Goal: Task Accomplishment & Management: Manage account settings

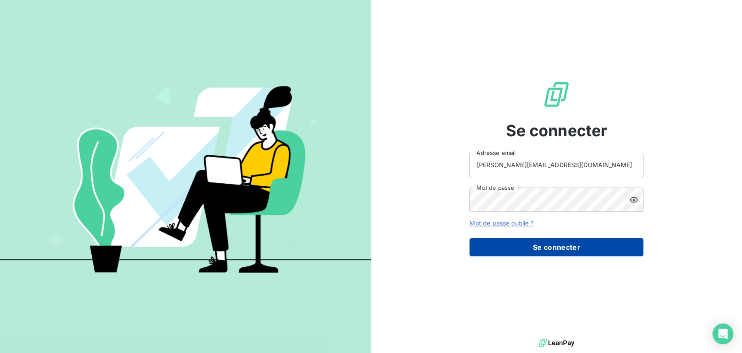
click at [567, 247] on button "Se connecter" at bounding box center [556, 247] width 174 height 18
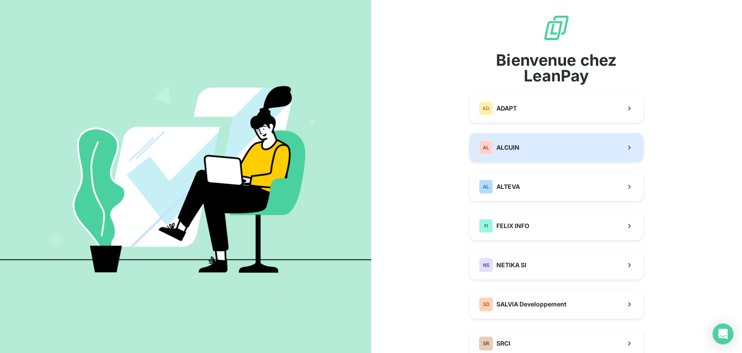
click at [532, 152] on button "AL ALCUIN" at bounding box center [556, 147] width 174 height 29
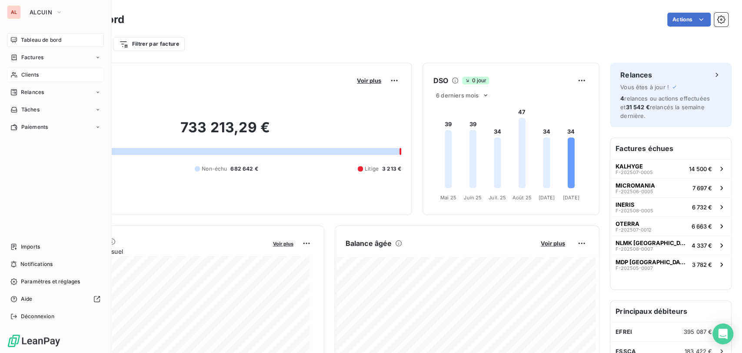
click at [33, 75] on span "Clients" at bounding box center [29, 75] width 17 height 8
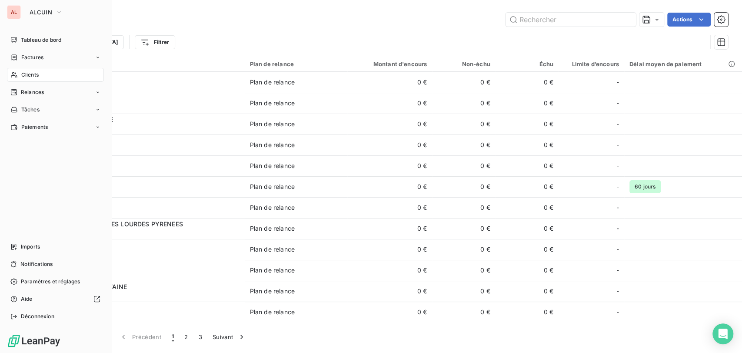
click at [32, 74] on span "Clients" at bounding box center [29, 75] width 17 height 8
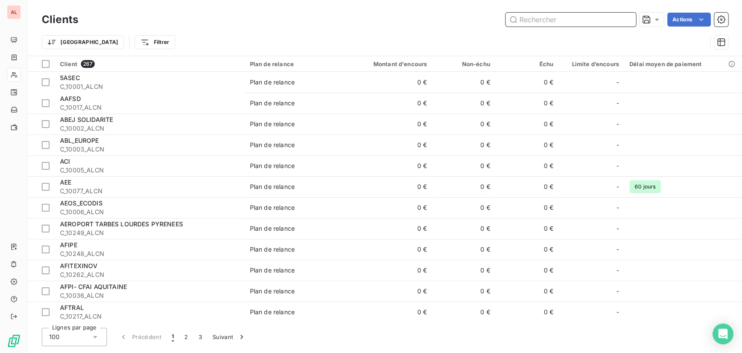
click at [539, 20] on input "text" at bounding box center [571, 20] width 130 height 14
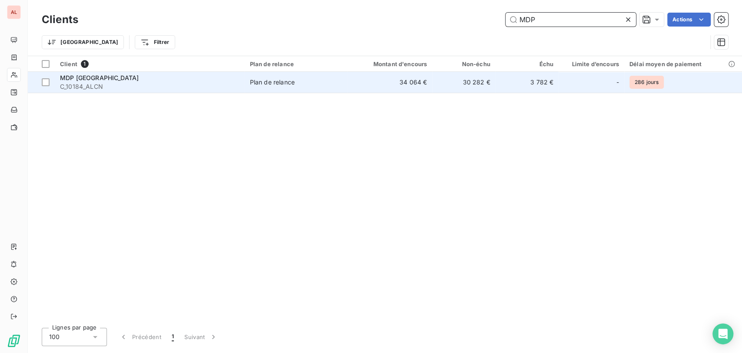
type input "MDP"
click at [92, 81] on span "MDP PARIS" at bounding box center [99, 77] width 79 height 7
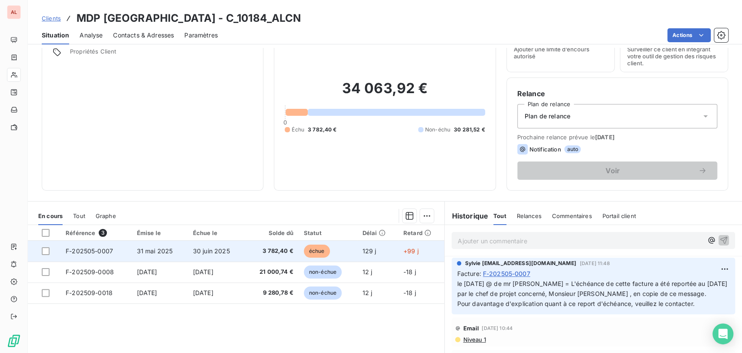
scroll to position [48, 0]
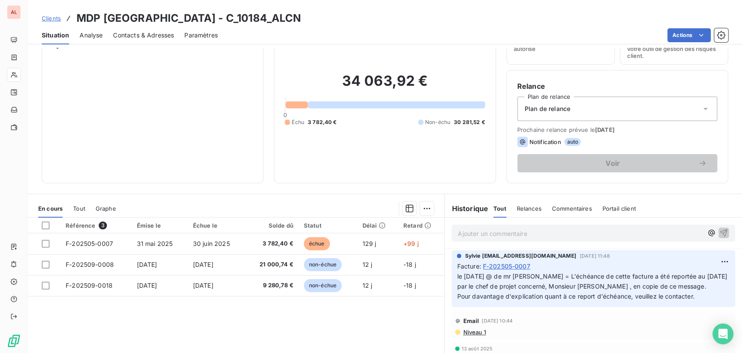
click at [320, 138] on div "34 063,92 € 0 Échu 3 782,40 € Non-échu 30 281,52 €" at bounding box center [385, 99] width 200 height 146
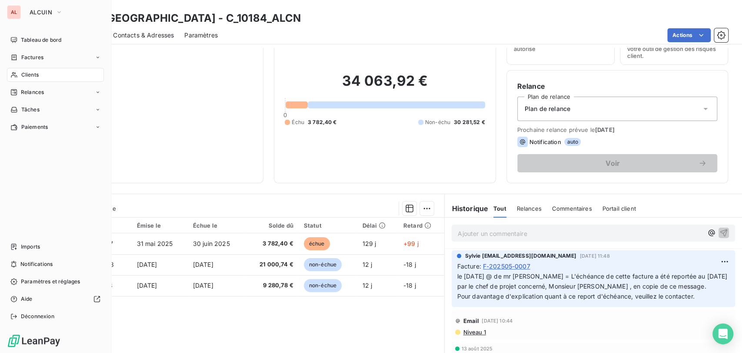
click at [30, 74] on span "Clients" at bounding box center [29, 75] width 17 height 8
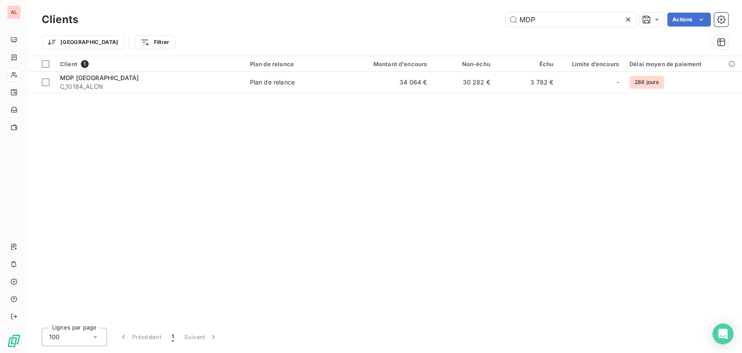
drag, startPoint x: 559, startPoint y: 22, endPoint x: 463, endPoint y: 23, distance: 95.6
click at [466, 22] on div "MDP Actions" at bounding box center [408, 20] width 639 height 14
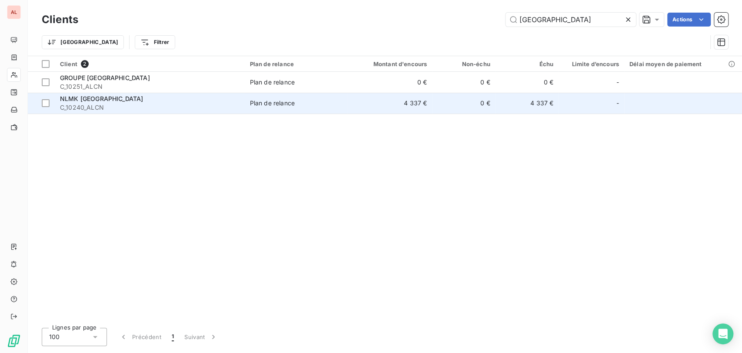
type input "strasbourg"
click at [82, 107] on span "C_10240_ALCN" at bounding box center [150, 107] width 180 height 9
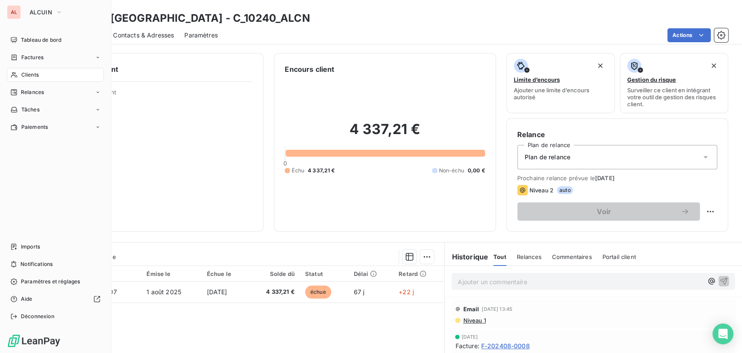
click at [23, 73] on span "Clients" at bounding box center [29, 75] width 17 height 8
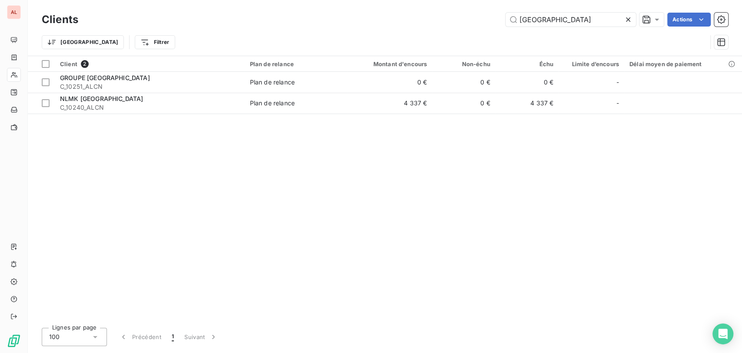
drag, startPoint x: 563, startPoint y: 21, endPoint x: 480, endPoint y: 22, distance: 83.0
click at [488, 25] on div "strasbourg Actions" at bounding box center [408, 20] width 639 height 14
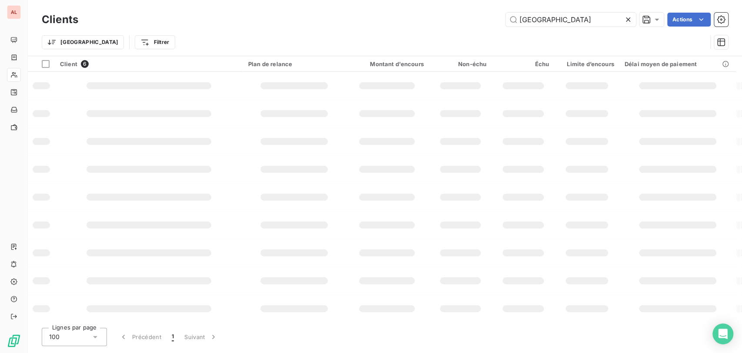
type input "essonne"
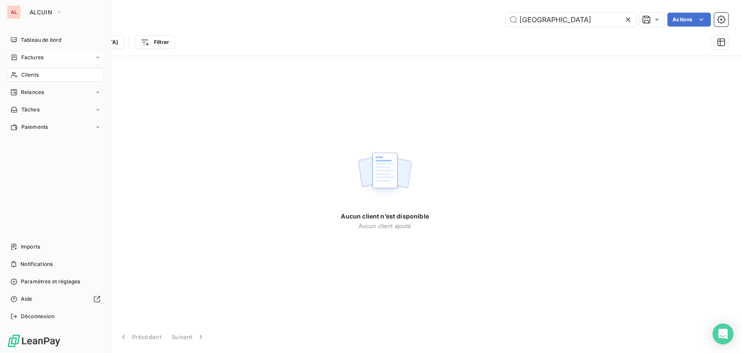
click at [22, 55] on span "Factures" at bounding box center [32, 57] width 22 height 8
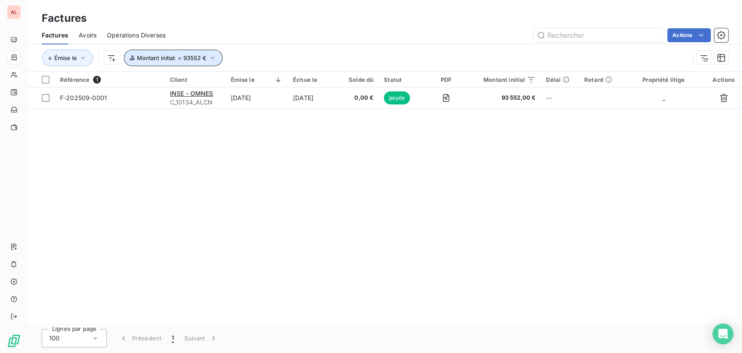
click at [212, 57] on icon "button" at bounding box center [212, 58] width 4 height 3
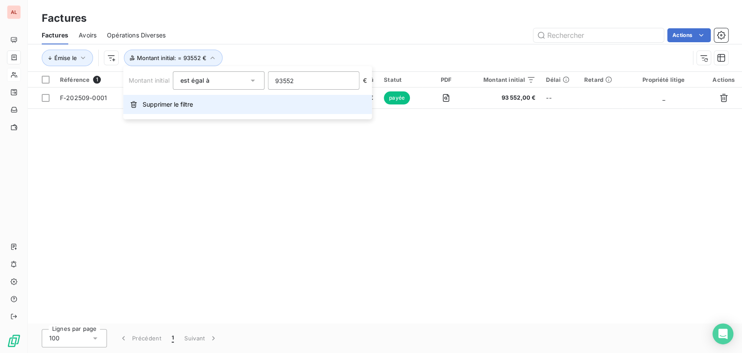
click at [181, 103] on span "Supprimer le filtre" at bounding box center [168, 104] width 50 height 9
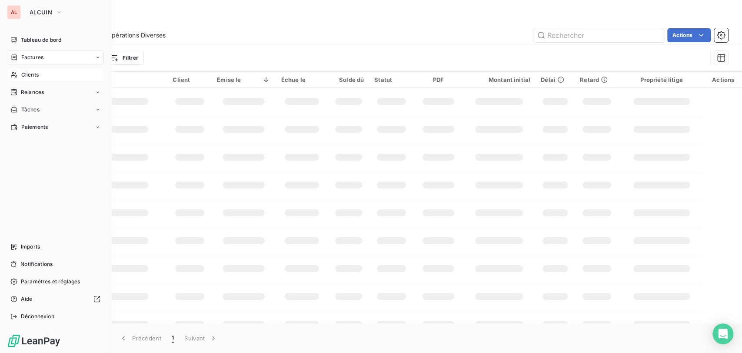
click at [29, 58] on span "Factures" at bounding box center [32, 57] width 22 height 8
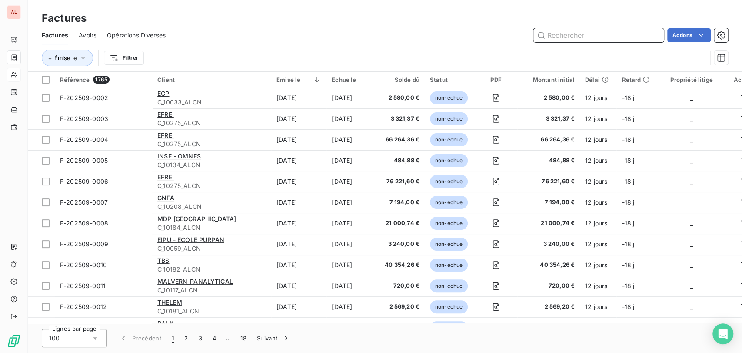
click at [556, 35] on input "text" at bounding box center [598, 35] width 130 height 14
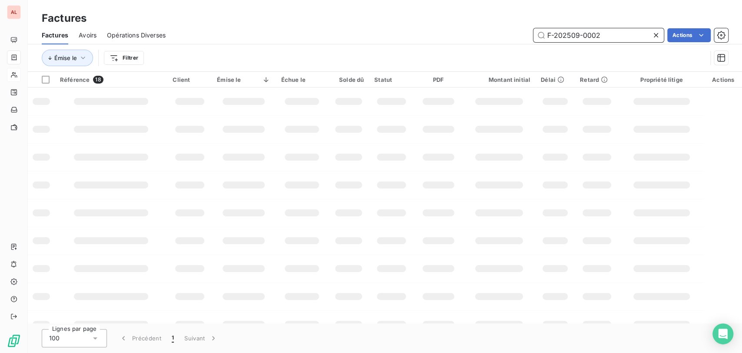
click at [553, 32] on input "F-202509-0002" at bounding box center [598, 35] width 130 height 14
type input "F202509-0002"
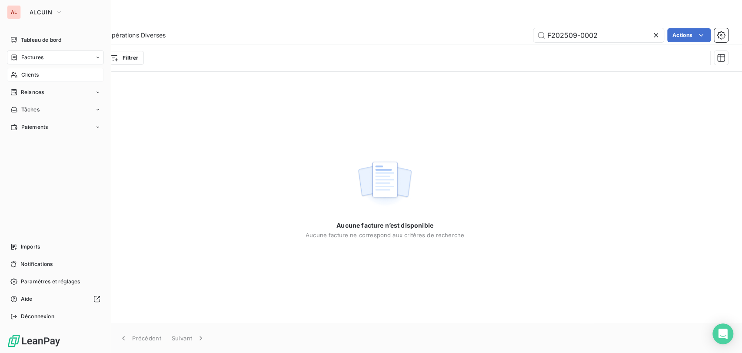
click at [54, 59] on div "Factures" at bounding box center [55, 57] width 97 height 14
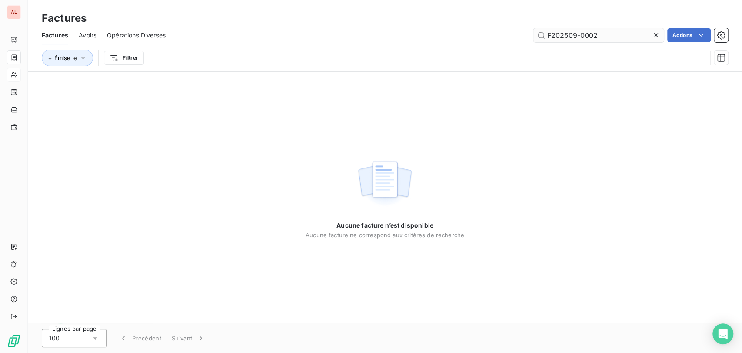
drag, startPoint x: 655, startPoint y: 32, endPoint x: 636, endPoint y: 32, distance: 18.7
click at [654, 31] on icon at bounding box center [656, 35] width 9 height 9
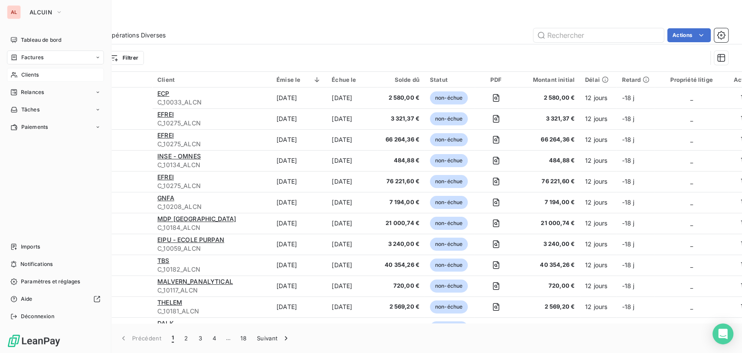
click at [38, 55] on span "Factures" at bounding box center [32, 57] width 22 height 8
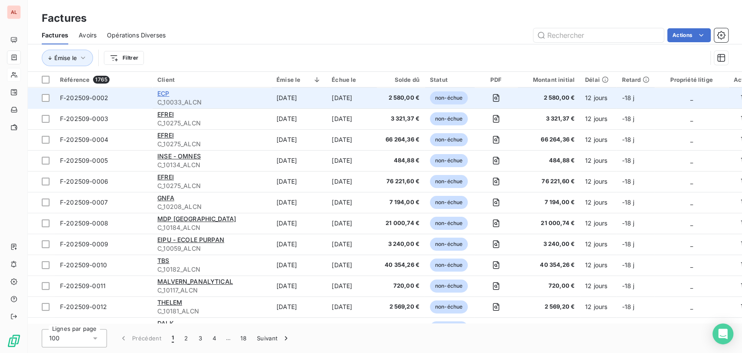
click at [168, 93] on span "ECP" at bounding box center [163, 93] width 12 height 7
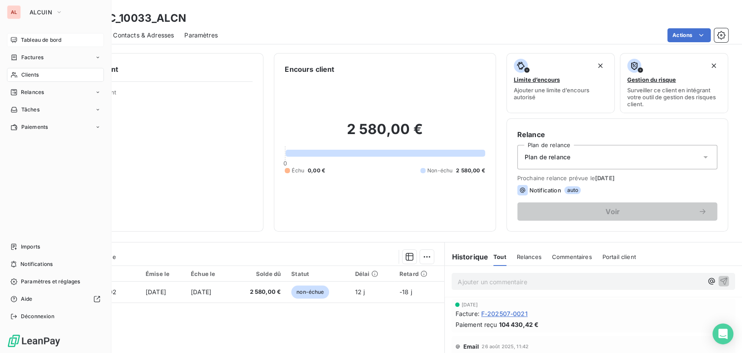
click at [42, 37] on span "Tableau de bord" at bounding box center [41, 40] width 40 height 8
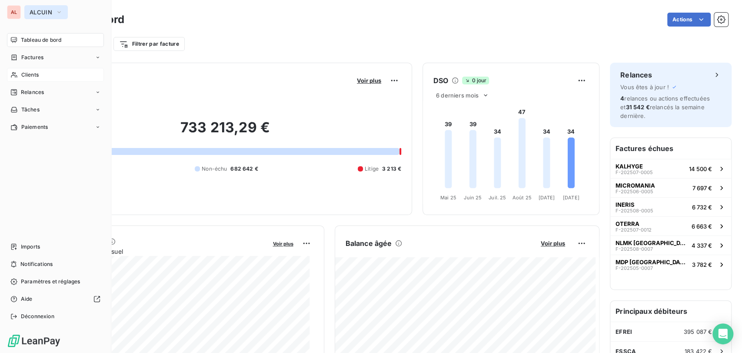
click at [58, 9] on icon "button" at bounding box center [59, 12] width 7 height 9
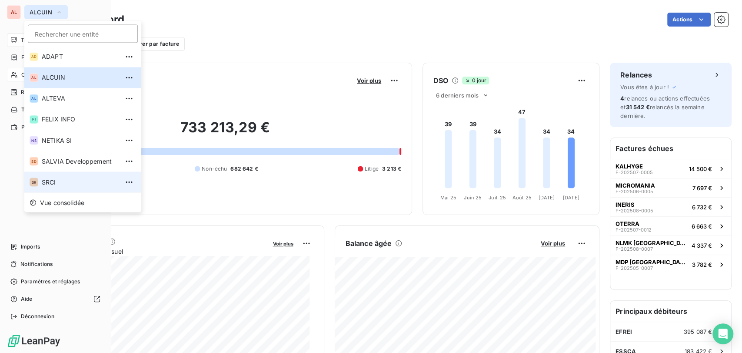
click at [58, 179] on span "SRCI" at bounding box center [80, 181] width 77 height 9
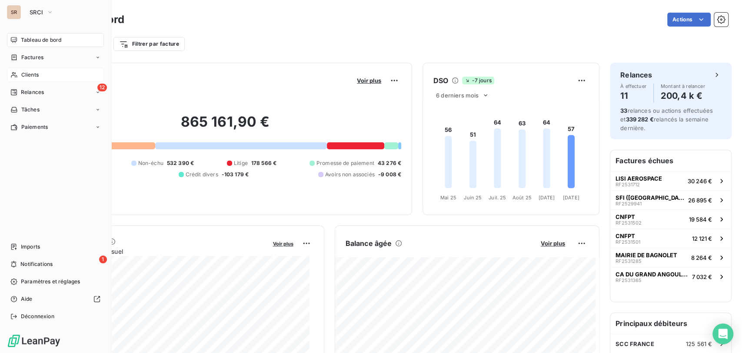
click at [17, 74] on icon at bounding box center [13, 74] width 7 height 7
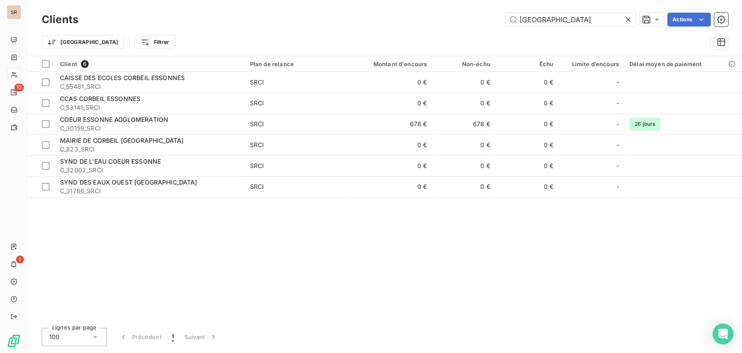
drag, startPoint x: 547, startPoint y: 21, endPoint x: 463, endPoint y: 4, distance: 85.5
click at [464, 17] on div "essonne Actions" at bounding box center [408, 20] width 639 height 14
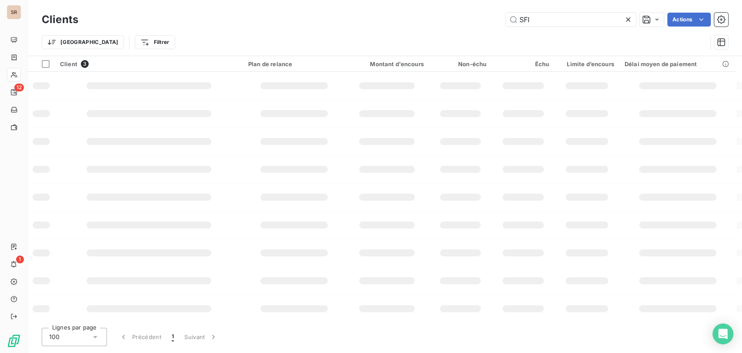
type input "SFI"
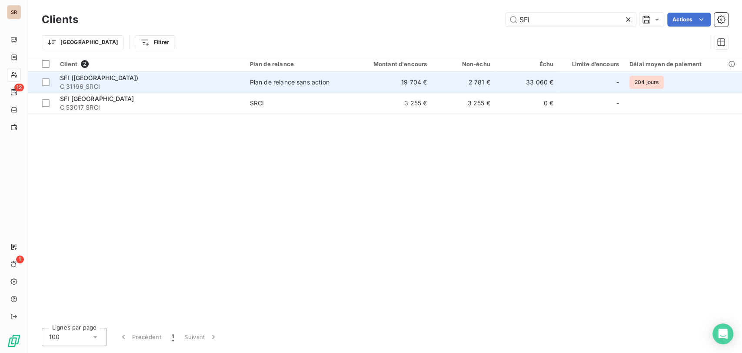
click at [75, 83] on span "C_31196_SRCI" at bounding box center [150, 86] width 180 height 9
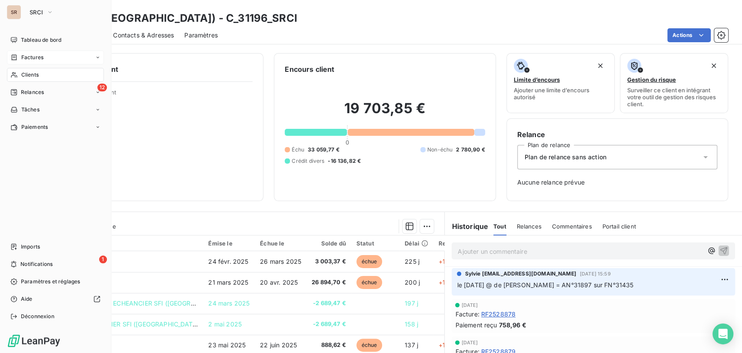
click at [20, 58] on div "Factures" at bounding box center [26, 57] width 33 height 8
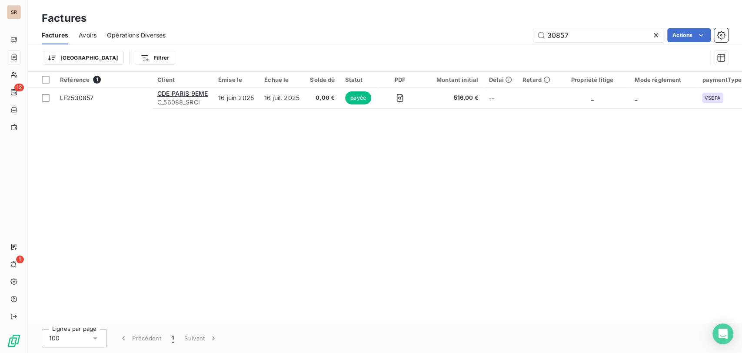
drag, startPoint x: 582, startPoint y: 33, endPoint x: 464, endPoint y: 34, distance: 117.8
click at [464, 34] on div "30857 Actions" at bounding box center [452, 35] width 552 height 14
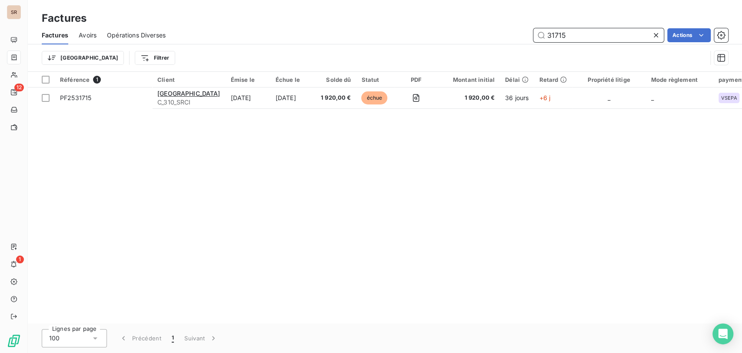
click at [573, 32] on input "31715" at bounding box center [598, 35] width 130 height 14
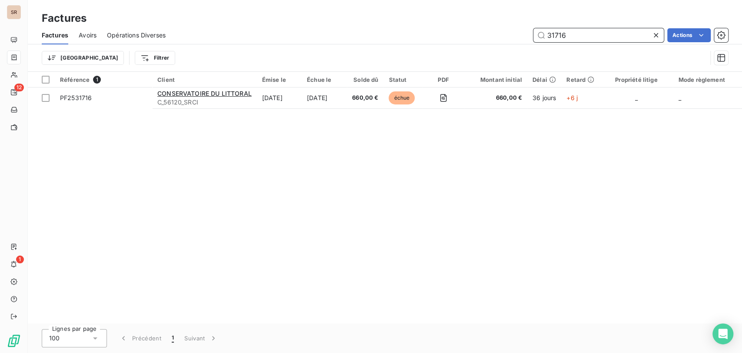
click at [578, 34] on input "31716" at bounding box center [598, 35] width 130 height 14
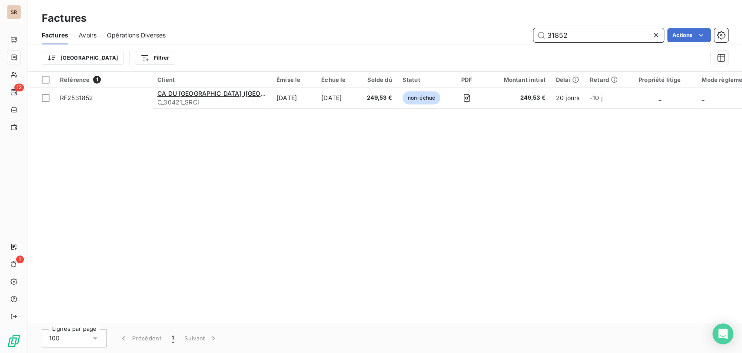
click at [576, 39] on input "31852" at bounding box center [598, 35] width 130 height 14
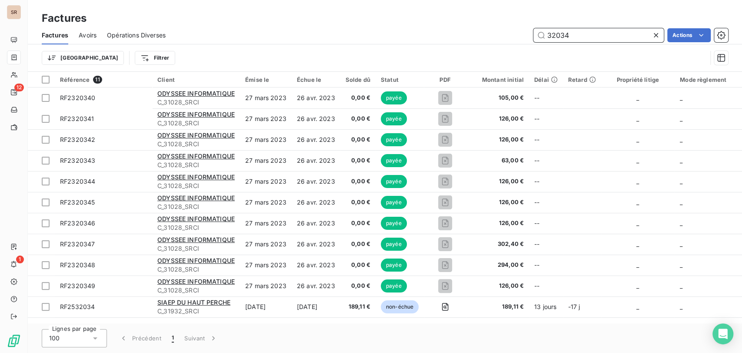
click at [596, 32] on input "32034" at bounding box center [598, 35] width 130 height 14
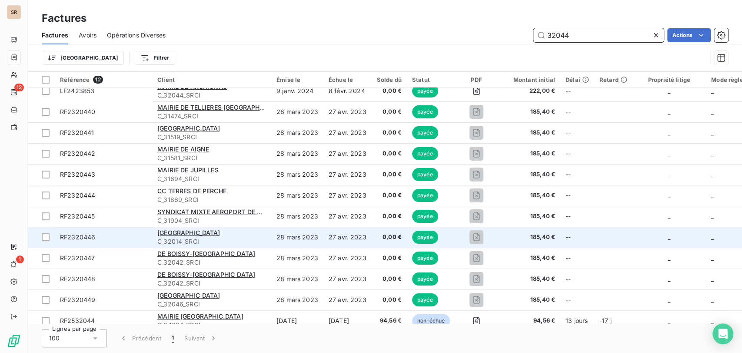
scroll to position [18, 0]
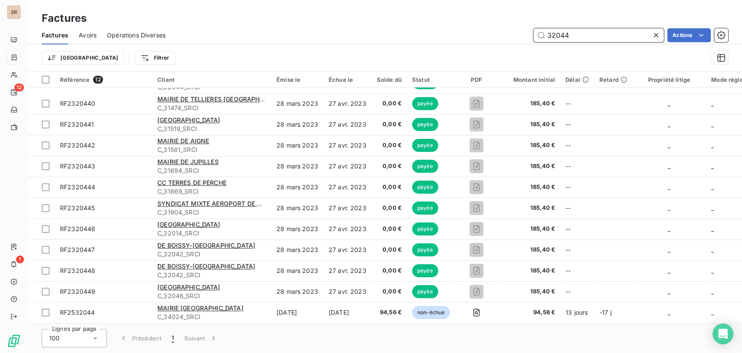
click at [579, 30] on input "32044" at bounding box center [598, 35] width 130 height 14
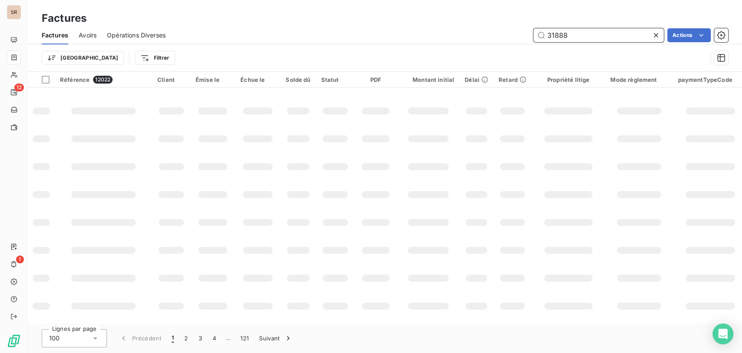
scroll to position [0, 0]
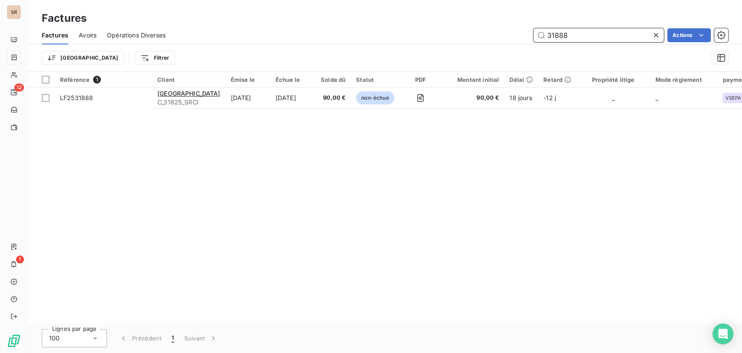
type input "31888"
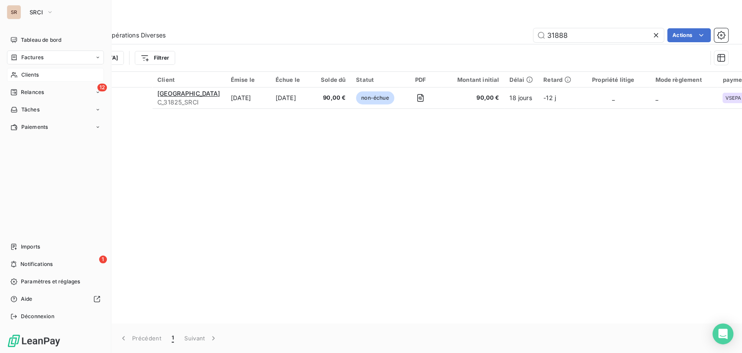
click at [32, 78] on span "Clients" at bounding box center [29, 75] width 17 height 8
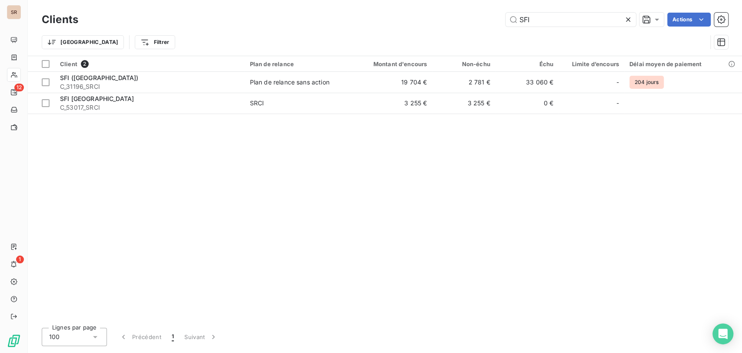
drag, startPoint x: 500, startPoint y: 22, endPoint x: 486, endPoint y: 19, distance: 14.2
click at [489, 22] on div "SFI Actions" at bounding box center [408, 20] width 639 height 14
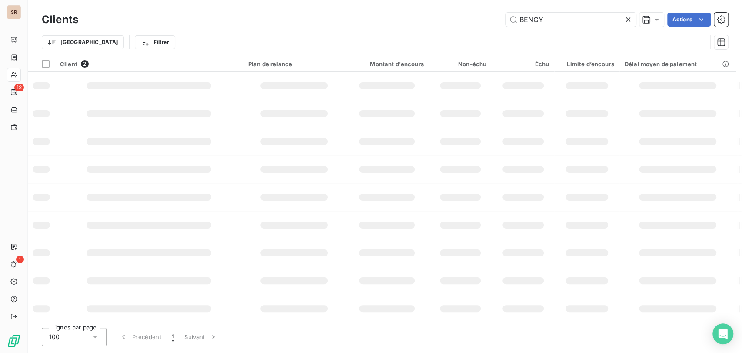
type input "BENGY"
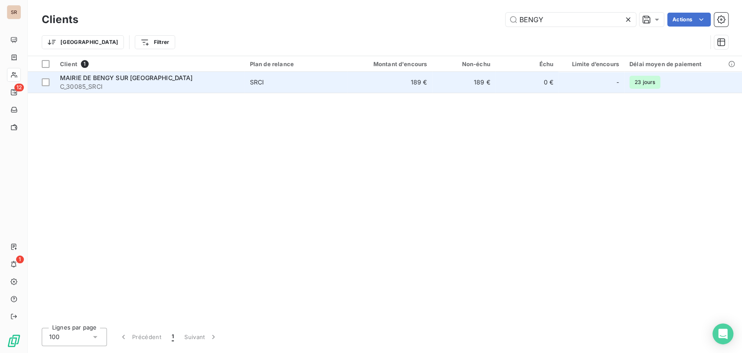
click at [72, 81] on span "MAIRIE DE BENGY SUR CRAON" at bounding box center [126, 77] width 133 height 7
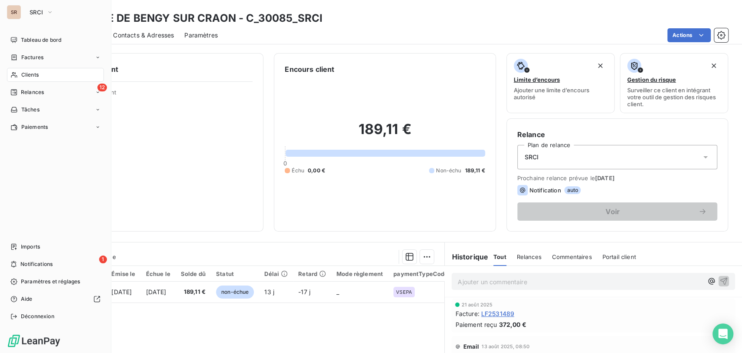
click at [33, 76] on span "Clients" at bounding box center [29, 75] width 17 height 8
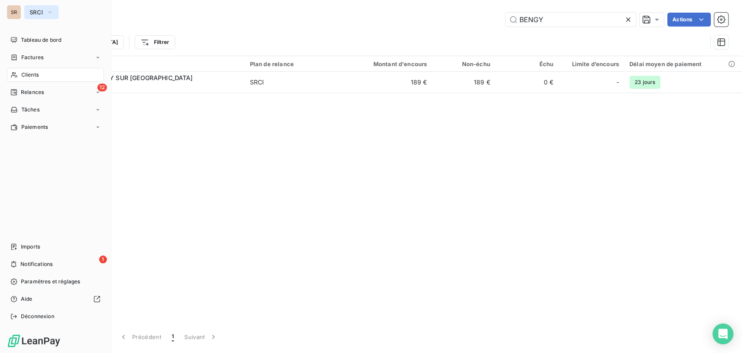
click at [55, 11] on button "SRCI" at bounding box center [41, 12] width 34 height 14
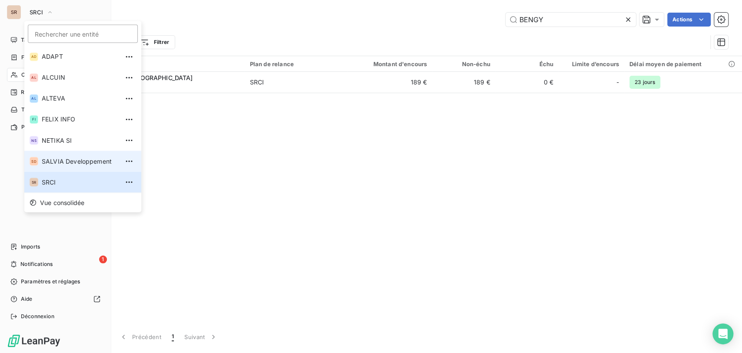
click at [67, 163] on span "SALVIA Developpement" at bounding box center [80, 160] width 77 height 9
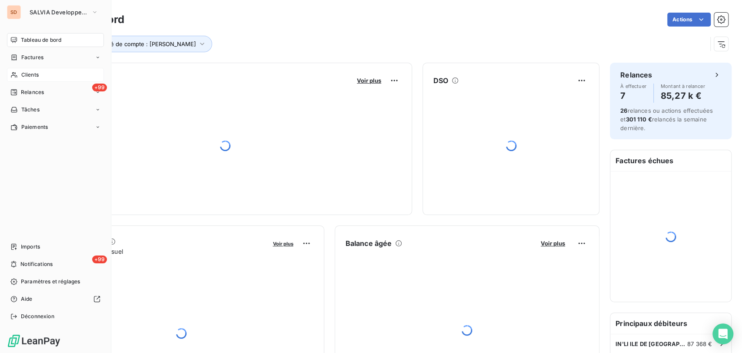
click at [36, 71] on span "Clients" at bounding box center [29, 75] width 17 height 8
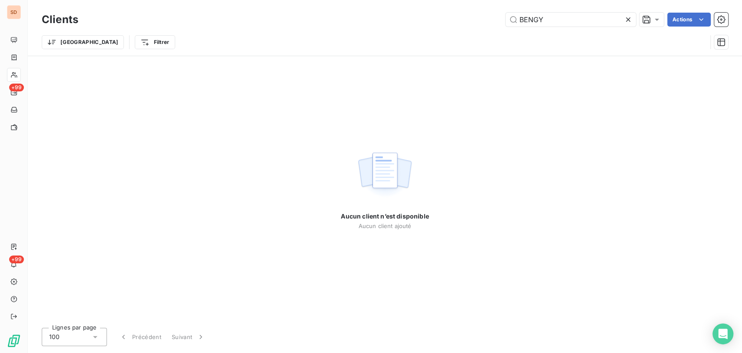
drag, startPoint x: 496, startPoint y: 23, endPoint x: 459, endPoint y: 12, distance: 39.1
click at [489, 21] on div "BENGY Actions" at bounding box center [408, 20] width 639 height 14
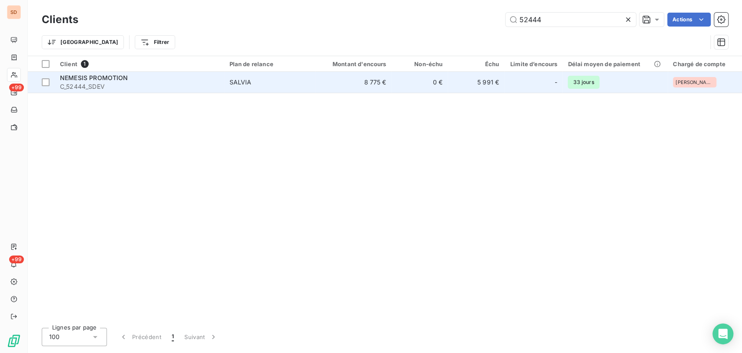
type input "52444"
click at [86, 90] on span "C_52444_SDEV" at bounding box center [139, 86] width 159 height 9
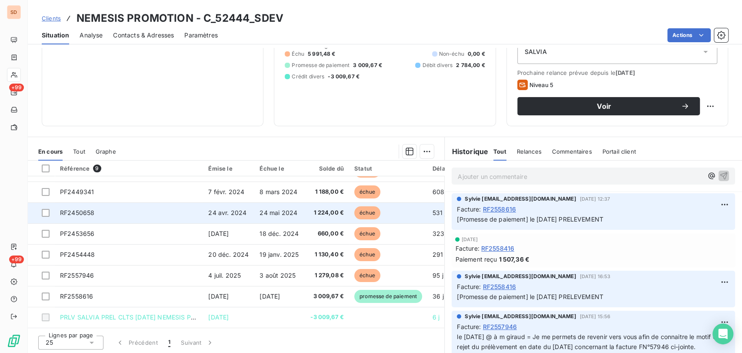
scroll to position [106, 0]
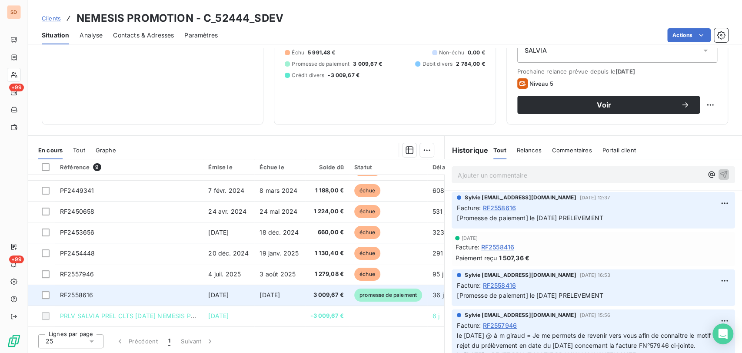
click at [76, 292] on span "RF2558616" at bounding box center [76, 294] width 33 height 7
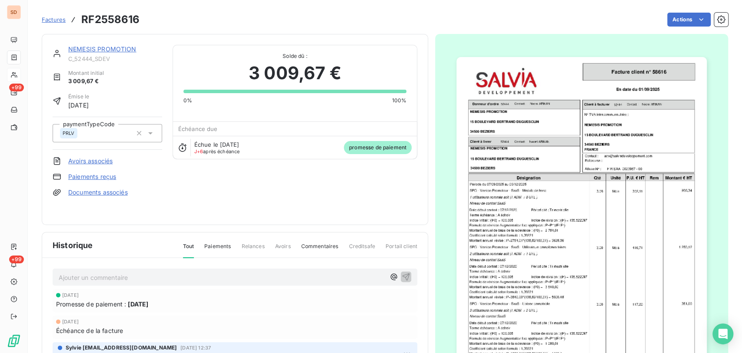
click at [101, 180] on link "Paiements reçus" at bounding box center [92, 176] width 48 height 9
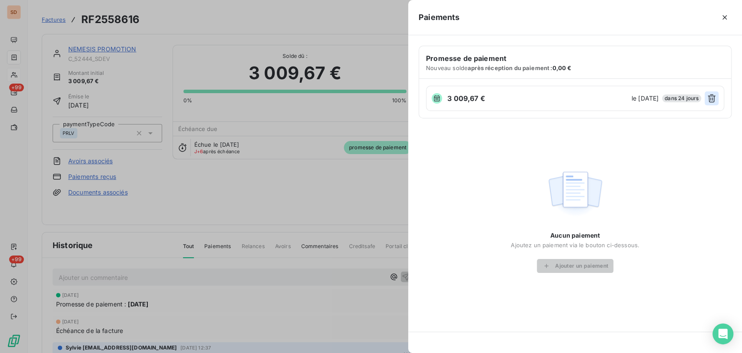
click at [712, 98] on icon "button" at bounding box center [712, 98] width 8 height 8
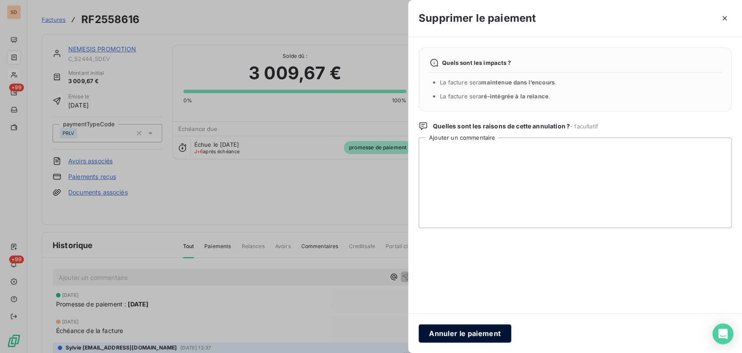
click at [471, 334] on button "Annuler le paiement" at bounding box center [465, 333] width 93 height 18
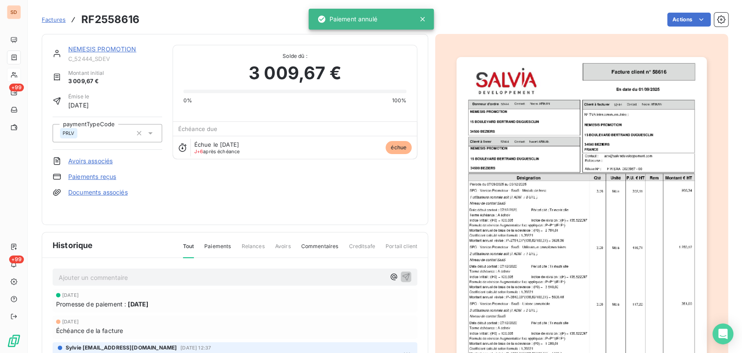
click at [80, 51] on link "NEMESIS PROMOTION" at bounding box center [102, 48] width 68 height 7
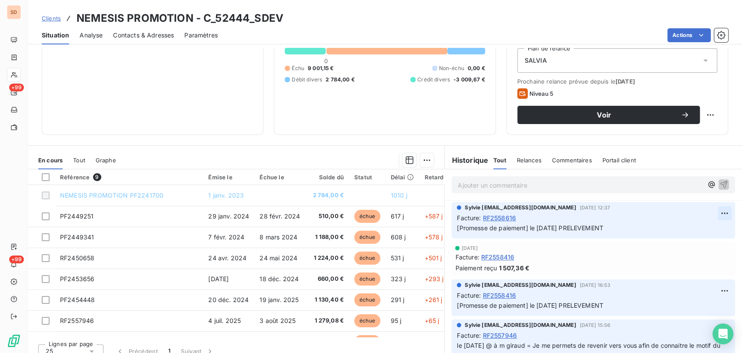
click at [709, 212] on html "SD +99 +99 Clients NEMESIS PROMOTION - C_52444_SDEV Situation Analyse Contacts …" at bounding box center [371, 176] width 742 height 353
drag, startPoint x: 676, startPoint y: 230, endPoint x: 644, endPoint y: 221, distance: 32.9
click at [666, 226] on div "Editer" at bounding box center [689, 232] width 49 height 14
click at [457, 227] on span "[Promesse de paiement] le 01/10/25 PRELEVEMENT" at bounding box center [530, 227] width 146 height 7
click at [466, 224] on p "[Promesse de paiement] le 01/10/25 PRELEVEMENT" at bounding box center [587, 228] width 261 height 10
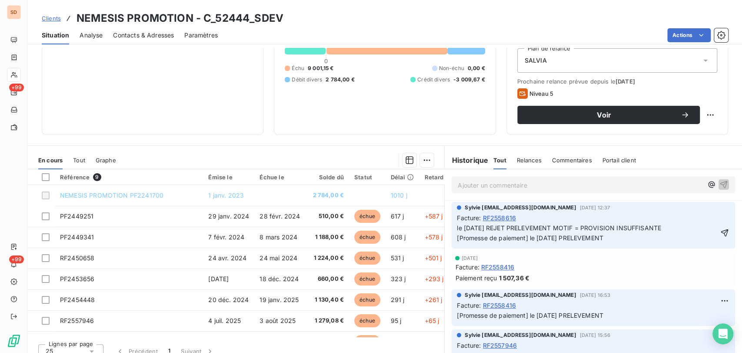
click at [457, 226] on span "le 06/10/25 REJET PRELEVEMENT MOTIF = PROVISION INSUFFISANTE [Promesse de paiem…" at bounding box center [560, 232] width 206 height 17
drag, startPoint x: 454, startPoint y: 226, endPoint x: 489, endPoint y: 181, distance: 57.0
click at [489, 181] on p "Ajouter un commentaire ﻿" at bounding box center [580, 185] width 245 height 11
click at [457, 227] on span "le 06/10/25 REJET PRELEVEMENT MOTIF = PROVISION INSUFFISANTE [Promesse de paiem…" at bounding box center [560, 232] width 206 height 17
click at [460, 230] on p "le 06/10/25 REJET PRELEVEMENT MOTIF = PROVISION INSUFFISANTE [Promesse de paiem…" at bounding box center [587, 233] width 261 height 20
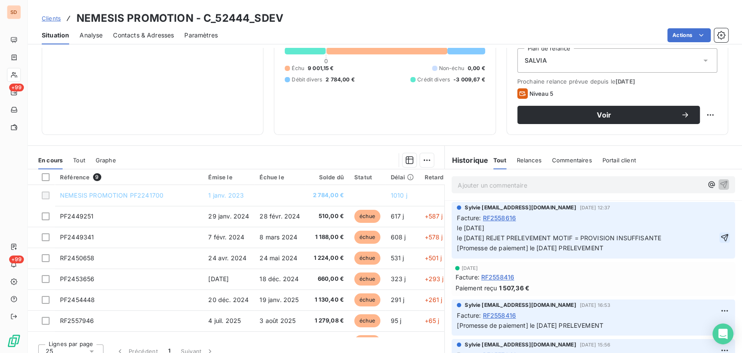
click at [720, 236] on icon "button" at bounding box center [724, 237] width 9 height 9
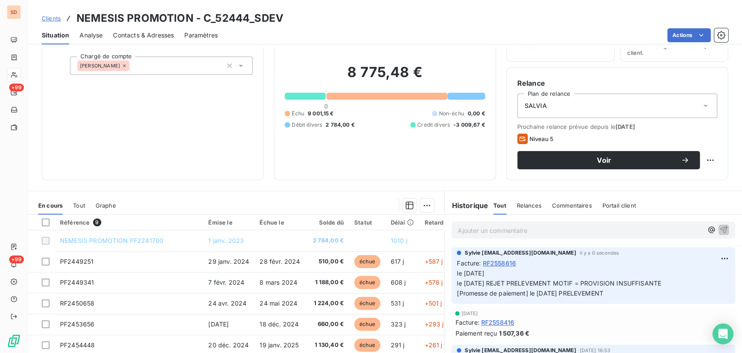
scroll to position [10, 0]
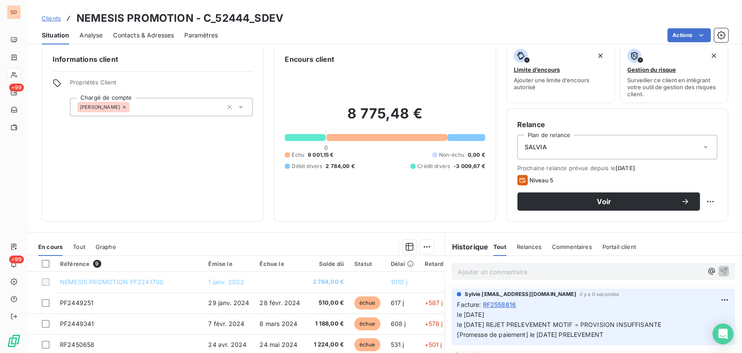
click at [143, 34] on span "Contacts & Adresses" at bounding box center [143, 35] width 61 height 9
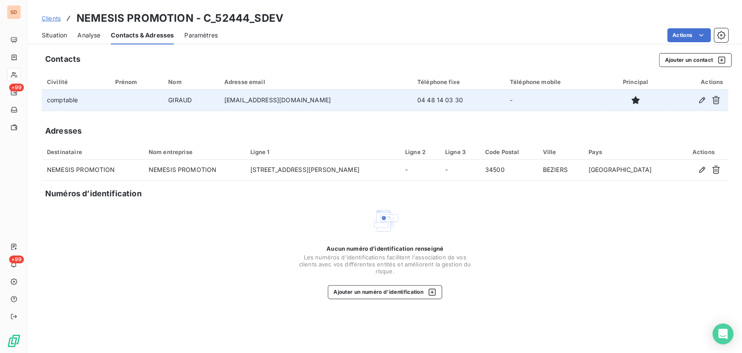
drag, startPoint x: 460, startPoint y: 102, endPoint x: 403, endPoint y: 100, distance: 57.4
click at [403, 100] on tr "comptable GIRAUD d.giraud@nemesis-promotion.com 04 48 14 03 30 -" at bounding box center [385, 100] width 686 height 21
copy tr "04 48 14 03 30"
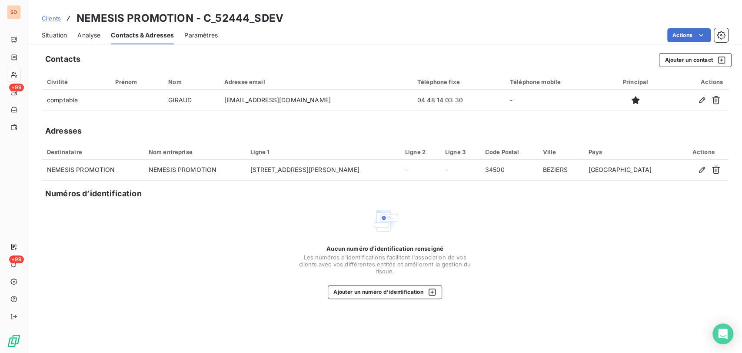
click at [54, 36] on span "Situation" at bounding box center [54, 35] width 25 height 9
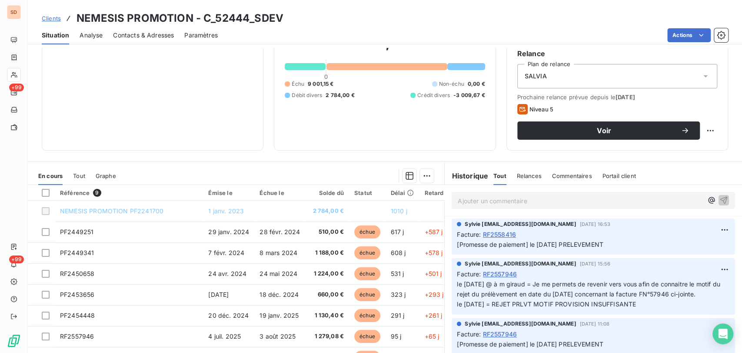
scroll to position [94, 0]
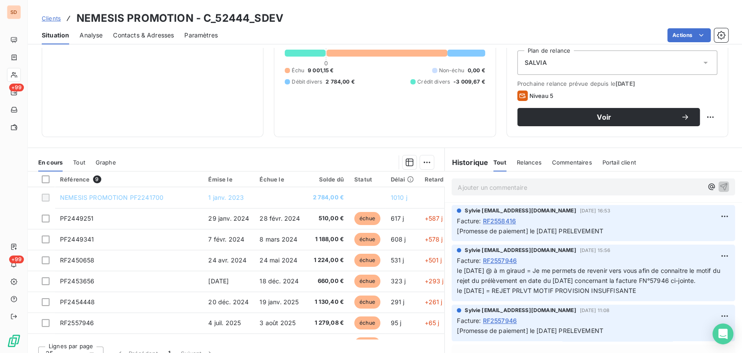
click at [134, 37] on span "Contacts & Adresses" at bounding box center [143, 35] width 61 height 9
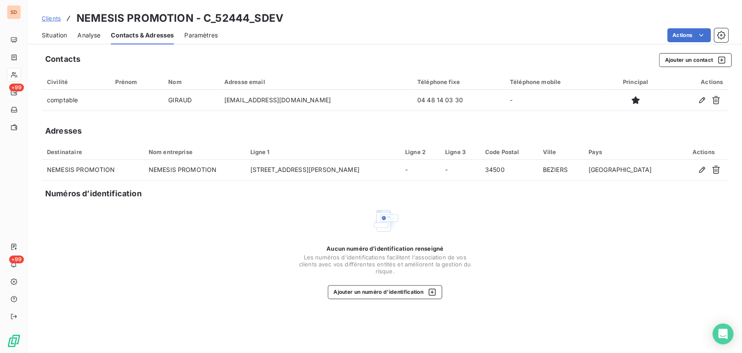
drag, startPoint x: 50, startPoint y: 34, endPoint x: 51, endPoint y: 40, distance: 6.5
click at [51, 33] on span "Situation" at bounding box center [54, 35] width 25 height 9
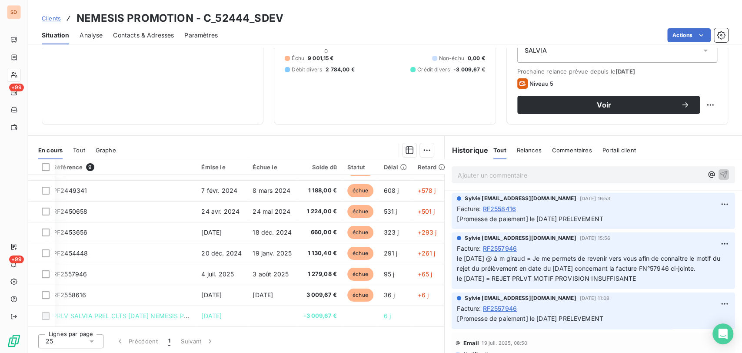
scroll to position [40, 0]
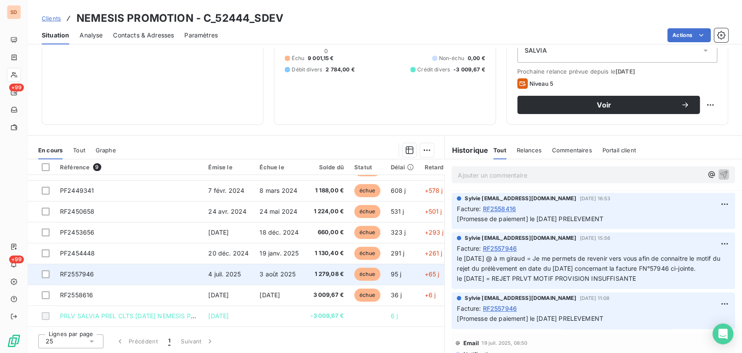
click at [66, 270] on span "RF2557946" at bounding box center [77, 273] width 34 height 7
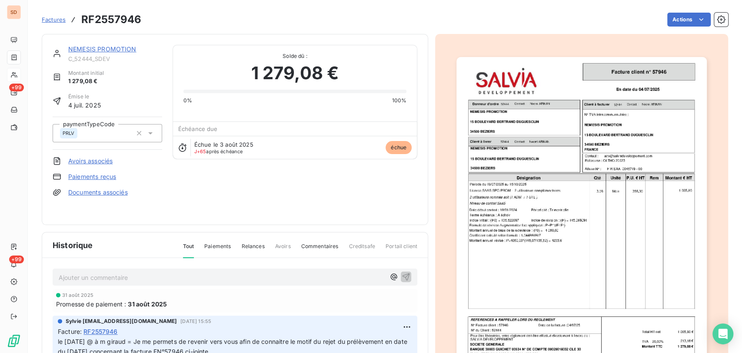
click at [82, 56] on span "C_52444_SDEV" at bounding box center [115, 58] width 94 height 7
click at [93, 52] on link "NEMESIS PROMOTION" at bounding box center [102, 48] width 68 height 7
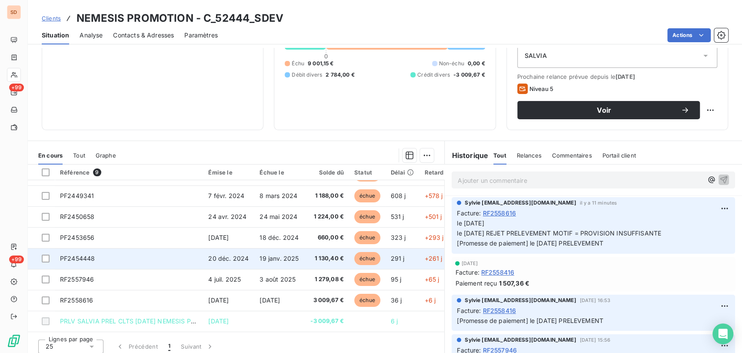
scroll to position [106, 0]
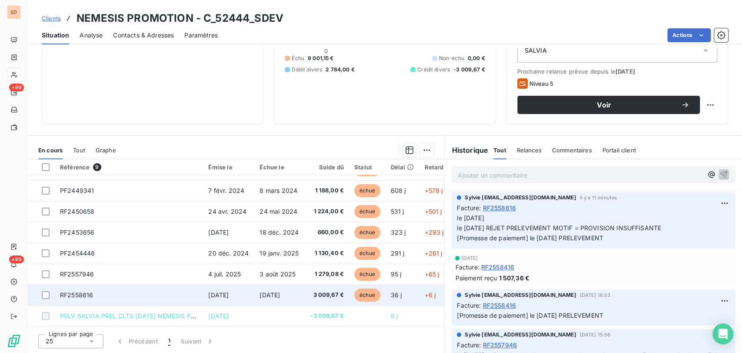
click at [83, 291] on span "RF2558616" at bounding box center [76, 294] width 33 height 7
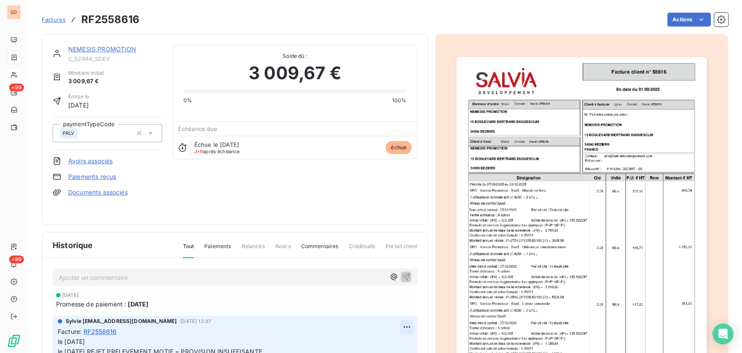
click at [394, 319] on html "SD +99 +99 Factures RF2558616 Actions NEMESIS PROMOTION C_52444_SDEV Montant in…" at bounding box center [371, 176] width 742 height 353
drag, startPoint x: 365, startPoint y: 286, endPoint x: 320, endPoint y: 293, distance: 45.8
click at [360, 287] on div "Editer" at bounding box center [374, 286] width 49 height 14
drag, startPoint x: 101, startPoint y: 338, endPoint x: 102, endPoint y: 333, distance: 4.9
click at [101, 337] on p "le 06/10/25 le 06/10/25 REJET PRELEVEMENT MOTIF = PROVISION INSUFFISANTE [Prome…" at bounding box center [229, 351] width 342 height 30
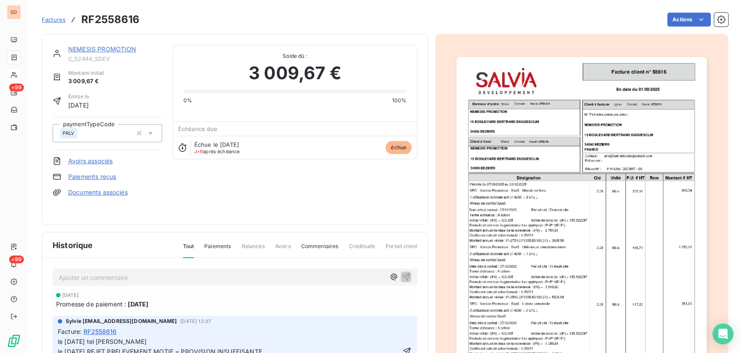
click at [102, 337] on span "le 06/10/25 tel mr giraud le 06/10/25 REJET PRELEVEMENT MOTIF = PROVISION INSUF…" at bounding box center [161, 350] width 206 height 27
click at [403, 346] on icon "button" at bounding box center [407, 350] width 9 height 9
click at [576, 211] on img "button" at bounding box center [581, 234] width 250 height 354
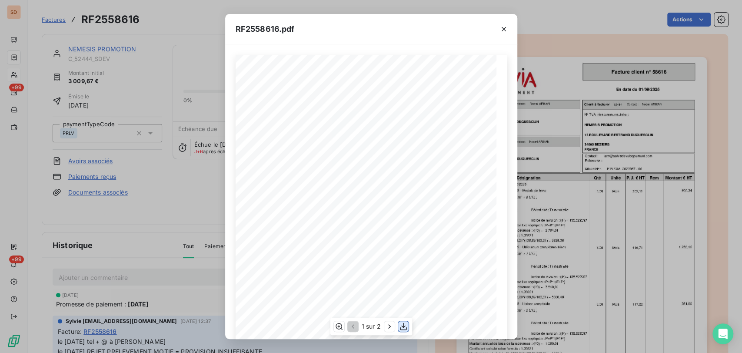
click at [404, 323] on icon "button" at bounding box center [403, 326] width 9 height 9
click at [504, 30] on icon "button" at bounding box center [504, 29] width 4 height 4
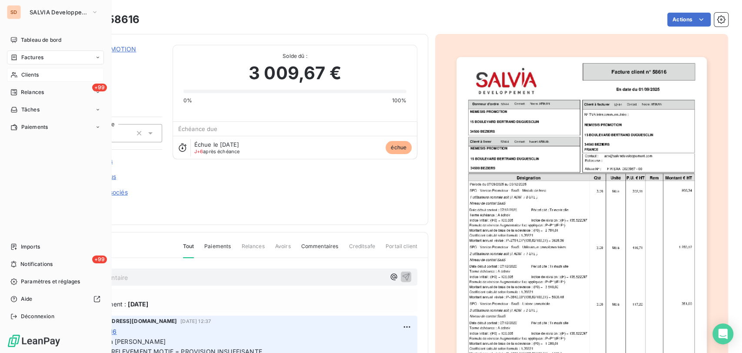
click at [23, 77] on span "Clients" at bounding box center [29, 75] width 17 height 8
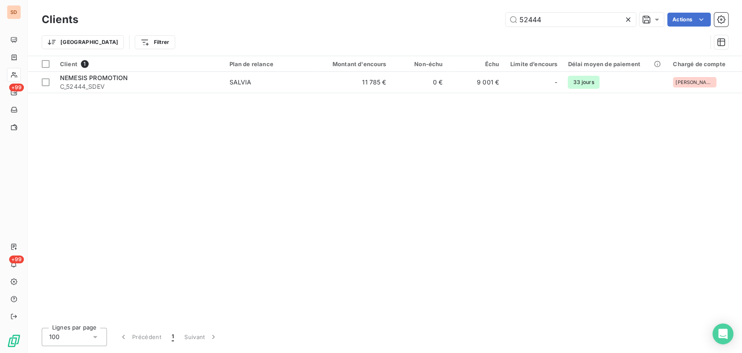
drag, startPoint x: 501, startPoint y: 12, endPoint x: 467, endPoint y: 11, distance: 33.9
click at [472, 11] on div "Clients 52444 Actions" at bounding box center [385, 19] width 686 height 18
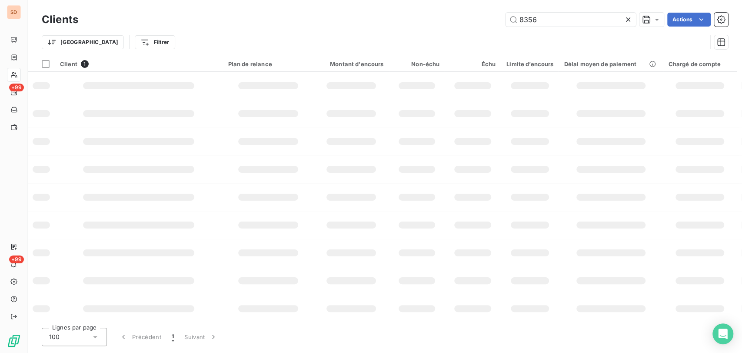
type input "8356"
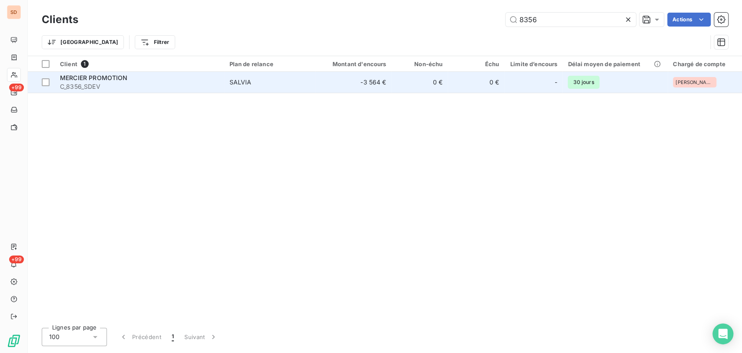
click at [83, 83] on span "C_8356_SDEV" at bounding box center [139, 86] width 159 height 9
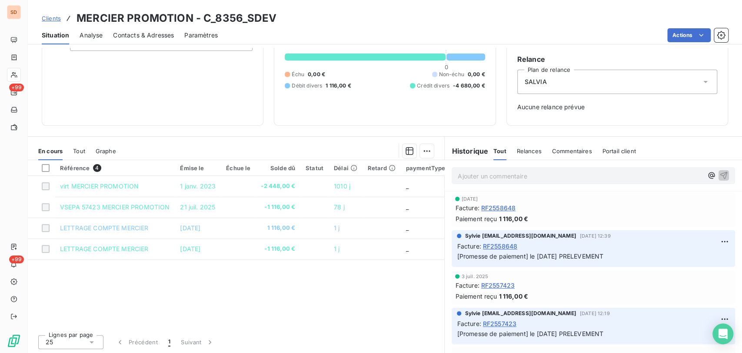
scroll to position [76, 0]
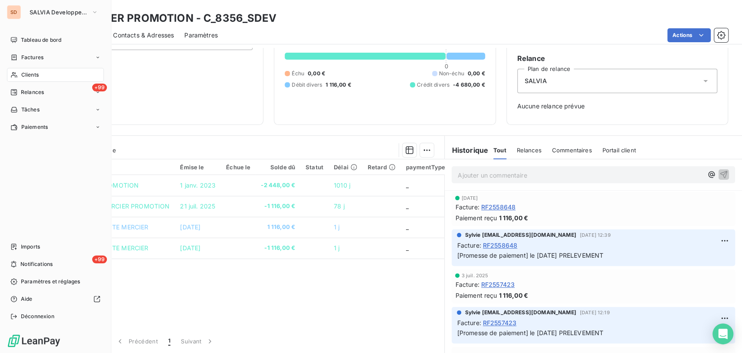
click at [21, 73] on span "Clients" at bounding box center [29, 75] width 17 height 8
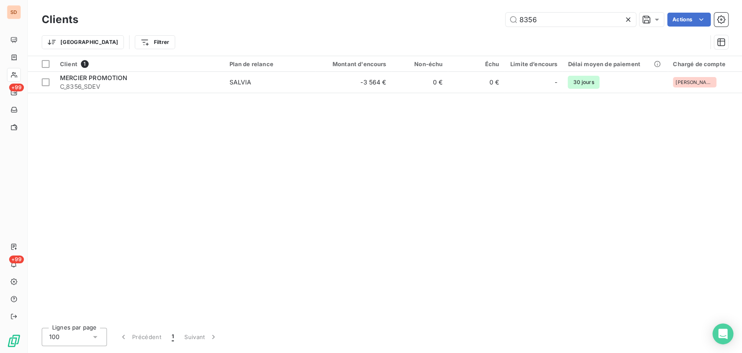
drag, startPoint x: 546, startPoint y: 21, endPoint x: 487, endPoint y: 18, distance: 58.7
click at [487, 18] on div "8356 Actions" at bounding box center [408, 20] width 639 height 14
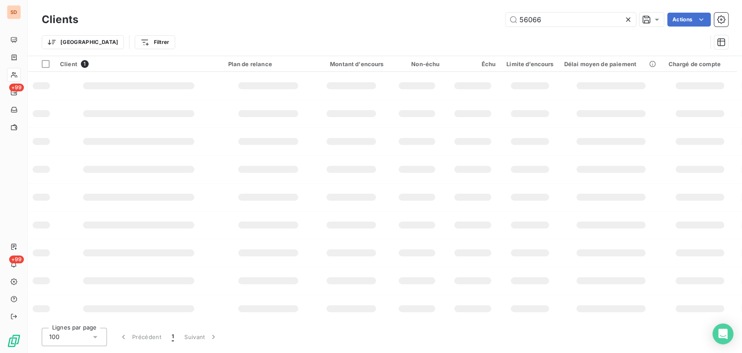
type input "56066"
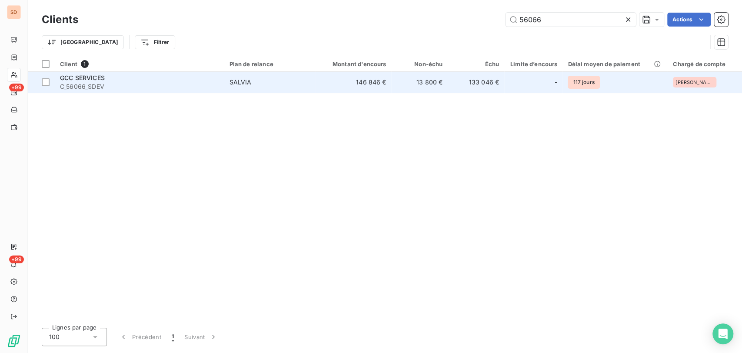
click at [94, 76] on span "GCC SERVICES" at bounding box center [82, 77] width 45 height 7
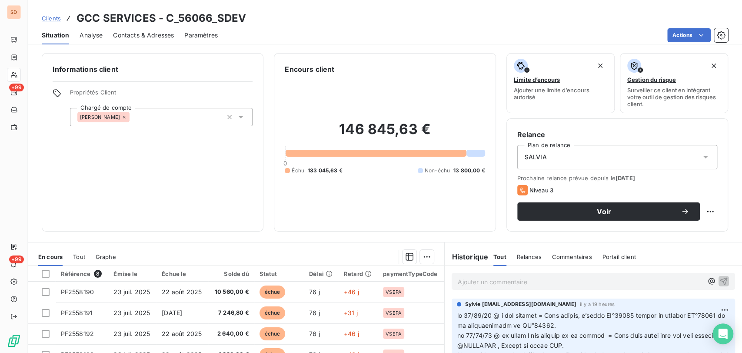
click at [141, 38] on span "Contacts & Adresses" at bounding box center [143, 35] width 61 height 9
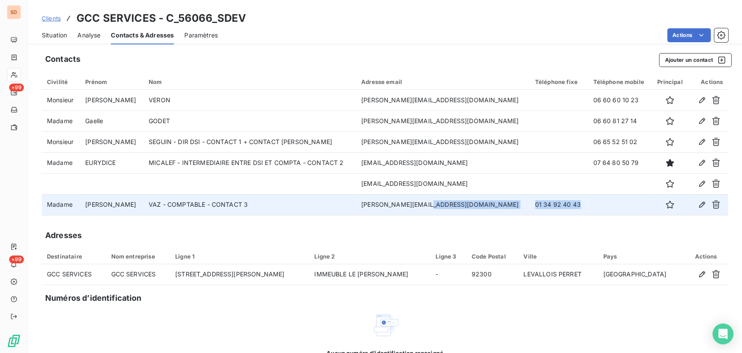
drag, startPoint x: 562, startPoint y: 206, endPoint x: 502, endPoint y: 209, distance: 59.2
click at [502, 209] on tr "Madame CHRISTINA VAZ - COMPTABLE - CONTACT 3 cristina.vaz@gcc.fr 01 34 92 40 43" at bounding box center [385, 204] width 686 height 21
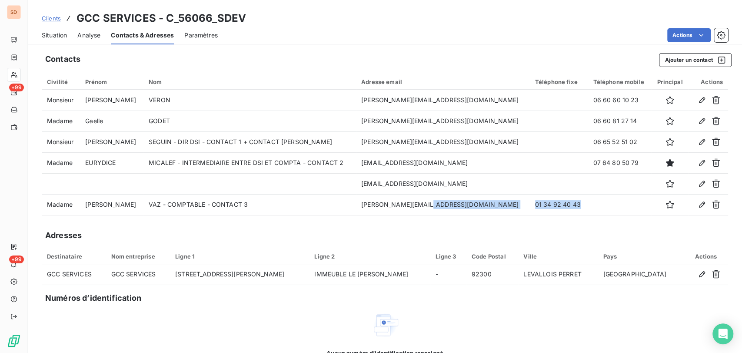
copy tr "01 34 92 40 43"
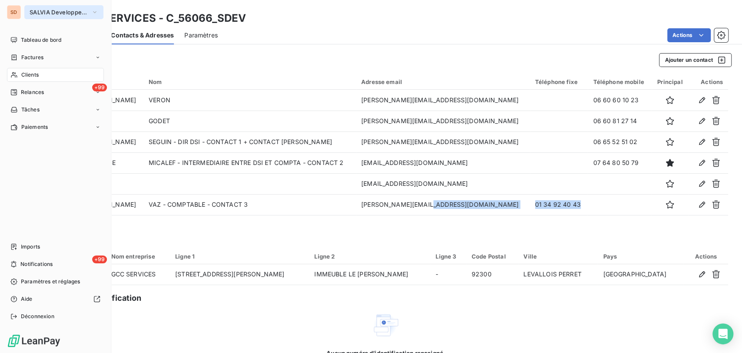
click at [94, 11] on icon "button" at bounding box center [94, 12] width 7 height 9
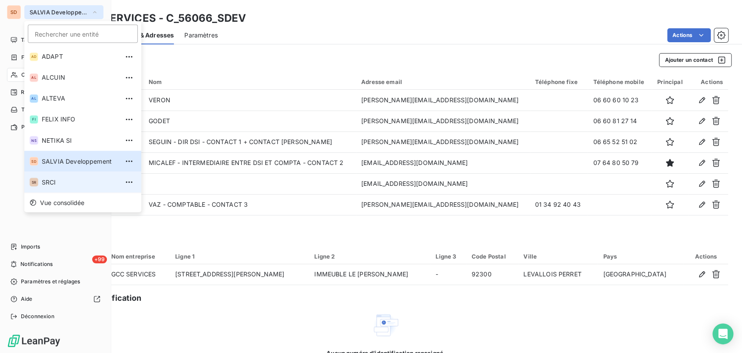
click at [58, 180] on span "SRCI" at bounding box center [80, 181] width 77 height 9
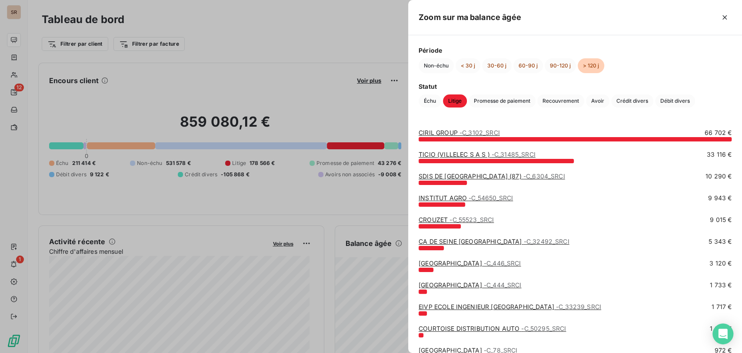
click at [330, 215] on div at bounding box center [371, 176] width 742 height 353
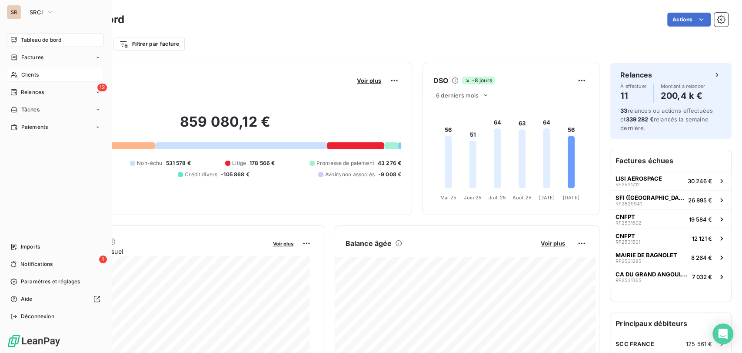
click at [26, 76] on span "Clients" at bounding box center [29, 75] width 17 height 8
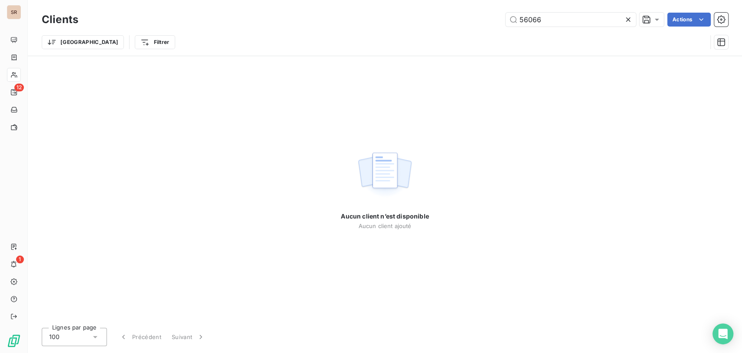
drag, startPoint x: 549, startPoint y: 20, endPoint x: 483, endPoint y: 15, distance: 67.1
click at [483, 15] on div "56066 Actions" at bounding box center [408, 20] width 639 height 14
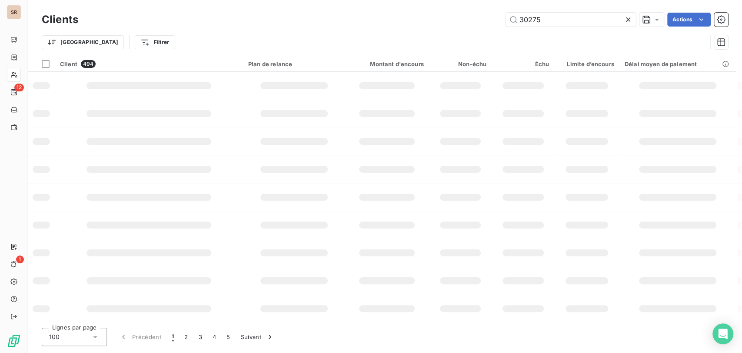
type input "30275"
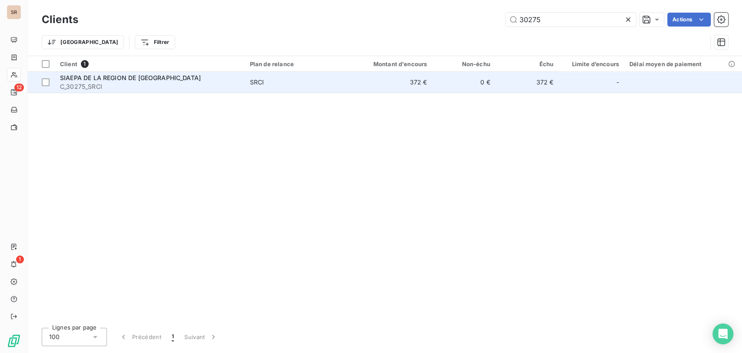
click at [102, 79] on span "SIAEPA DE LA REGION DE SAULT" at bounding box center [130, 77] width 141 height 7
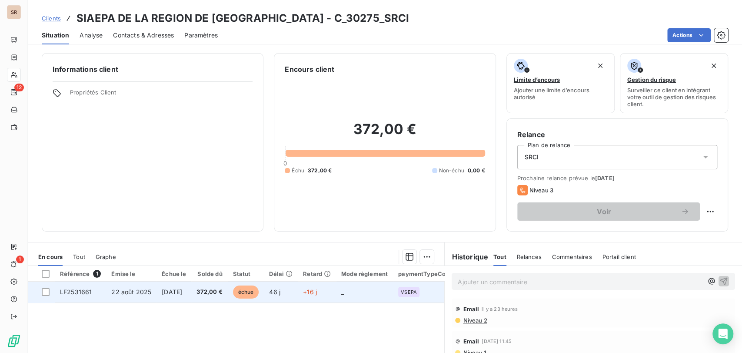
click at [72, 290] on span "LF2531661" at bounding box center [76, 291] width 32 height 7
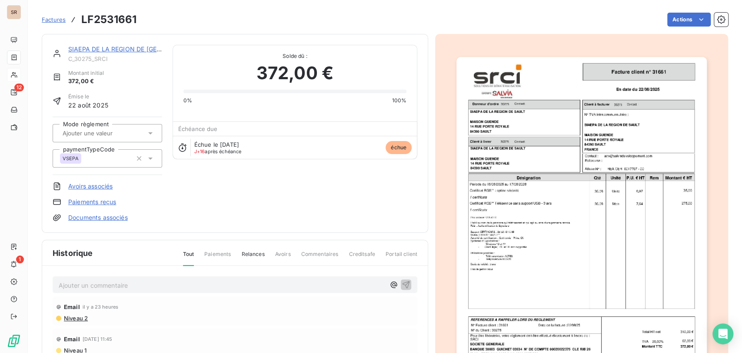
click at [70, 283] on p "Ajouter un commentaire ﻿" at bounding box center [222, 285] width 326 height 11
click at [161, 277] on div "le 07/10/25 @ de mme elias =" at bounding box center [235, 284] width 365 height 16
click at [161, 283] on p "le 07/10/25 @ de mme elias =" at bounding box center [222, 285] width 326 height 10
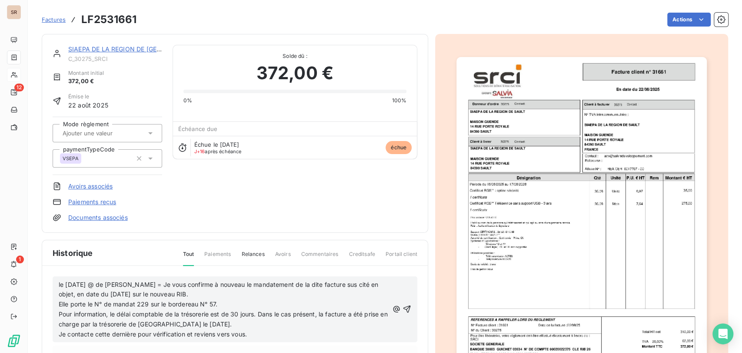
click at [403, 309] on icon "button" at bounding box center [407, 308] width 9 height 9
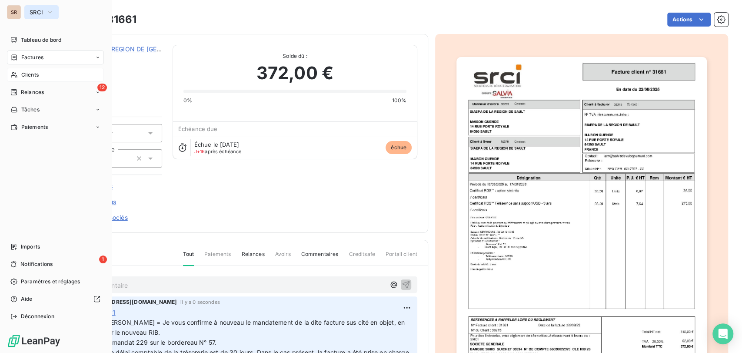
click at [54, 13] on button "SRCI" at bounding box center [41, 12] width 34 height 14
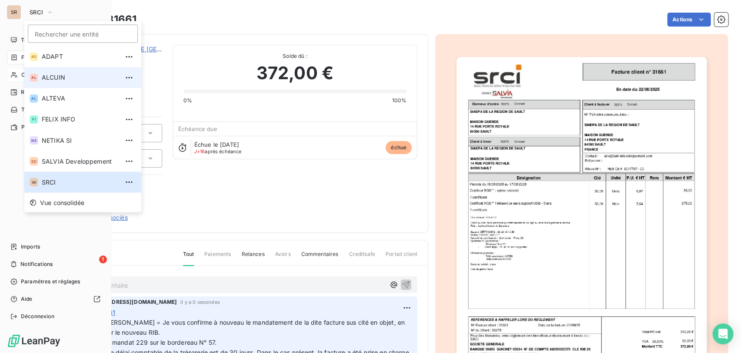
click at [66, 80] on span "ALCUIN" at bounding box center [80, 77] width 77 height 9
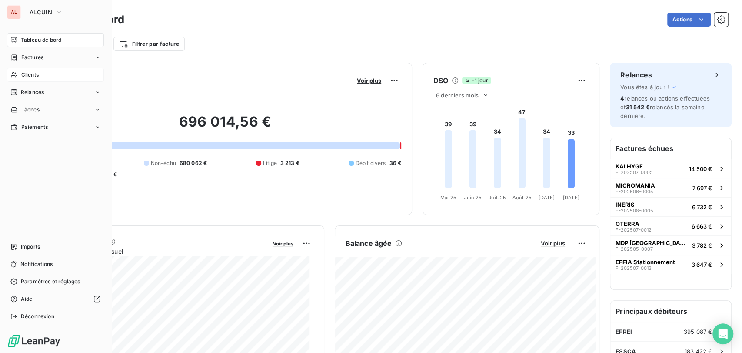
click at [19, 73] on div "Clients" at bounding box center [55, 75] width 97 height 14
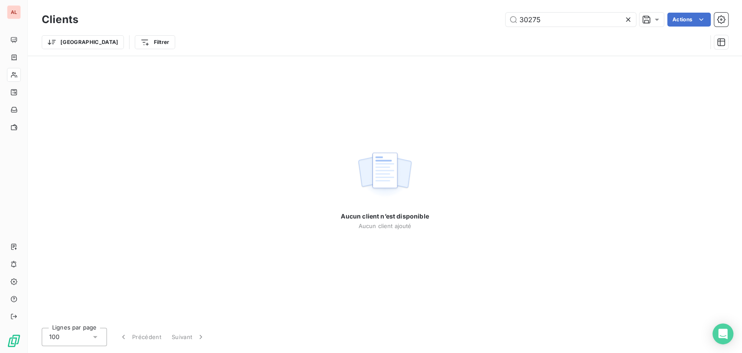
drag, startPoint x: 542, startPoint y: 17, endPoint x: 458, endPoint y: 17, distance: 83.9
click at [458, 17] on div "30275 Actions" at bounding box center [408, 20] width 639 height 14
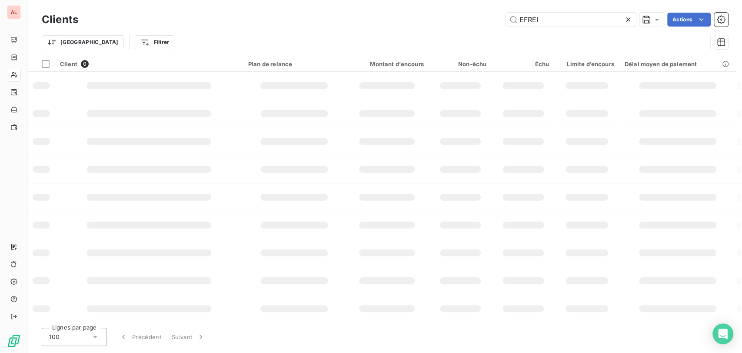
type input "EFREI"
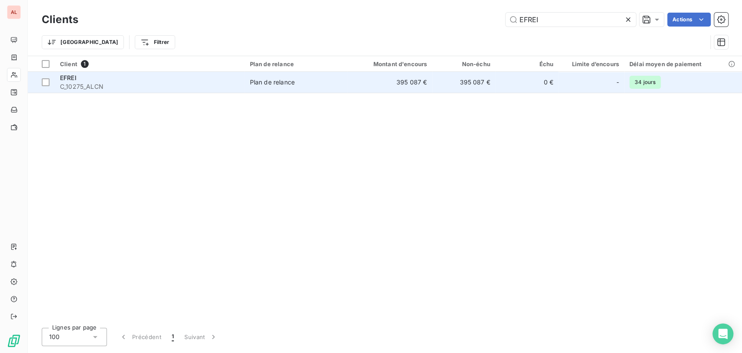
click at [68, 77] on span "EFREI" at bounding box center [68, 77] width 17 height 7
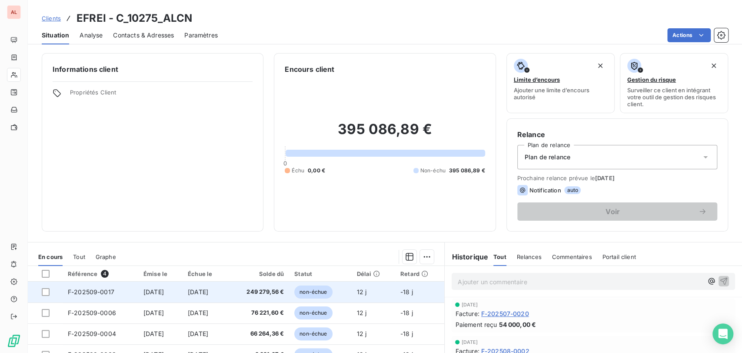
click at [78, 290] on span "F-202509-0017" at bounding box center [91, 291] width 47 height 7
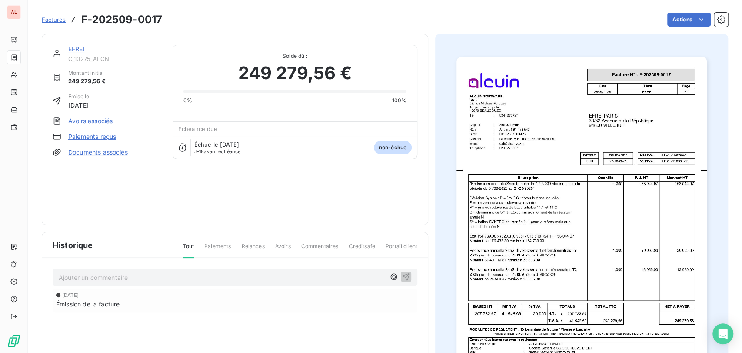
click at [87, 153] on link "Documents associés" at bounding box center [98, 152] width 60 height 9
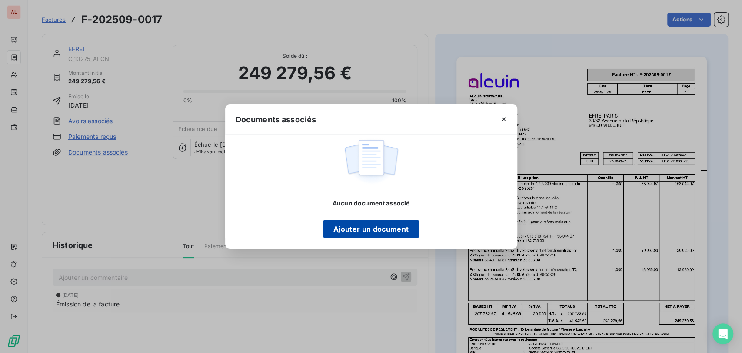
click at [393, 222] on button "Ajouter un document" at bounding box center [371, 229] width 96 height 18
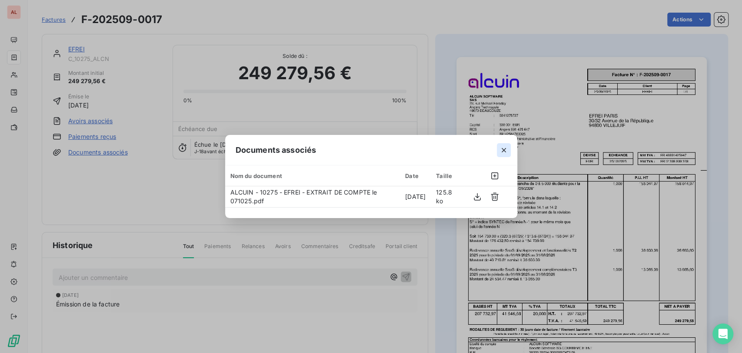
click at [505, 147] on icon "button" at bounding box center [503, 150] width 9 height 9
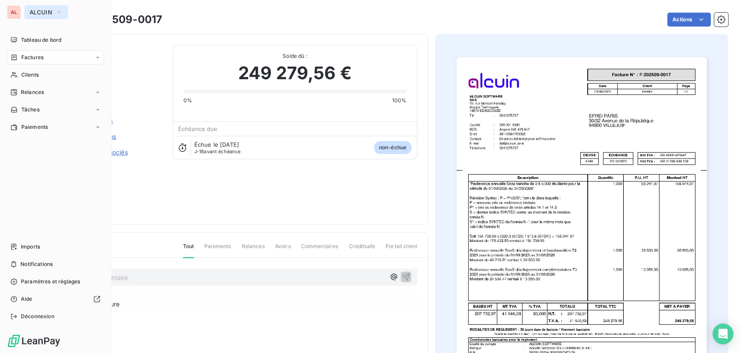
click at [56, 13] on icon "button" at bounding box center [59, 12] width 7 height 9
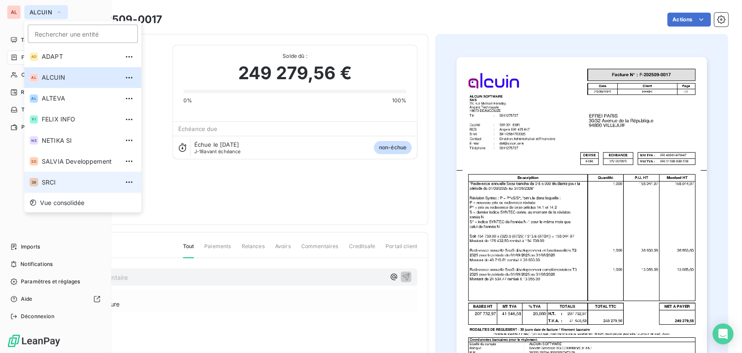
click at [48, 183] on span "SRCI" at bounding box center [80, 181] width 77 height 9
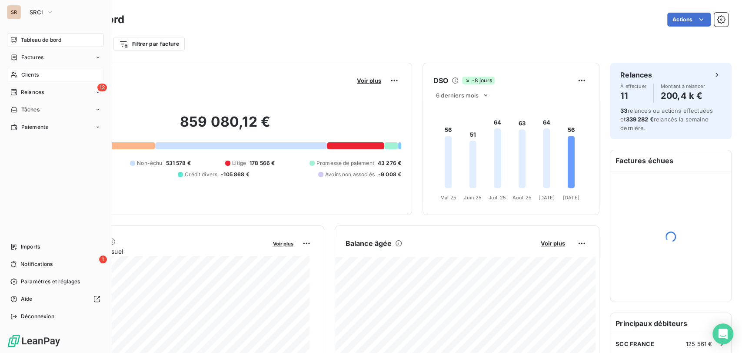
click at [29, 71] on span "Clients" at bounding box center [29, 75] width 17 height 8
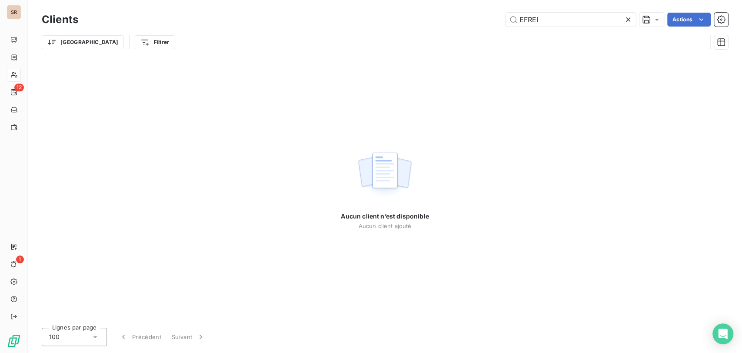
drag, startPoint x: 553, startPoint y: 17, endPoint x: 498, endPoint y: 23, distance: 55.5
click at [501, 24] on div "EFREI Actions" at bounding box center [408, 20] width 639 height 14
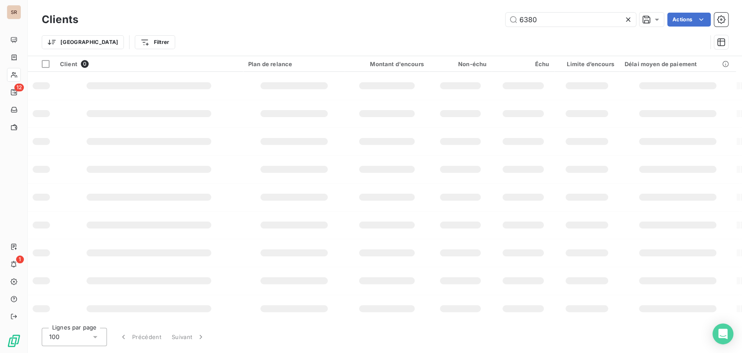
type input "6380"
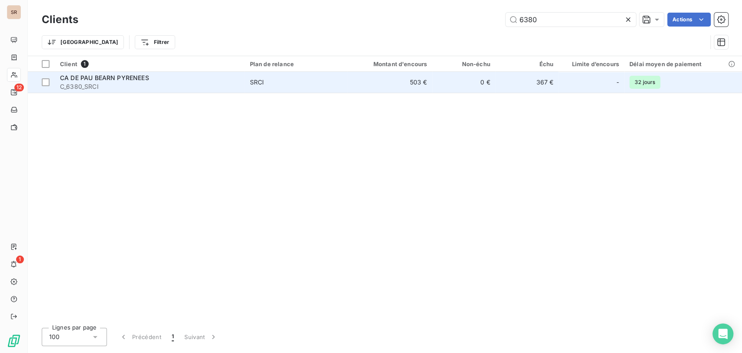
click at [70, 84] on span "C_6380_SRCI" at bounding box center [150, 86] width 180 height 9
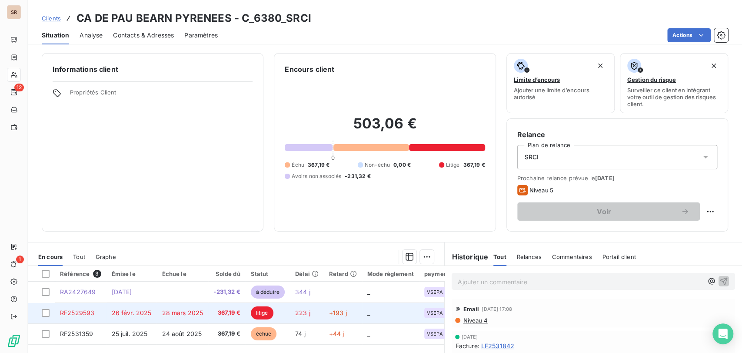
click at [70, 310] on span "RF2529593" at bounding box center [77, 312] width 34 height 7
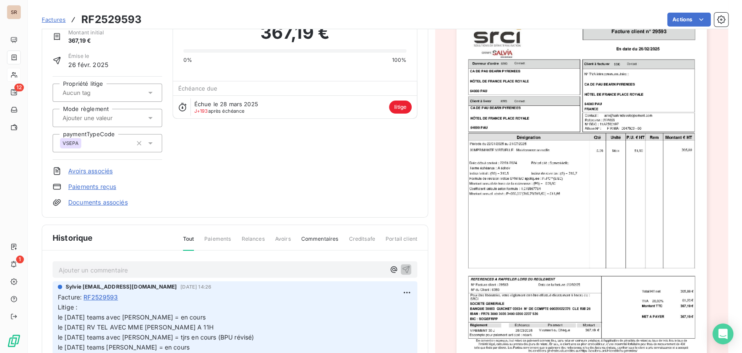
scroll to position [128, 0]
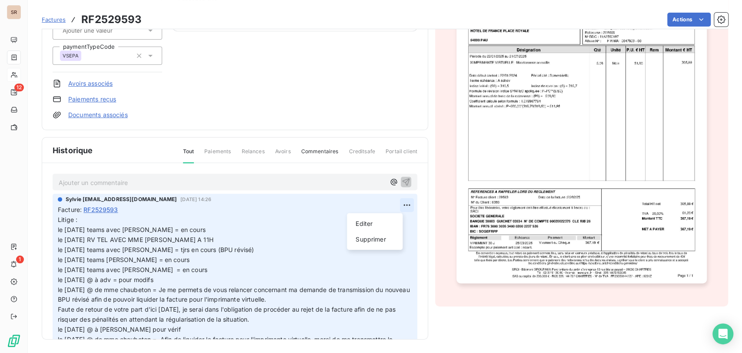
click at [391, 203] on html "SR 12 1 Factures RF2529593 Actions CA DE PAU BEARN PYRENEES C_6380_SRCI Montant…" at bounding box center [371, 176] width 742 height 353
drag, startPoint x: 362, startPoint y: 223, endPoint x: 235, endPoint y: 214, distance: 127.7
click at [349, 224] on div "Editer Supprimer" at bounding box center [375, 231] width 56 height 37
click at [59, 229] on html "SR 12 1 Factures RF2529593 Actions CA DE PAU BEARN PYRENEES C_6380_SRCI Montant…" at bounding box center [371, 176] width 742 height 353
click at [63, 229] on span "Litige : le 11/09/25 teams avec alex = en cours" at bounding box center [132, 224] width 148 height 17
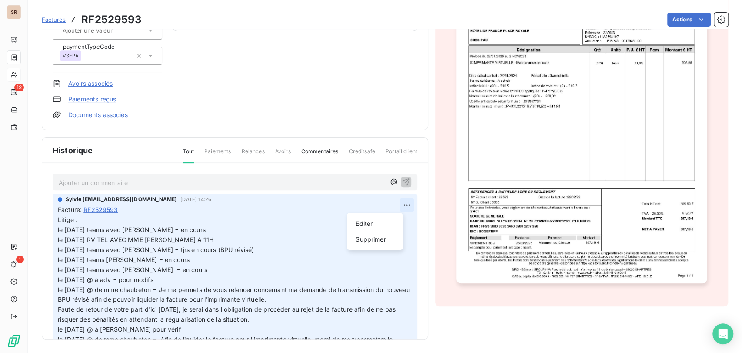
click at [395, 206] on html "SR 12 1 Factures RF2529593 Actions CA DE PAU BEARN PYRENEES C_6380_SRCI Montant…" at bounding box center [371, 176] width 742 height 353
drag, startPoint x: 364, startPoint y: 223, endPoint x: 357, endPoint y: 223, distance: 7.0
click at [360, 223] on div "Editer" at bounding box center [374, 223] width 49 height 14
click at [80, 220] on p "Litige : le 11/09/25 teams avec alex = en cours le 08/09/25 RV TEL AVEC MME CHA…" at bounding box center [230, 284] width 344 height 139
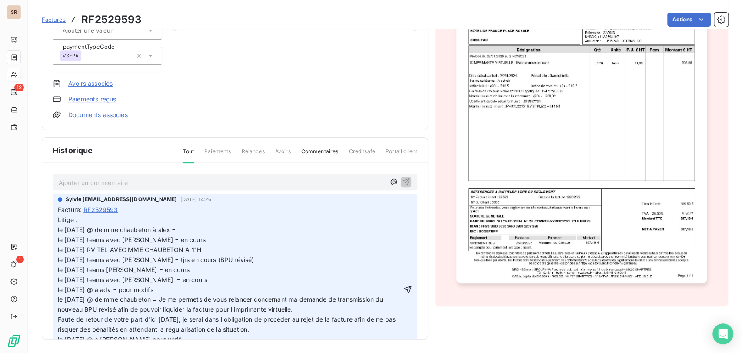
click at [224, 230] on p "Litige : le 07/10/25 @ de mme chaubeton à alex = le 11/09/25 teams avec alex = …" at bounding box center [230, 289] width 344 height 149
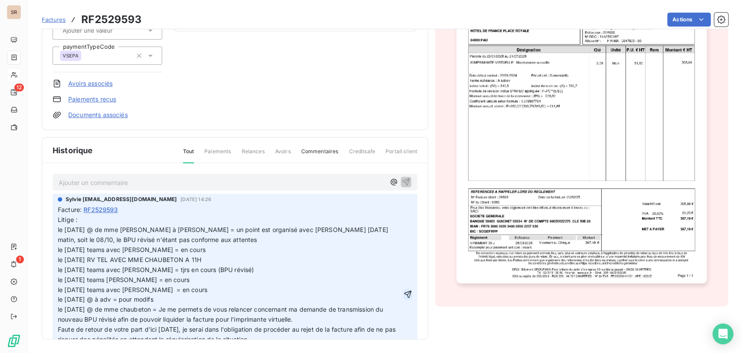
click at [403, 294] on icon "button" at bounding box center [407, 294] width 9 height 9
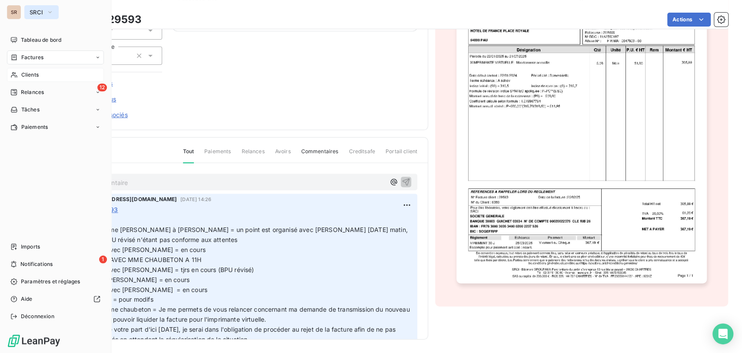
click at [50, 12] on icon "button" at bounding box center [50, 12] width 7 height 9
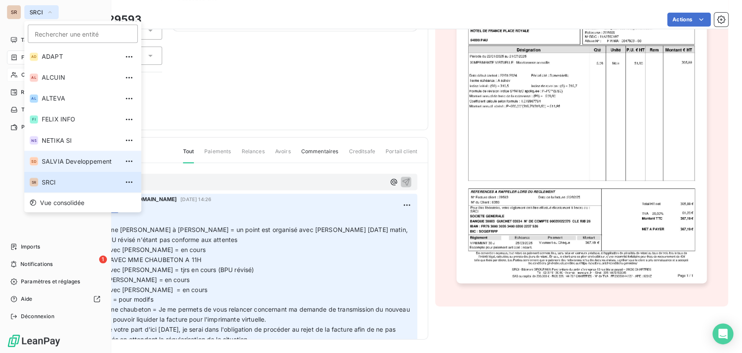
click at [50, 158] on span "SALVIA Developpement" at bounding box center [80, 160] width 77 height 9
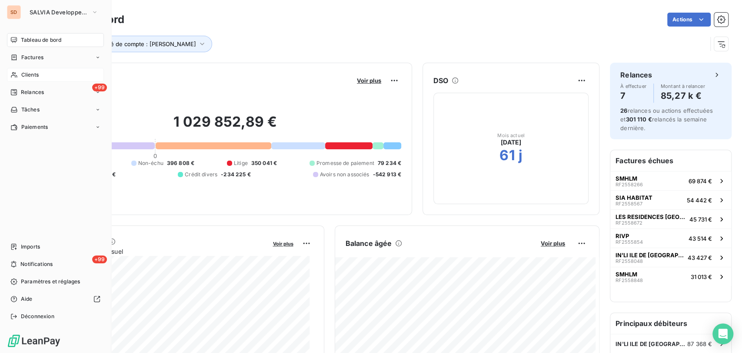
click at [16, 75] on icon at bounding box center [13, 74] width 7 height 7
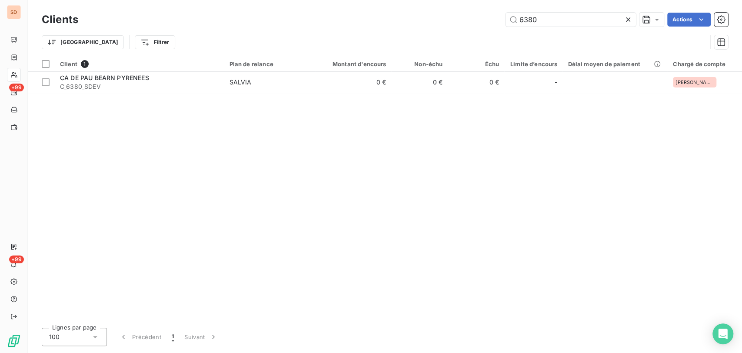
drag, startPoint x: 524, startPoint y: 20, endPoint x: 483, endPoint y: 19, distance: 41.8
click at [482, 19] on div "6380 Actions" at bounding box center [408, 20] width 639 height 14
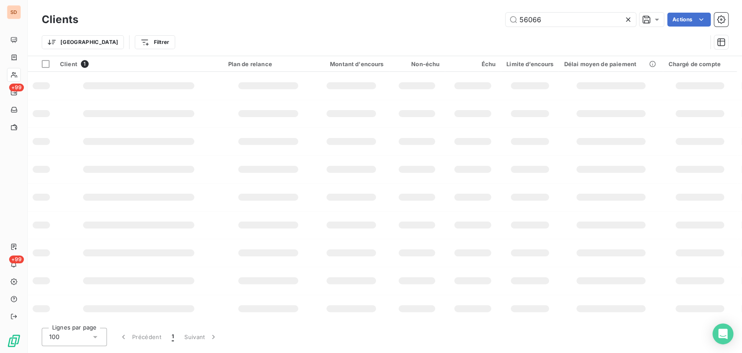
type input "56066"
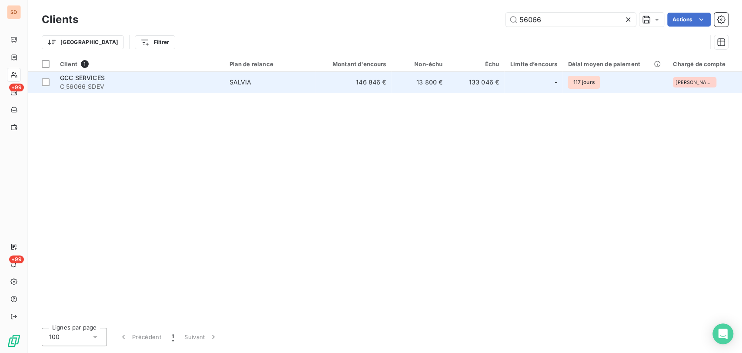
click at [102, 81] on div "GCC SERVICES" at bounding box center [139, 77] width 159 height 9
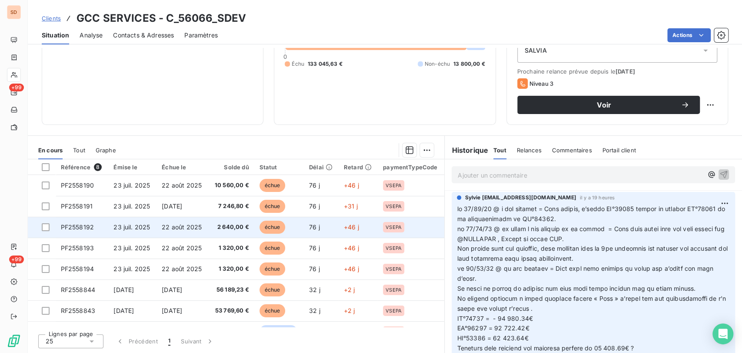
scroll to position [15, 0]
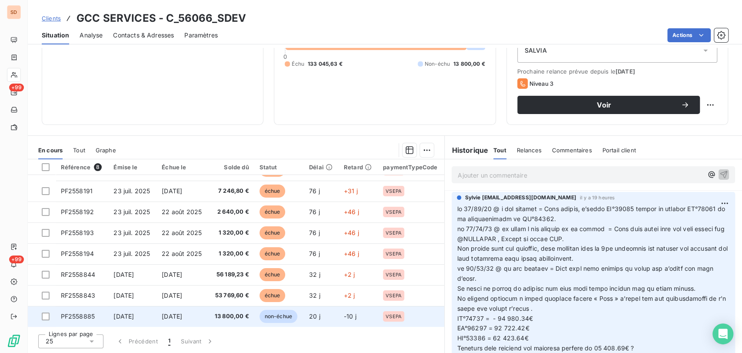
click at [75, 314] on span "PF2558885" at bounding box center [78, 315] width 34 height 7
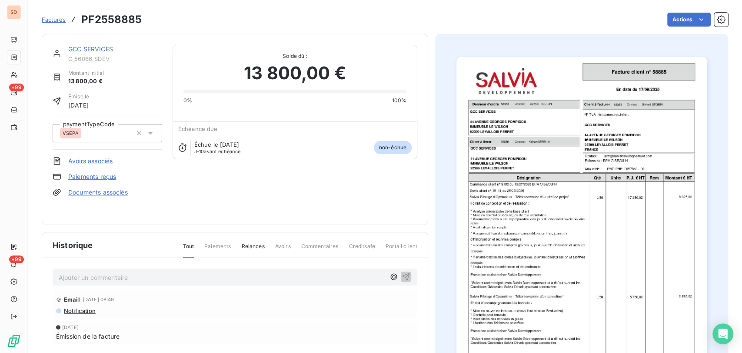
click at [592, 190] on img "button" at bounding box center [581, 234] width 250 height 354
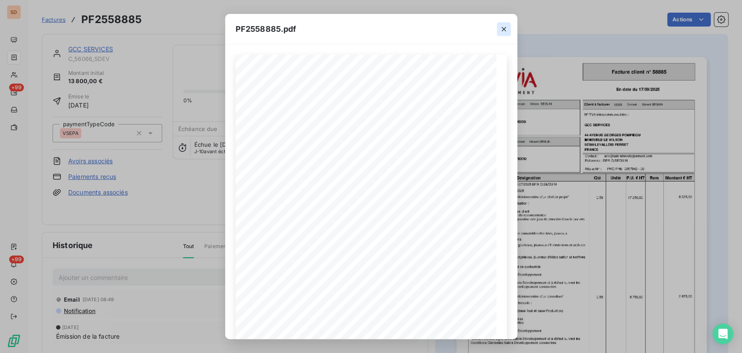
click at [502, 32] on icon "button" at bounding box center [503, 29] width 9 height 9
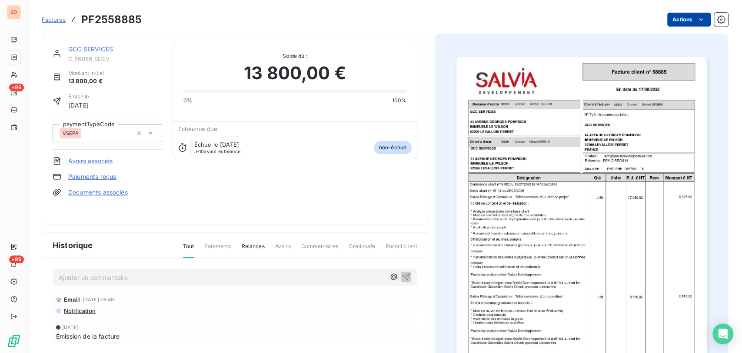
click at [680, 18] on html "SD +99 +99 Factures PF2558885 Actions GCC SERVICES C_56066_SDEV Montant initial…" at bounding box center [371, 176] width 742 height 353
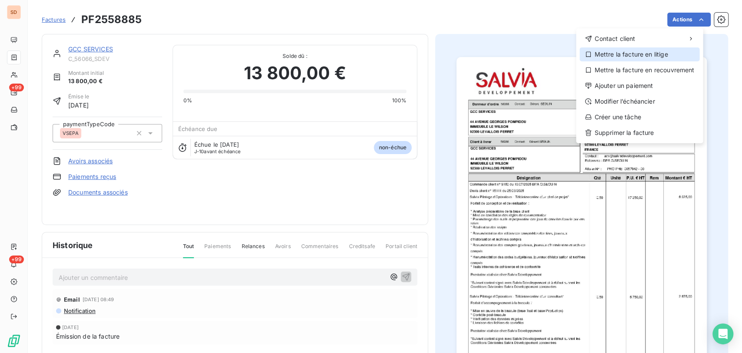
click at [637, 55] on div "Mettre la facture en litige" at bounding box center [639, 54] width 120 height 14
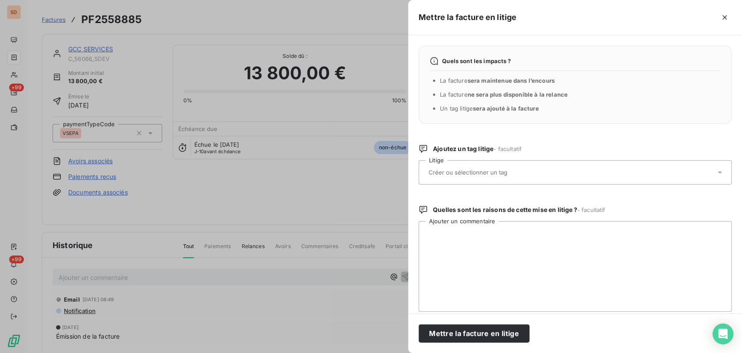
click at [717, 170] on div at bounding box center [575, 172] width 313 height 24
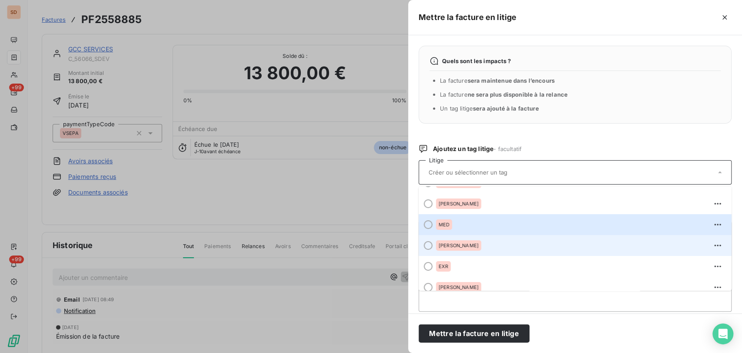
scroll to position [24, 0]
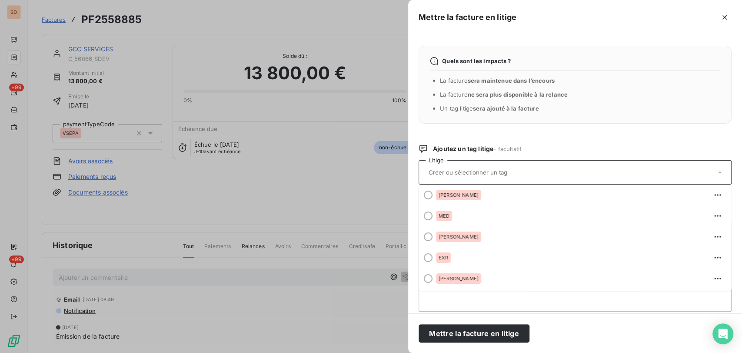
click at [259, 187] on div at bounding box center [371, 176] width 742 height 353
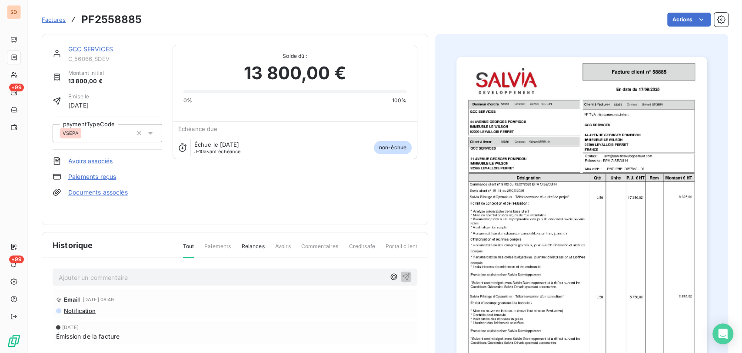
click at [110, 275] on p "Ajouter un commentaire ﻿" at bounding box center [222, 277] width 326 height 11
click at [677, 22] on html "SD +99 +99 Factures PF2558885 Actions GCC SERVICES C_56066_SDEV Montant initial…" at bounding box center [371, 176] width 742 height 353
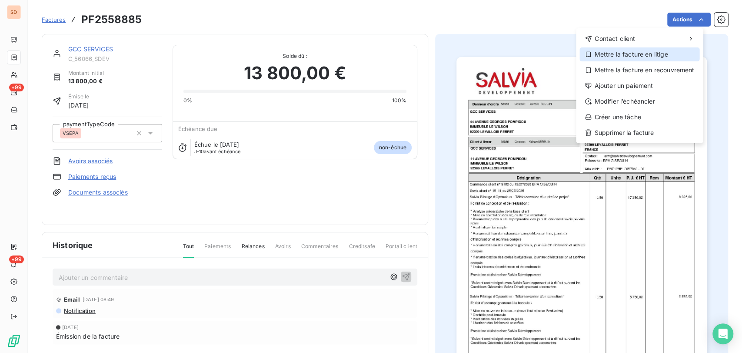
click at [646, 54] on div "Mettre la facture en litige" at bounding box center [639, 54] width 120 height 14
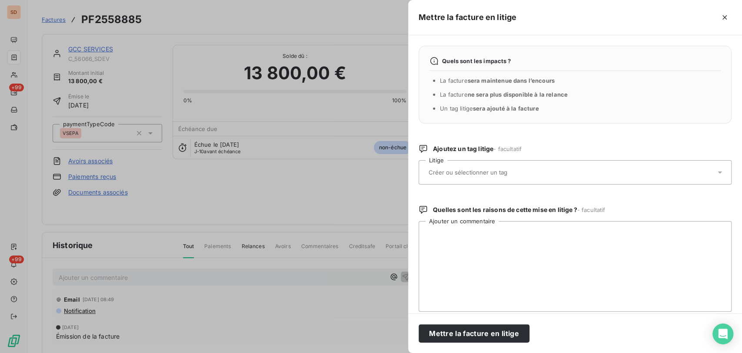
click at [715, 172] on icon at bounding box center [719, 172] width 9 height 9
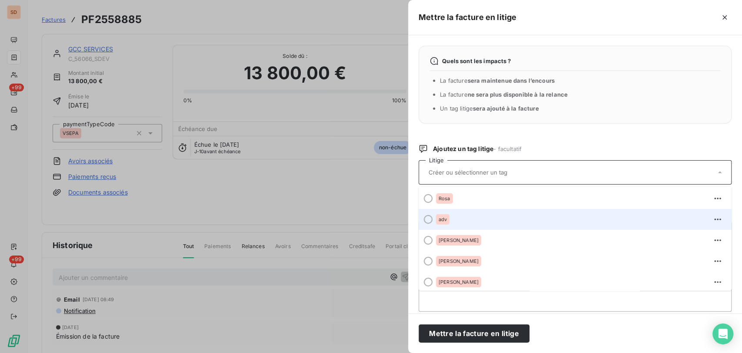
click at [431, 219] on div at bounding box center [428, 219] width 9 height 9
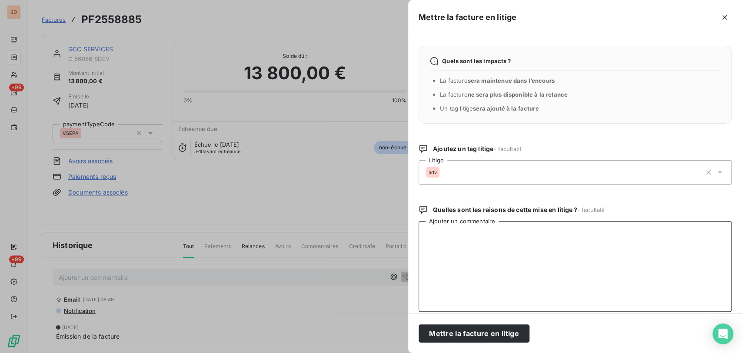
click at [455, 238] on textarea "Ajouter un commentaire" at bounding box center [575, 266] width 313 height 90
click at [585, 230] on textarea "le [DATE] @ à [PERSON_NAME] pour ajout numéro de command esur al facture" at bounding box center [575, 266] width 313 height 90
click at [598, 234] on textarea "le [DATE] @ à [PERSON_NAME] pour ajout numéro de commande sur al facture" at bounding box center [575, 266] width 313 height 90
click at [632, 234] on textarea "le [DATE] @ à [PERSON_NAME] pour ajout numéro de commande sur la facture" at bounding box center [575, 266] width 313 height 90
click at [564, 244] on textarea "le [DATE] @ à [PERSON_NAME] pour ajout numéro de commande sur la facture = en c…" at bounding box center [575, 266] width 313 height 90
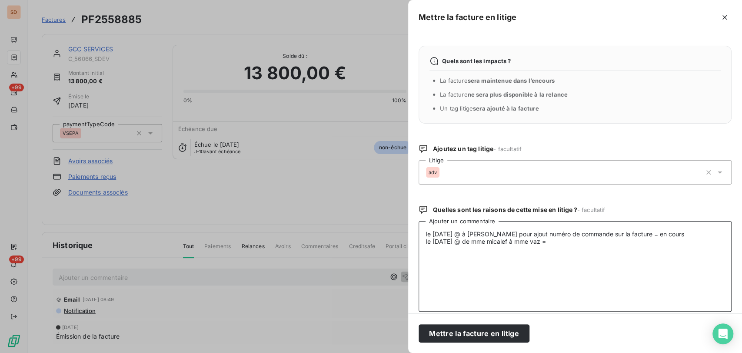
paste textarea "La facture est à rapprocher de la commande 25070040 Nous avons envoyé un mail à…"
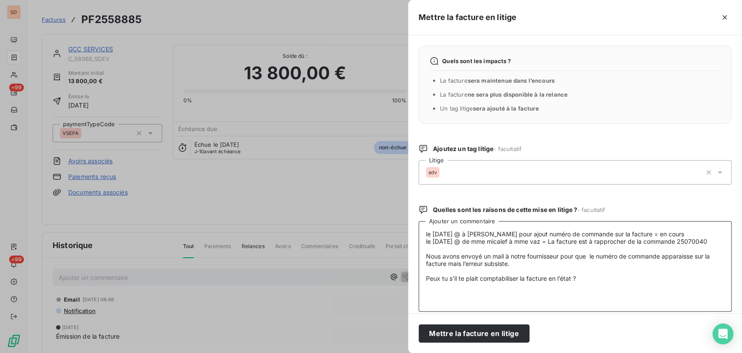
click at [444, 269] on textarea "le [DATE] @ à [PERSON_NAME] pour ajout numéro de commande sur la facture = en c…" at bounding box center [575, 266] width 313 height 90
click at [434, 249] on textarea "le [DATE] @ à [PERSON_NAME] pour ajout numéro de commande sur la facture = en c…" at bounding box center [575, 266] width 313 height 90
click at [424, 241] on textarea "le [DATE] @ à [PERSON_NAME] pour ajout numéro de commande sur la facture = en c…" at bounding box center [575, 266] width 313 height 90
click at [655, 228] on textarea "le [DATE] @ à [PERSON_NAME] pour ajout numéro de commande sur la facture = en c…" at bounding box center [575, 266] width 313 height 90
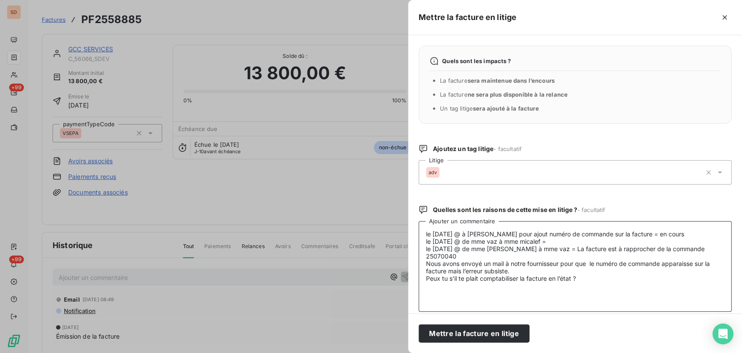
click at [558, 240] on textarea "le [DATE] @ à [PERSON_NAME] pour ajout numéro de commande sur la facture = en c…" at bounding box center [575, 266] width 313 height 90
paste textarea "La facture est de 09/2025, c’est à eux de faire le nécessaire. Je ne peux pas !…"
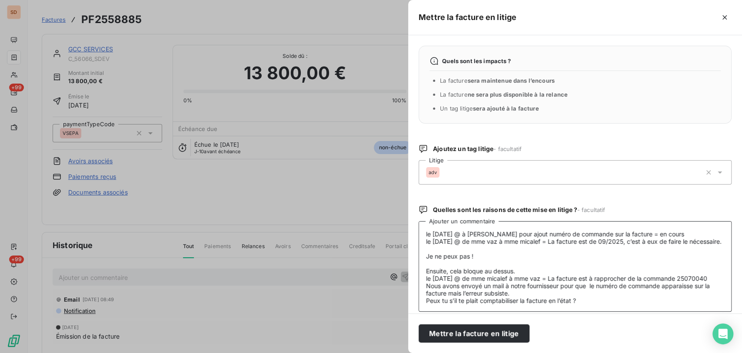
click at [433, 273] on textarea "le [DATE] @ à [PERSON_NAME] pour ajout numéro de commande sur la facture = en c…" at bounding box center [575, 266] width 313 height 90
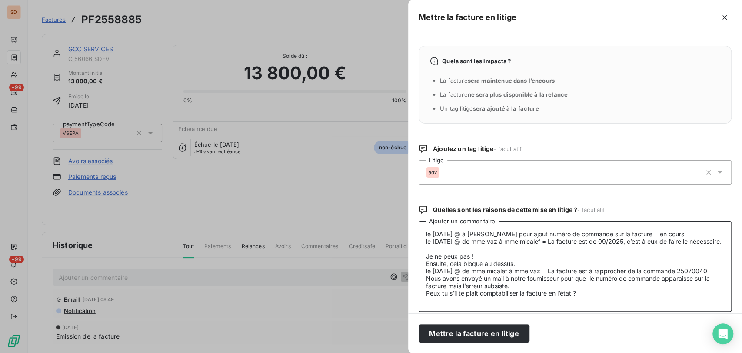
click at [432, 256] on textarea "le [DATE] @ à [PERSON_NAME] pour ajout numéro de commande sur la facture = en c…" at bounding box center [575, 266] width 313 height 90
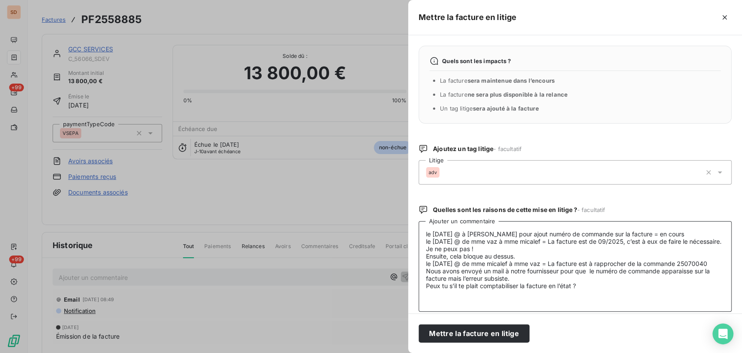
click at [659, 231] on textarea "le [DATE] @ à [PERSON_NAME] pour ajout numéro de commande sur la facture = en c…" at bounding box center [575, 266] width 313 height 90
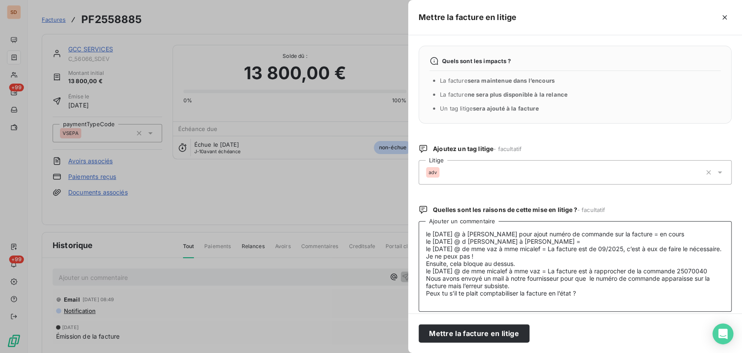
click at [570, 244] on textarea "le [DATE] @ à [PERSON_NAME] pour ajout numéro de commande sur la facture = en c…" at bounding box center [575, 266] width 313 height 90
click at [560, 239] on textarea "le [DATE] @ à [PERSON_NAME] pour ajout numéro de commande sur la facture = en c…" at bounding box center [575, 266] width 313 height 90
paste textarea "[PERSON_NAME] s’il vous plait adresser à nouveau votre facture en faisant appar…"
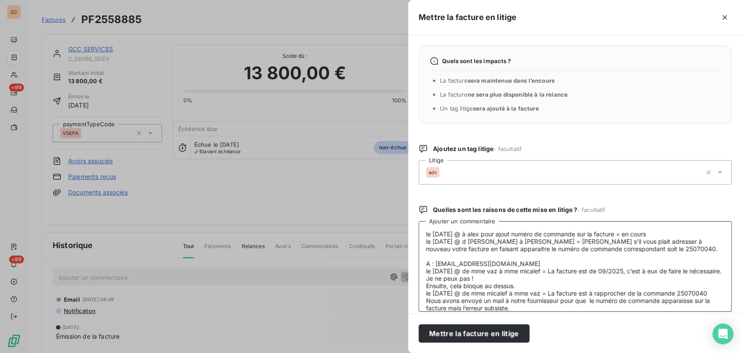
click at [431, 258] on textarea "le [DATE] @ à alex pour ajout numéro de commande sur la facture = en cours le […" at bounding box center [575, 266] width 313 height 90
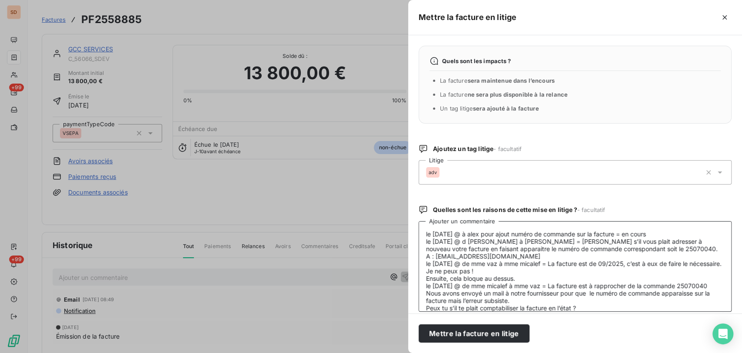
click at [474, 242] on textarea "le [DATE] @ à alex pour ajout numéro de commande sur la facture = en cours le […" at bounding box center [575, 266] width 313 height 90
type textarea "le [DATE] @ à [PERSON_NAME] pour ajout numéro de commande sur la facture = en c…"
click at [494, 333] on button "Mettre la facture en litige" at bounding box center [474, 333] width 111 height 18
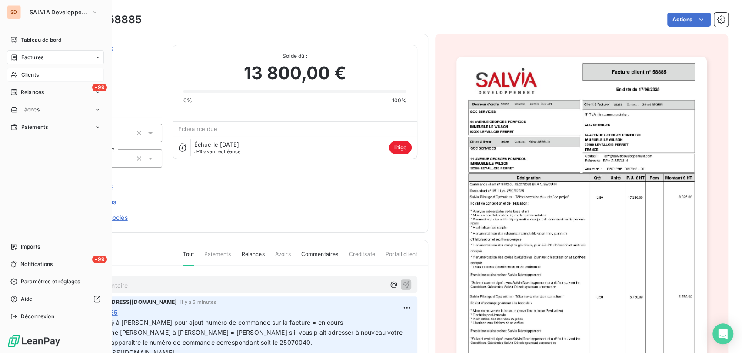
click at [24, 76] on span "Clients" at bounding box center [29, 75] width 17 height 8
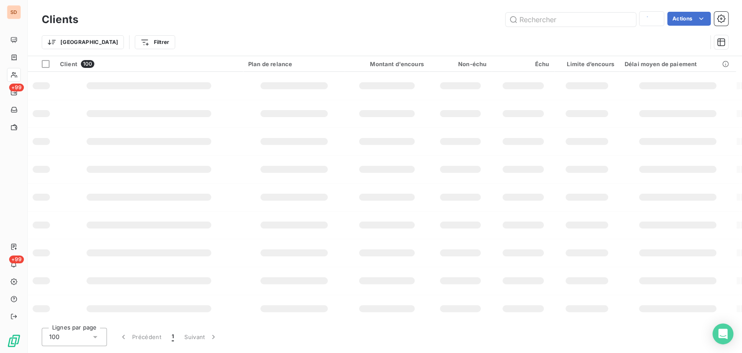
type input "56066"
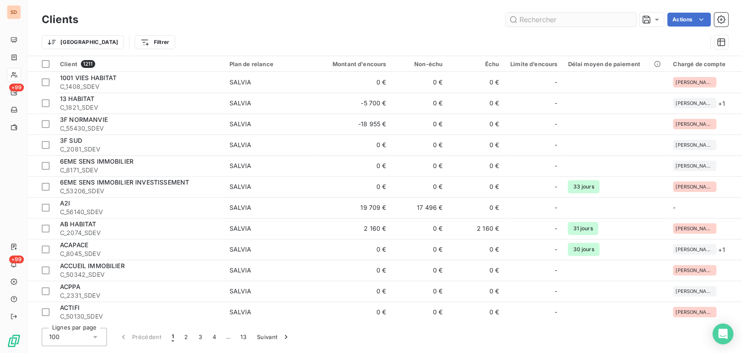
click at [531, 19] on input "text" at bounding box center [571, 20] width 130 height 14
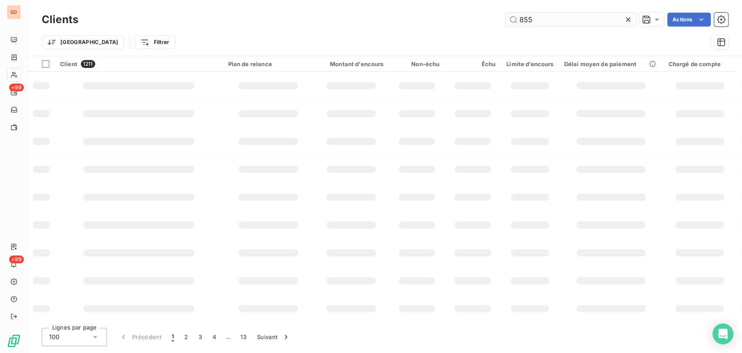
type input "855"
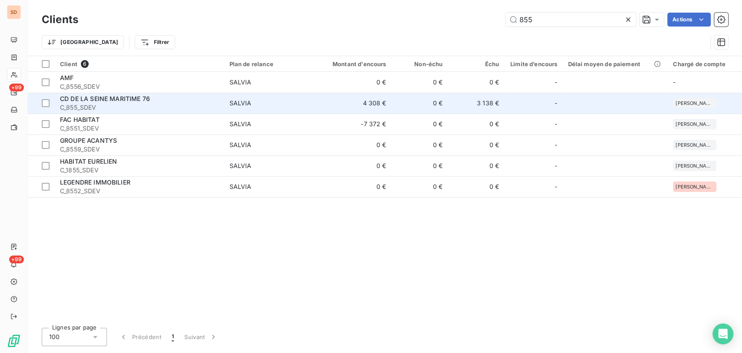
click at [93, 102] on div "CD DE LA SEINE MARITIME 76" at bounding box center [139, 98] width 159 height 9
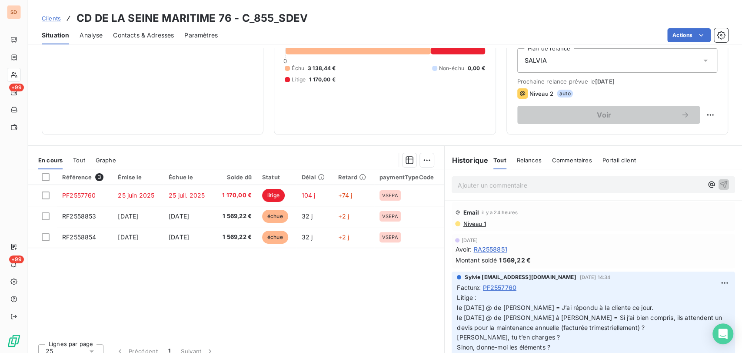
scroll to position [106, 0]
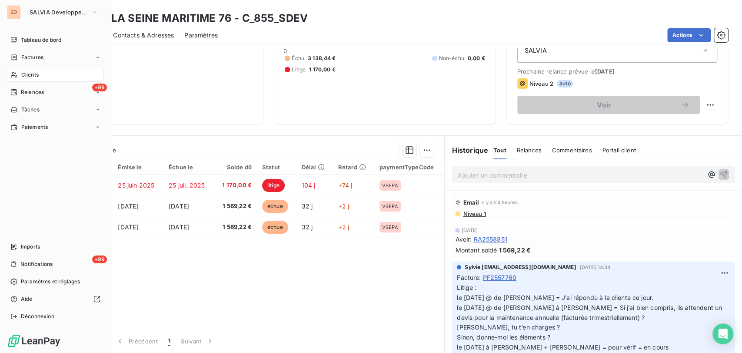
click at [19, 72] on div "Clients" at bounding box center [55, 75] width 97 height 14
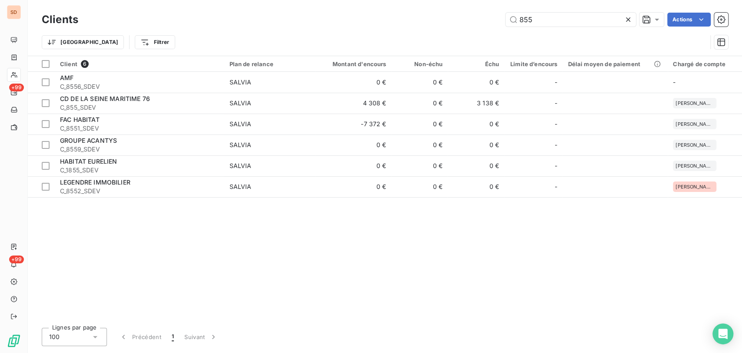
drag, startPoint x: 544, startPoint y: 20, endPoint x: 487, endPoint y: 23, distance: 57.5
click at [490, 23] on div "855 Actions" at bounding box center [408, 20] width 639 height 14
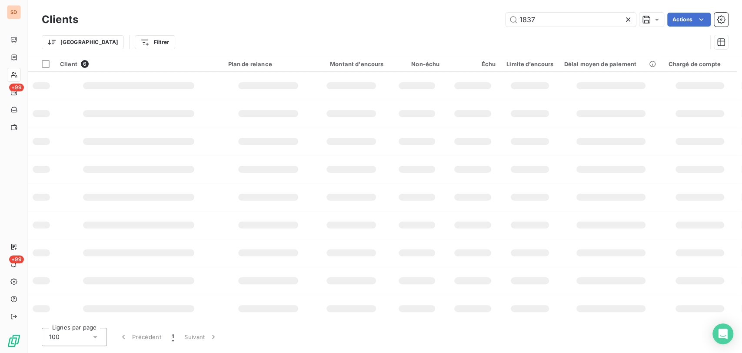
type input "1837"
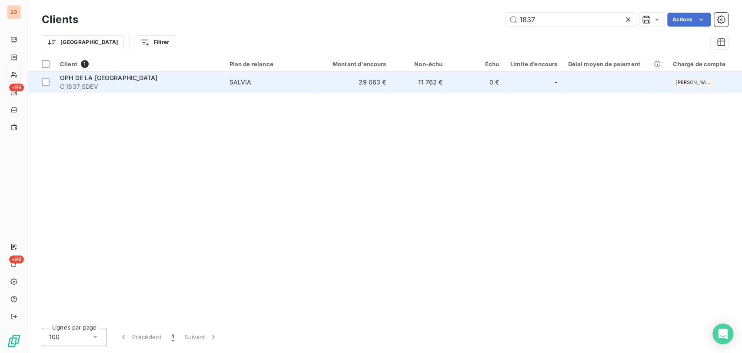
click at [87, 83] on span "C_1837_SDEV" at bounding box center [139, 86] width 159 height 9
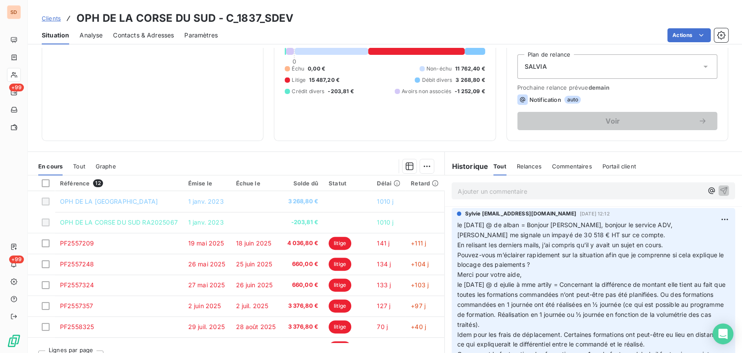
scroll to position [94, 0]
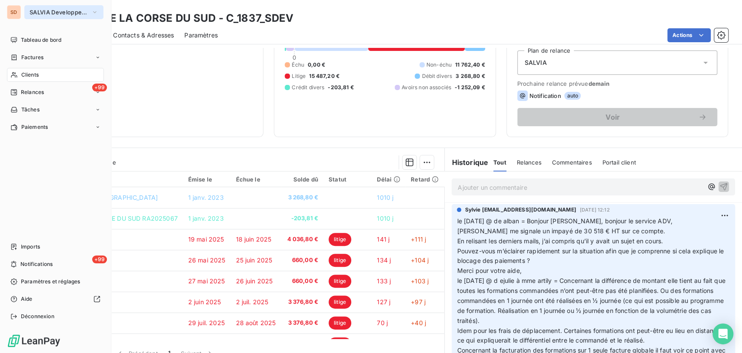
click at [95, 13] on icon "button" at bounding box center [94, 12] width 7 height 9
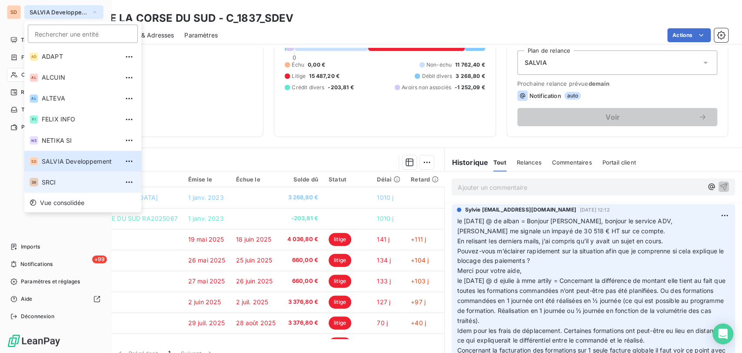
click at [63, 185] on span "SRCI" at bounding box center [80, 181] width 77 height 9
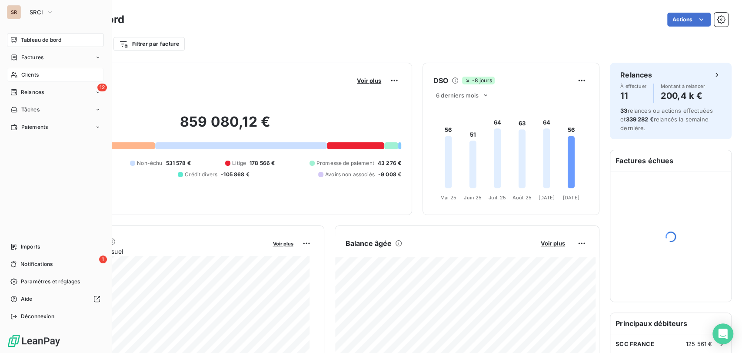
click at [29, 77] on span "Clients" at bounding box center [29, 75] width 17 height 8
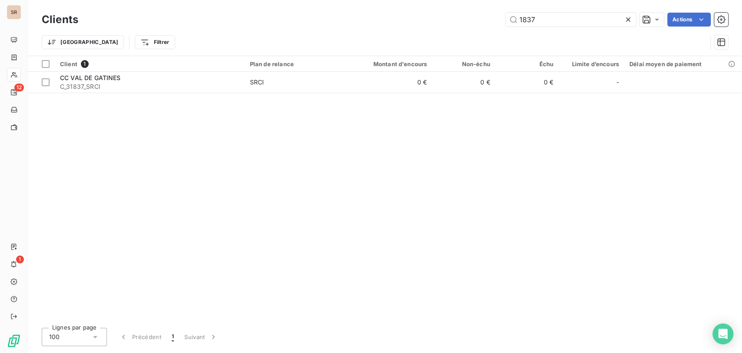
drag, startPoint x: 549, startPoint y: 22, endPoint x: 433, endPoint y: 21, distance: 116.5
click at [433, 21] on div "1837 Actions" at bounding box center [408, 20] width 639 height 14
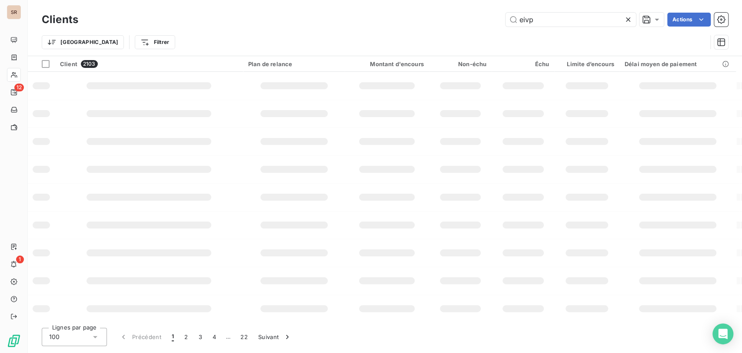
type input "eivp"
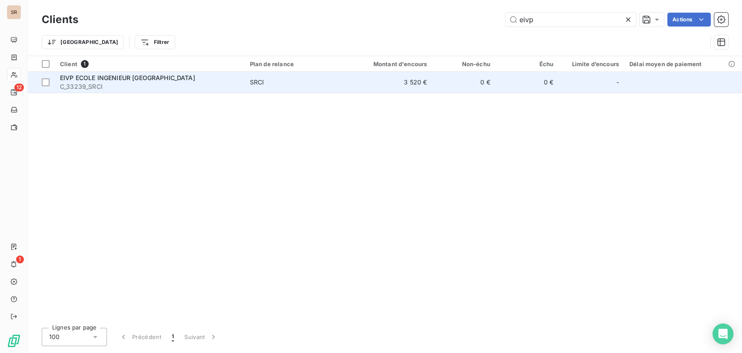
click at [78, 79] on span "EIVP ECOLE INGENIEUR [GEOGRAPHIC_DATA]" at bounding box center [127, 77] width 135 height 7
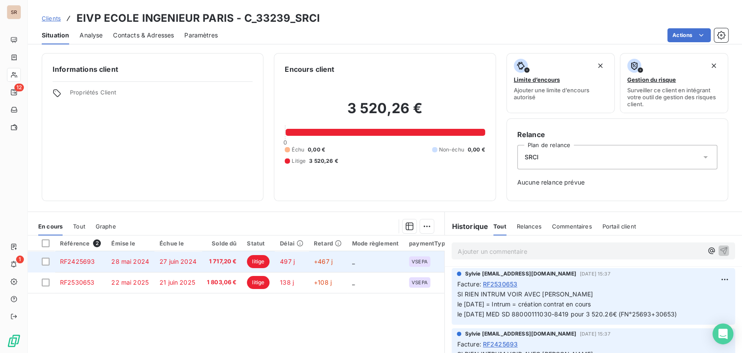
click at [91, 260] on span "RF2425693" at bounding box center [77, 260] width 35 height 7
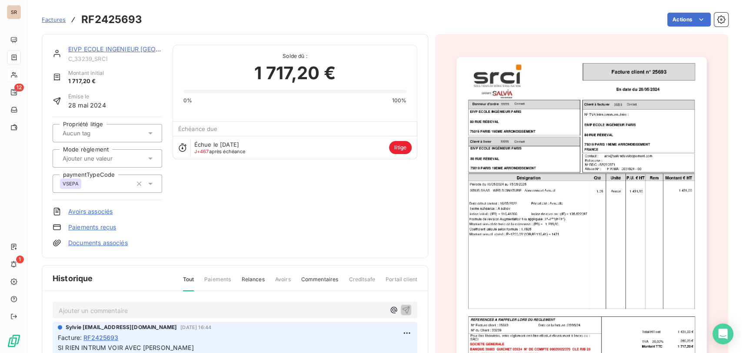
click at [100, 49] on link "EIVP ECOLE INGENIEUR [GEOGRAPHIC_DATA]" at bounding box center [136, 48] width 136 height 7
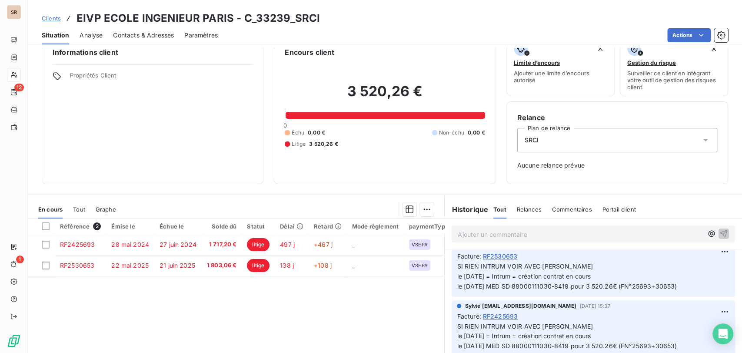
scroll to position [76, 0]
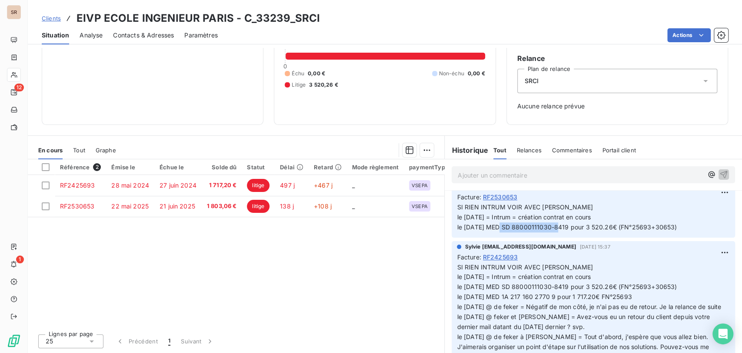
drag, startPoint x: 570, startPoint y: 226, endPoint x: 511, endPoint y: 226, distance: 59.1
click at [512, 227] on span "SI RIEN INTRUM VOIR AVEC [PERSON_NAME] le [DATE] = Intrum = création contrat en…" at bounding box center [567, 216] width 220 height 27
copy span "88000111030-8419"
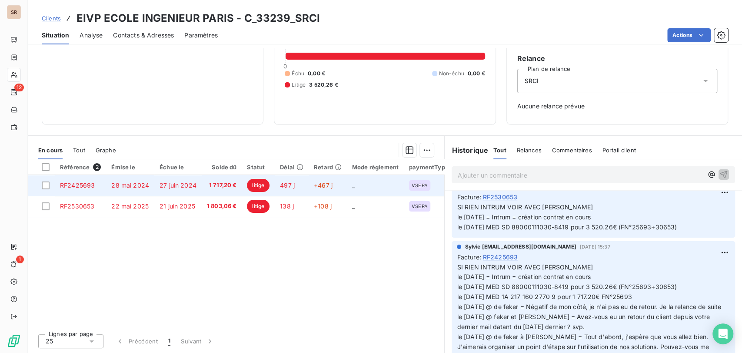
click at [78, 190] on td "RF2425693" at bounding box center [80, 185] width 51 height 21
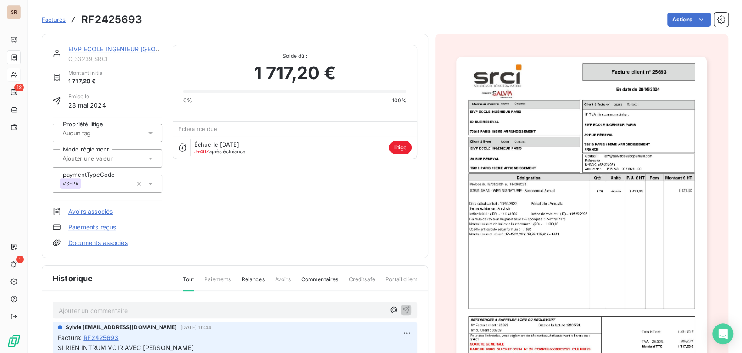
click at [101, 244] on link "Documents associés" at bounding box center [98, 242] width 60 height 9
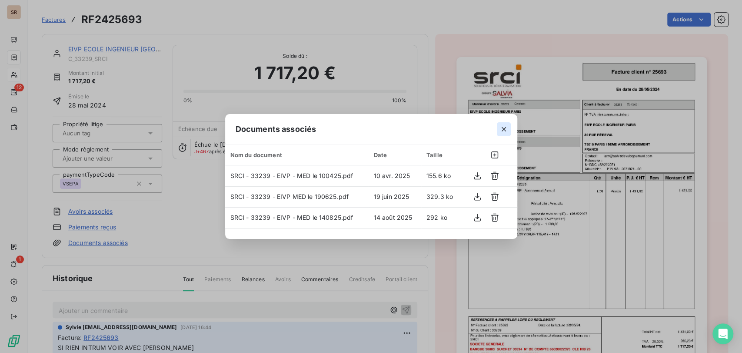
click at [504, 130] on icon "button" at bounding box center [503, 129] width 9 height 9
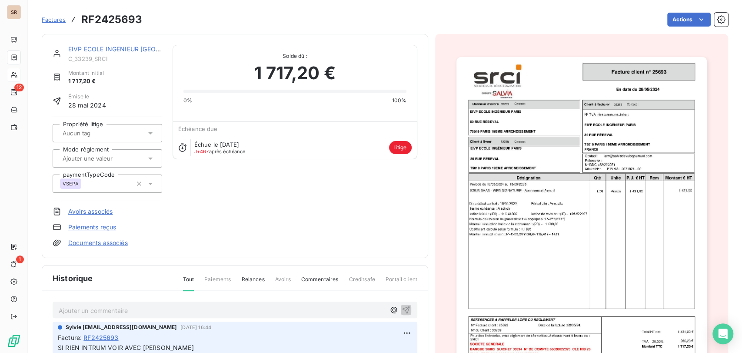
click at [103, 50] on link "EIVP ECOLE INGENIEUR [GEOGRAPHIC_DATA]" at bounding box center [136, 48] width 136 height 7
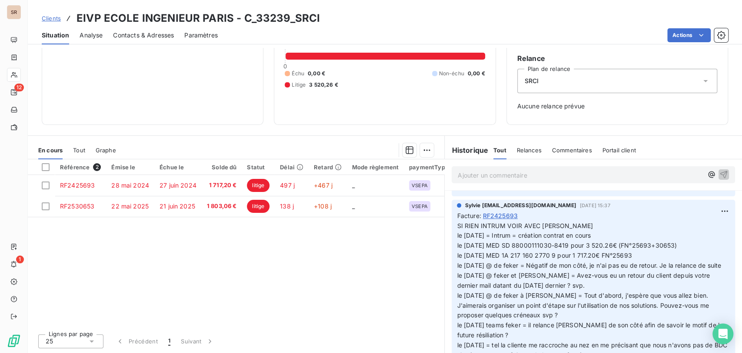
scroll to position [48, 0]
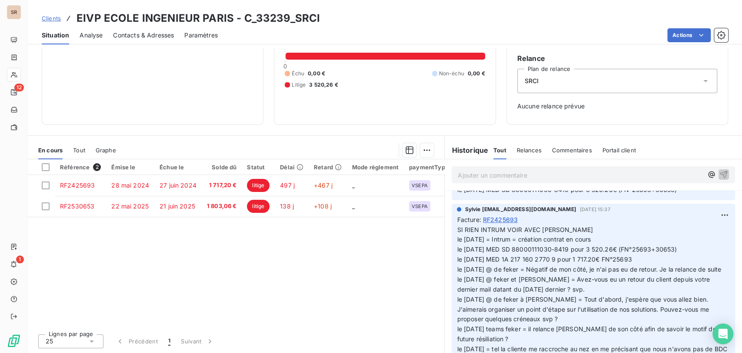
click at [143, 35] on span "Contacts & Adresses" at bounding box center [143, 35] width 61 height 9
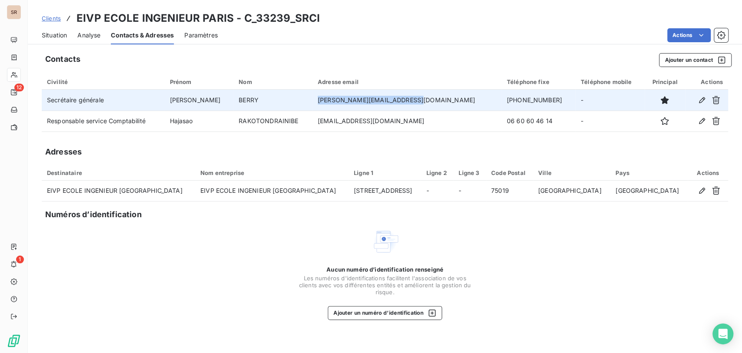
drag, startPoint x: 427, startPoint y: 98, endPoint x: 336, endPoint y: 97, distance: 90.4
click at [336, 97] on td "[PERSON_NAME][EMAIL_ADDRESS][DOMAIN_NAME]" at bounding box center [407, 100] width 189 height 21
copy td "[PERSON_NAME][EMAIL_ADDRESS][DOMAIN_NAME]"
drag, startPoint x: 519, startPoint y: 101, endPoint x: 468, endPoint y: 96, distance: 52.0
click at [469, 98] on tr "Secrétaire générale [PERSON_NAME] [PERSON_NAME][EMAIL_ADDRESS][DOMAIN_NAME] [PH…" at bounding box center [385, 100] width 686 height 21
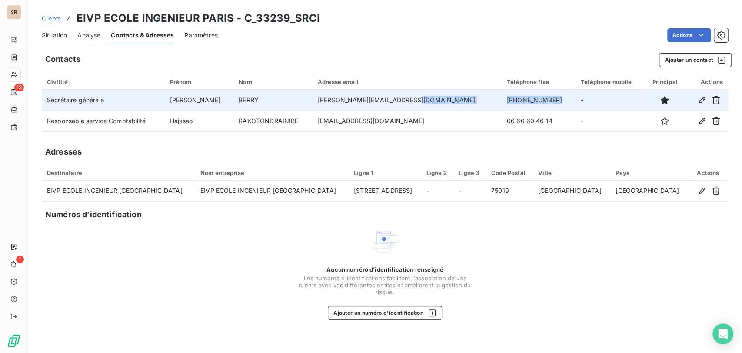
copy tr "[PHONE_NUMBER]"
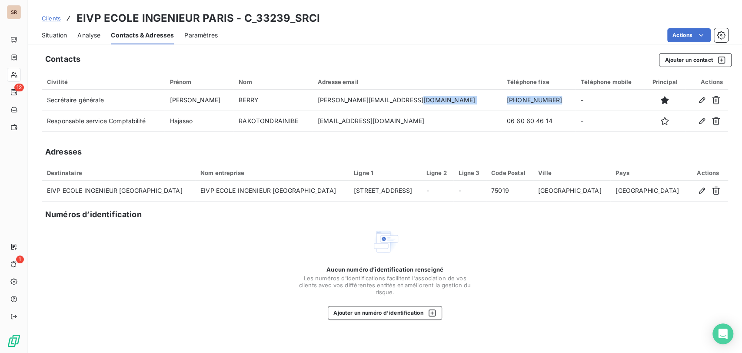
click at [56, 37] on span "Situation" at bounding box center [54, 35] width 25 height 9
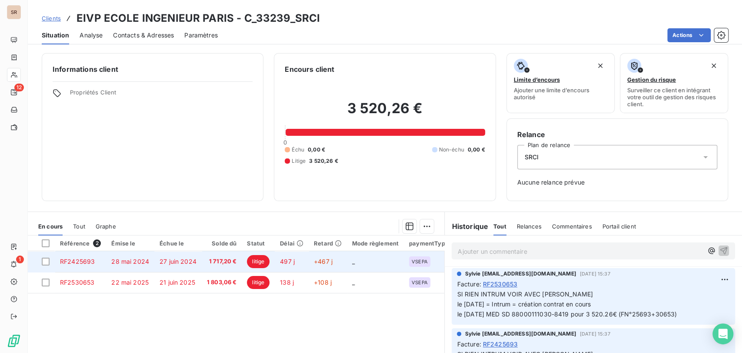
click at [73, 264] on td "RF2425693" at bounding box center [80, 261] width 51 height 21
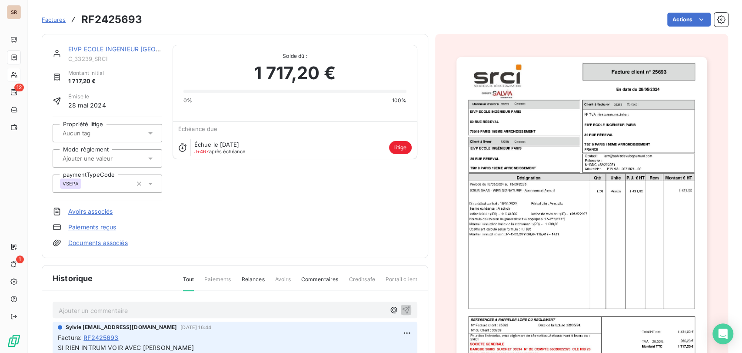
click at [547, 199] on img "button" at bounding box center [581, 234] width 250 height 354
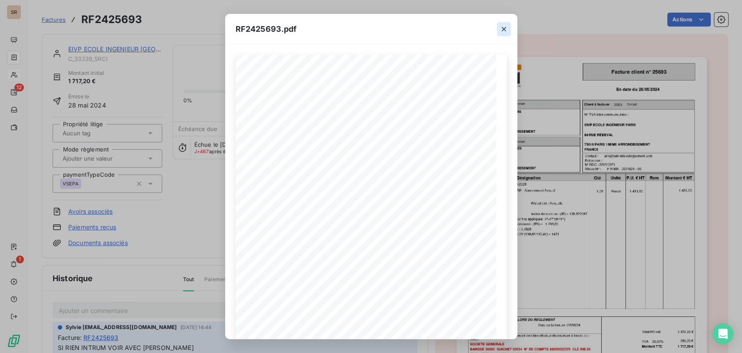
click at [501, 31] on icon "button" at bounding box center [503, 29] width 9 height 9
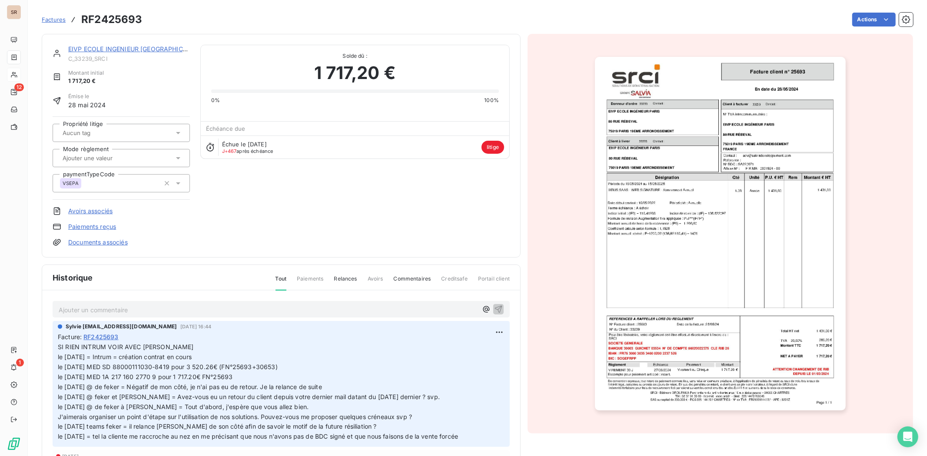
click at [675, 267] on img "button" at bounding box center [720, 234] width 250 height 354
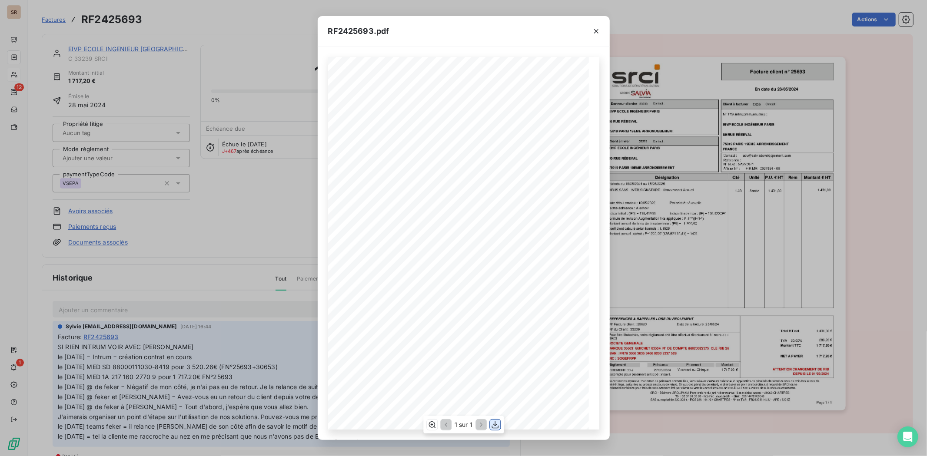
click at [496, 352] on icon "button" at bounding box center [495, 425] width 9 height 9
click at [598, 31] on icon "button" at bounding box center [596, 31] width 9 height 9
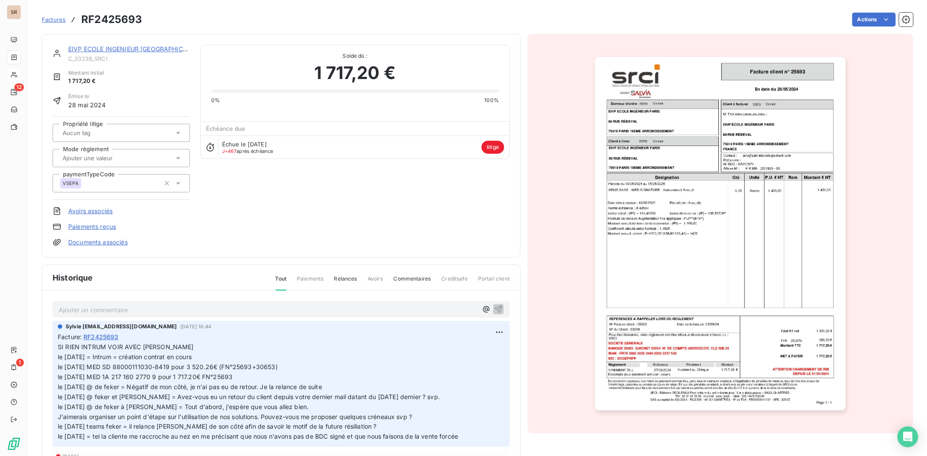
click at [100, 50] on link "EIVP ECOLE INGENIEUR [GEOGRAPHIC_DATA]" at bounding box center [136, 48] width 136 height 7
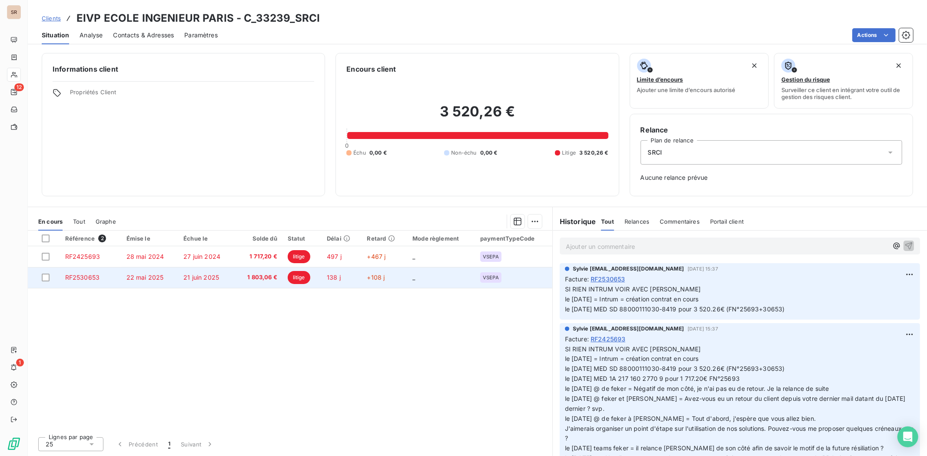
click at [90, 279] on span "RF2530653" at bounding box center [82, 277] width 34 height 7
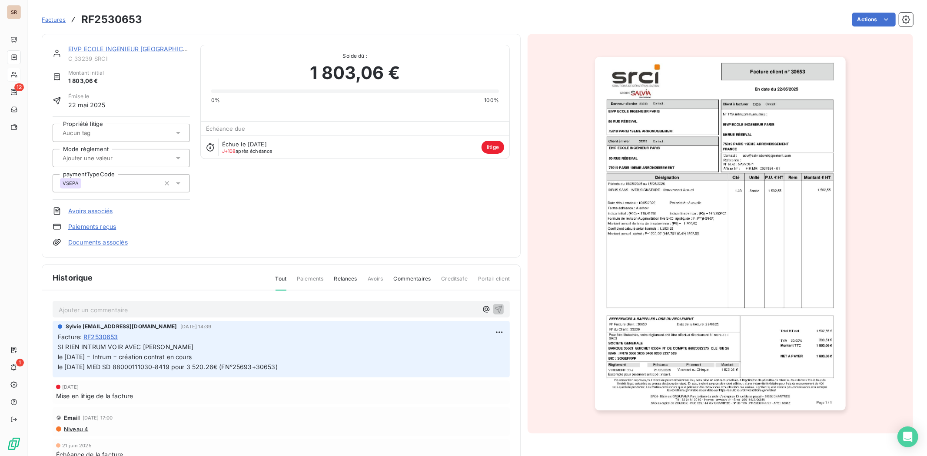
click at [700, 179] on img "button" at bounding box center [720, 234] width 250 height 354
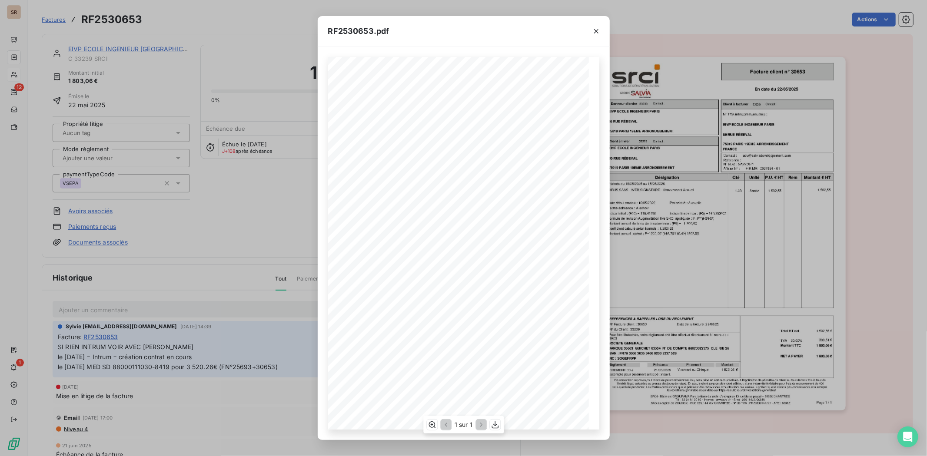
click at [493, 352] on div "1 sur 1" at bounding box center [463, 424] width 80 height 17
click at [495, 352] on icon "button" at bounding box center [495, 424] width 7 height 7
click at [597, 31] on icon "button" at bounding box center [596, 31] width 9 height 9
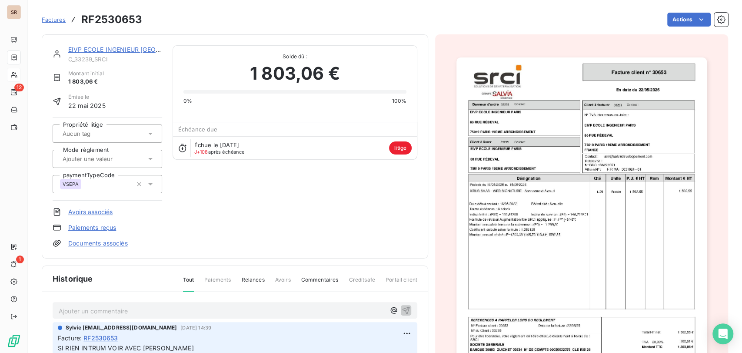
scroll to position [1, 0]
click at [107, 46] on link "EIVP ECOLE INGENIEUR [GEOGRAPHIC_DATA]" at bounding box center [136, 48] width 136 height 7
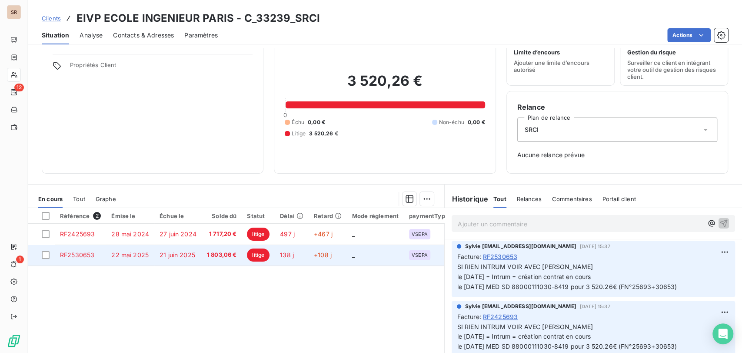
scroll to position [28, 0]
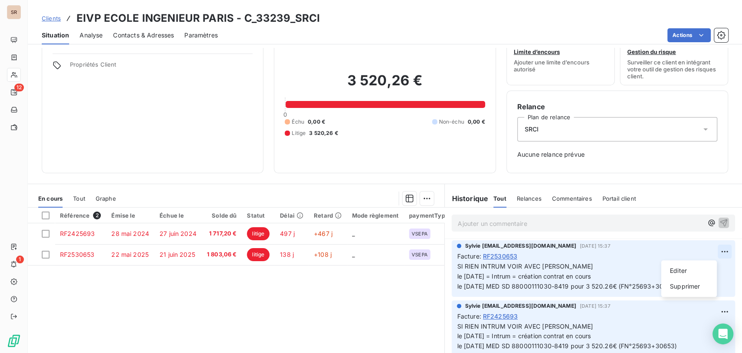
click at [709, 249] on html "SR 12 1 Clients EIVP ECOLE INGENIEUR PARIS - C_33239_SRCI Situation Analyse Con…" at bounding box center [371, 176] width 742 height 353
click at [678, 269] on div "Editer" at bounding box center [689, 270] width 49 height 14
click at [564, 263] on p "SI RIEN INTRUM VOIR AVEC [PERSON_NAME] le [DATE] = Intrum = création contrat en…" at bounding box center [587, 276] width 261 height 30
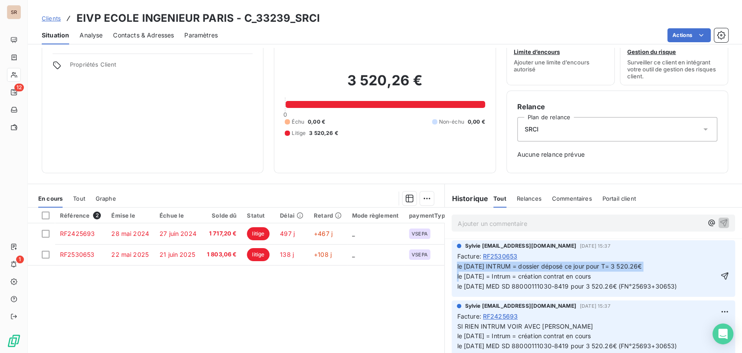
drag, startPoint x: 631, startPoint y: 261, endPoint x: 447, endPoint y: 263, distance: 184.3
click at [452, 263] on div "Sylvie [EMAIL_ADDRESS][DOMAIN_NAME] [DATE] 15:37 Facture : RF2530653 le [DATE] …" at bounding box center [593, 268] width 283 height 57
copy span "le [DATE] INTRUM = dossier déposé ce jour pour T= 3 520.26€"
click at [721, 272] on icon "button" at bounding box center [724, 275] width 7 height 7
click at [709, 310] on html "SR 12 1 Clients EIVP ECOLE INGENIEUR PARIS - C_33239_SRCI Situation Analyse Con…" at bounding box center [371, 176] width 742 height 353
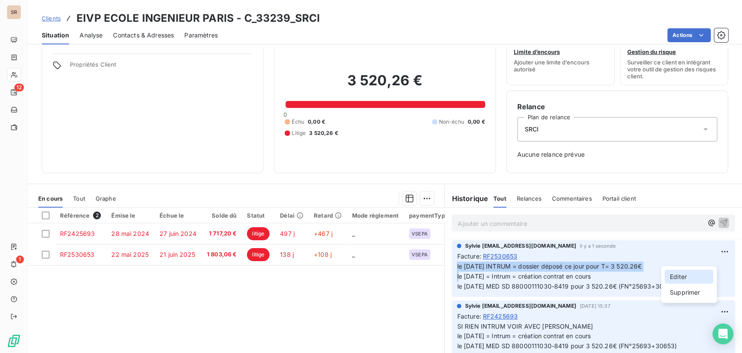
click at [679, 274] on div "Editer" at bounding box center [689, 277] width 49 height 14
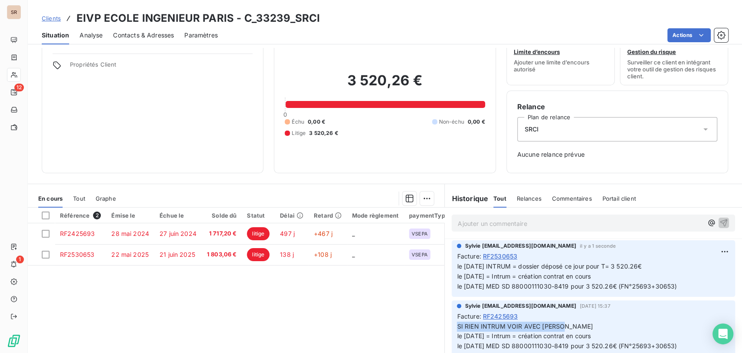
drag, startPoint x: 570, startPoint y: 326, endPoint x: 409, endPoint y: 323, distance: 161.3
click at [413, 327] on div "En cours Tout Graphe Référence 2 Émise le Échue le Solde dû Statut Délai Retard…" at bounding box center [385, 291] width 714 height 217
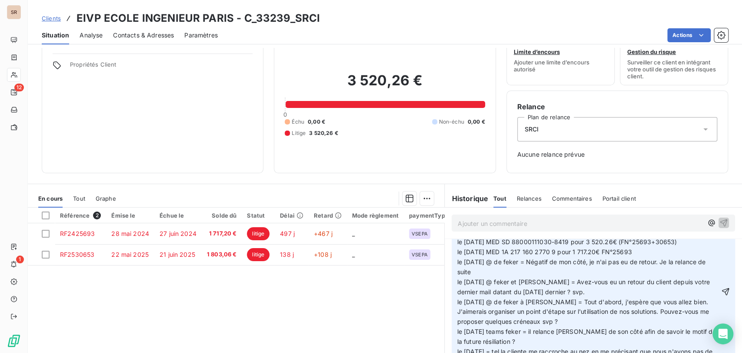
scroll to position [80, 0]
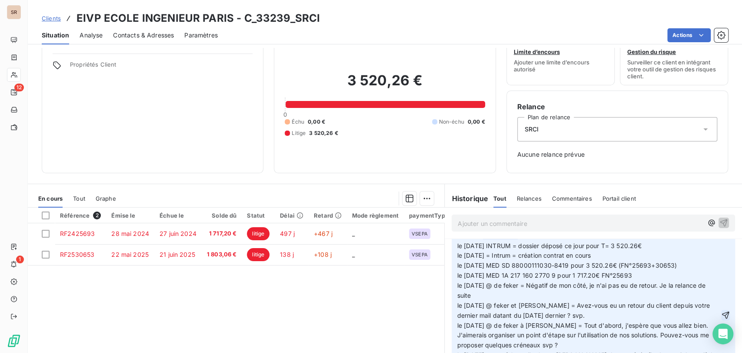
click at [721, 313] on icon "button" at bounding box center [725, 314] width 9 height 9
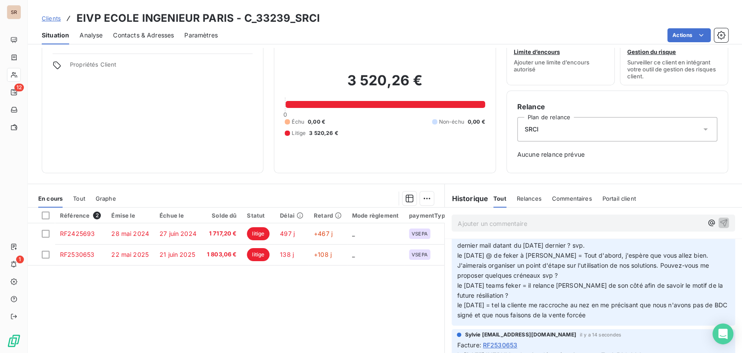
scroll to position [21, 0]
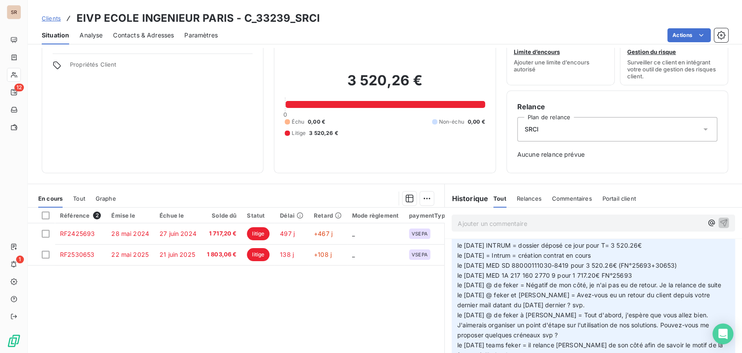
click at [702, 130] on div "SRCI" at bounding box center [617, 129] width 200 height 24
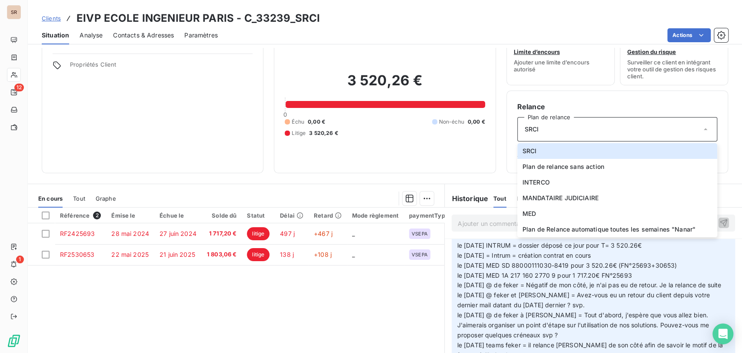
click at [705, 248] on p "le [DATE] INTRUM = dossier déposé ce jour pour T= 3 520.26€ le [DATE] = Intrum …" at bounding box center [593, 309] width 273 height 139
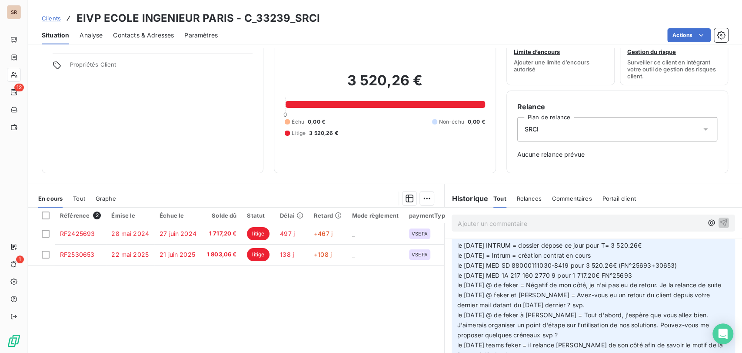
scroll to position [0, 0]
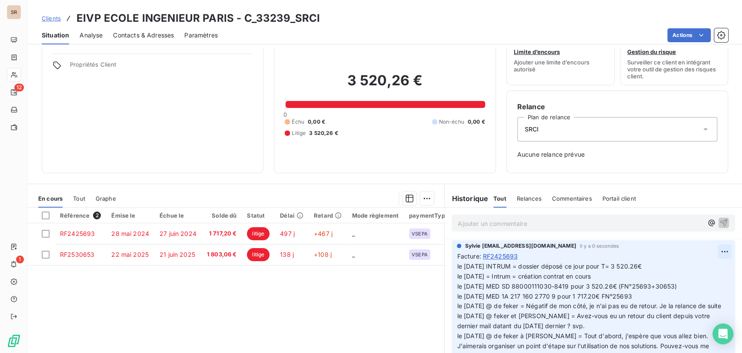
click at [709, 250] on html "SR 12 1 Clients EIVP ECOLE INGENIEUR PARIS - C_33239_SRCI Situation Analyse Con…" at bounding box center [371, 176] width 742 height 353
drag, startPoint x: 686, startPoint y: 274, endPoint x: 678, endPoint y: 268, distance: 9.7
click at [685, 274] on div "Editer" at bounding box center [689, 270] width 49 height 14
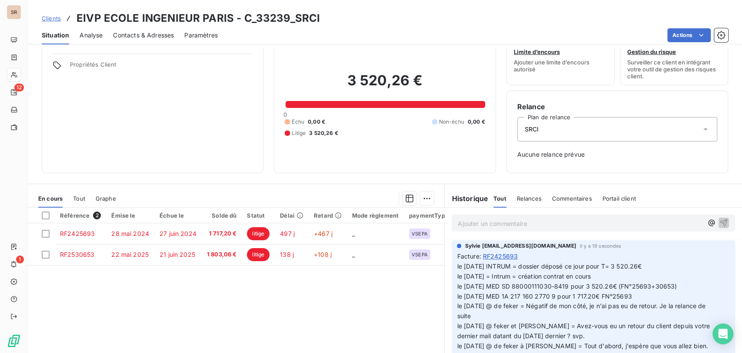
click at [649, 267] on p "le [DATE] INTRUM = dossier déposé ce jour pour T= 3 520.26€ le [DATE] = Intrum …" at bounding box center [588, 335] width 263 height 149
click at [678, 276] on p "le [DATE] INTRUM = dossier déposé ce jour pour T= 3 520.26€ (FN°25693+30653) le…" at bounding box center [588, 335] width 263 height 149
drag, startPoint x: 703, startPoint y: 263, endPoint x: 645, endPoint y: 265, distance: 58.3
click at [645, 265] on p "le [DATE] INTRUM = dossier déposé ce jour pour T= 3 520.26€ (FN°25693+30653) le…" at bounding box center [588, 335] width 263 height 149
copy span "(FN°25693+30653)"
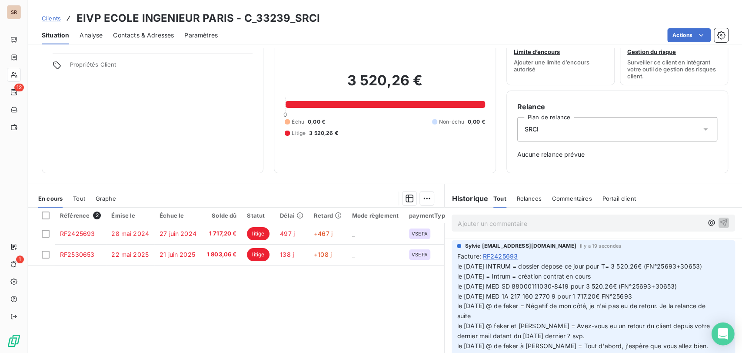
click at [712, 335] on body "SR 12 1 Clients EIVP ECOLE INGENIEUR PARIS - C_33239_SRCI Situation Analyse Con…" at bounding box center [371, 176] width 742 height 353
click at [721, 336] on icon "button" at bounding box center [725, 335] width 9 height 9
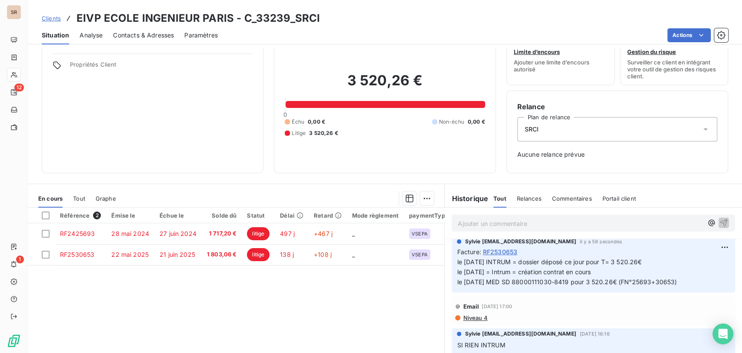
scroll to position [176, 0]
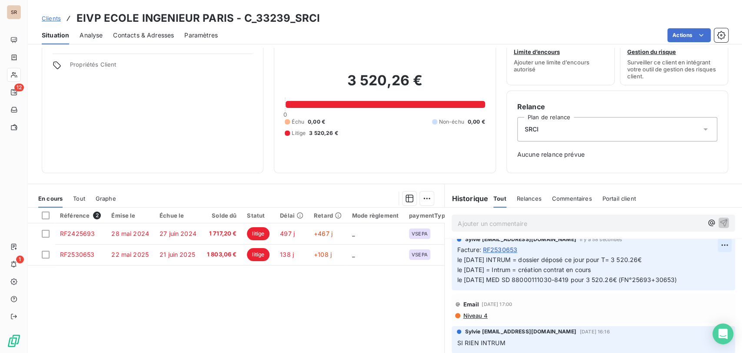
click at [711, 256] on html "SR 12 1 Clients EIVP ECOLE INGENIEUR PARIS - C_33239_SRCI Situation Analyse Con…" at bounding box center [371, 176] width 742 height 353
drag, startPoint x: 686, startPoint y: 273, endPoint x: 654, endPoint y: 276, distance: 32.2
click at [685, 274] on div "Editer" at bounding box center [689, 273] width 49 height 14
click at [650, 272] on p "le [DATE] INTRUM = dossier déposé ce jour pour T= 3 520.26€ le [DATE] = Intrum …" at bounding box center [587, 270] width 261 height 30
click at [720, 273] on icon "button" at bounding box center [724, 269] width 9 height 9
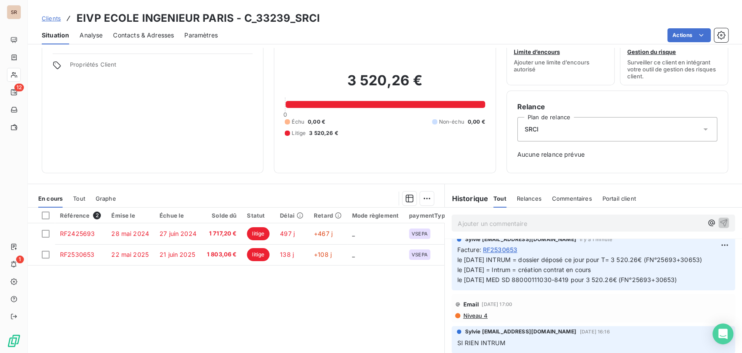
scroll to position [0, 0]
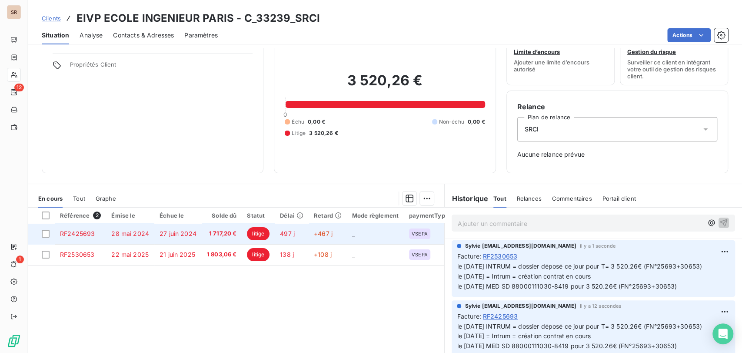
click at [85, 234] on span "RF2425693" at bounding box center [77, 233] width 35 height 7
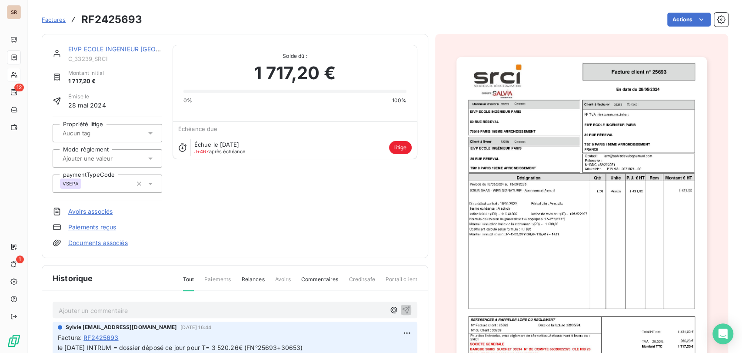
click at [87, 241] on link "Documents associés" at bounding box center [98, 242] width 60 height 9
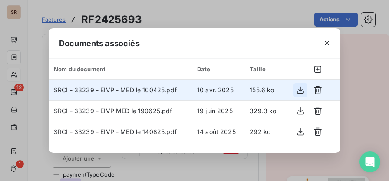
click at [299, 90] on icon "button" at bounding box center [300, 90] width 9 height 9
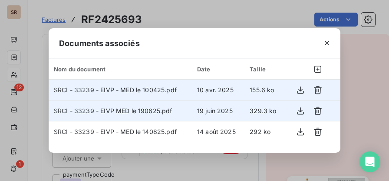
click at [94, 113] on span "SRCI - 33239 - EIVP MED le 190625.pdf" at bounding box center [113, 110] width 119 height 7
click at [303, 111] on icon "button" at bounding box center [300, 110] width 9 height 9
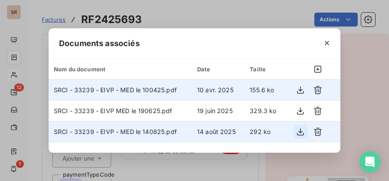
click at [300, 131] on icon "button" at bounding box center [300, 131] width 7 height 7
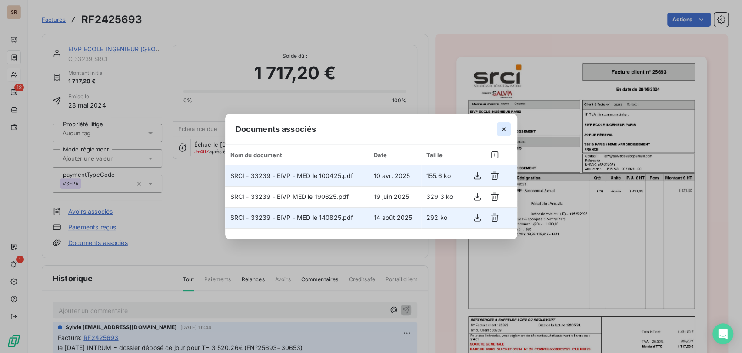
click at [504, 130] on icon "button" at bounding box center [503, 129] width 9 height 9
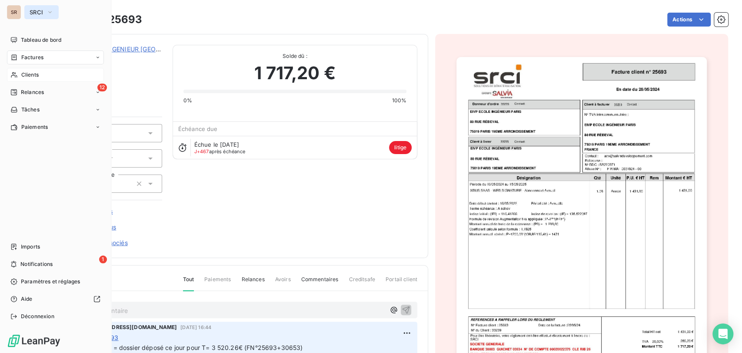
click at [52, 10] on icon "button" at bounding box center [50, 12] width 7 height 9
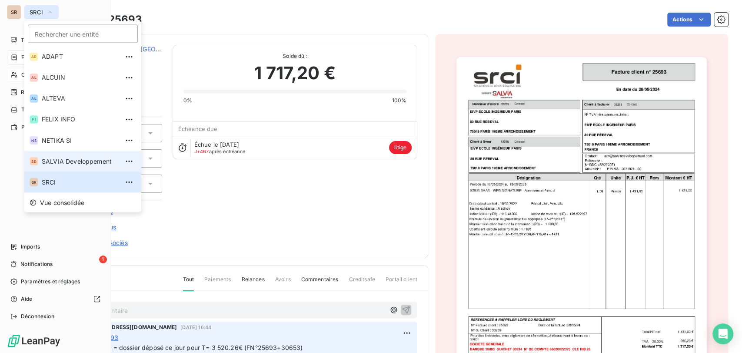
click at [52, 163] on span "SALVIA Developpement" at bounding box center [80, 160] width 77 height 9
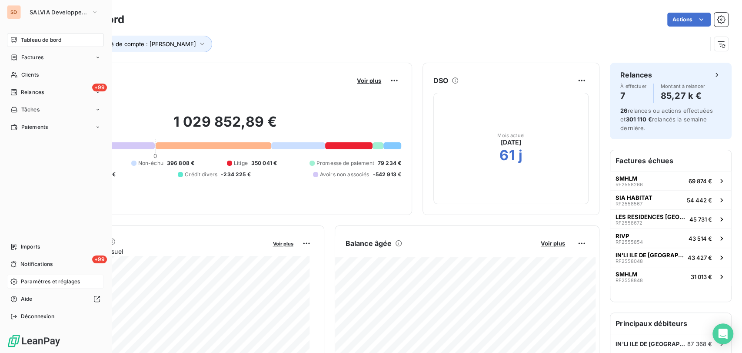
click at [59, 283] on span "Paramètres et réglages" at bounding box center [50, 281] width 59 height 8
click at [22, 286] on div "Paramètres et réglages" at bounding box center [55, 281] width 97 height 14
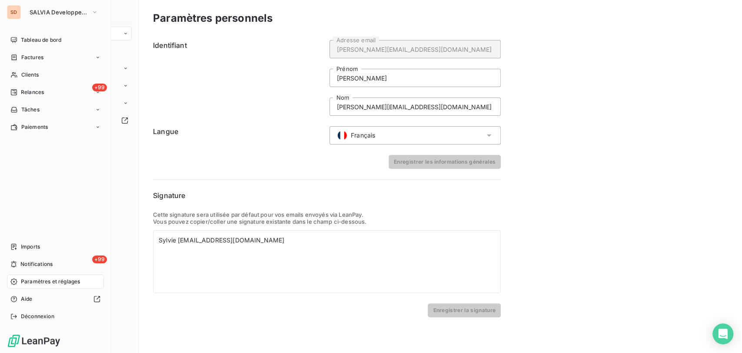
click at [28, 285] on span "Paramètres et réglages" at bounding box center [50, 281] width 59 height 8
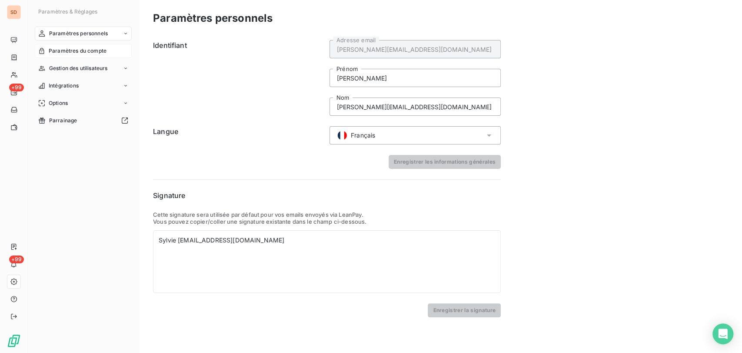
click at [96, 50] on span "Paramètres du compte" at bounding box center [78, 51] width 58 height 8
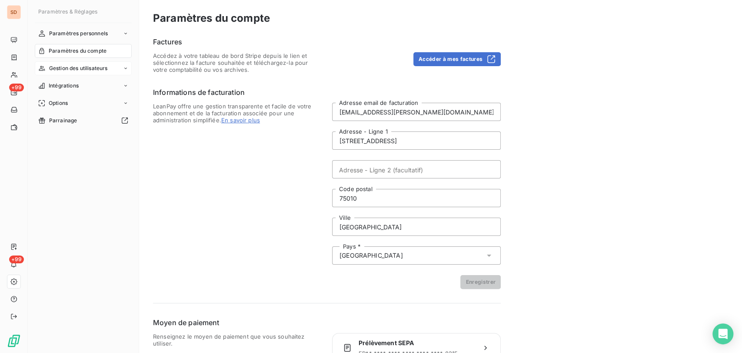
click at [89, 70] on span "Gestion des utilisateurs" at bounding box center [78, 68] width 59 height 8
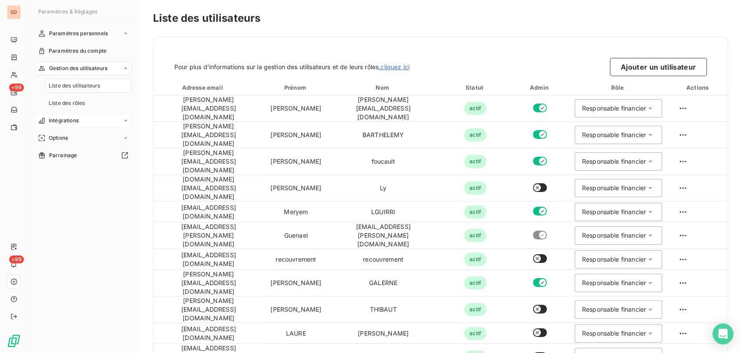
click at [65, 122] on span "Intégrations" at bounding box center [64, 120] width 30 height 8
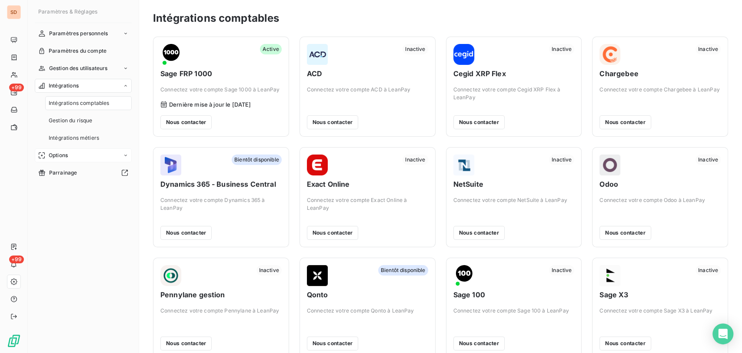
click at [60, 154] on span "Options" at bounding box center [58, 155] width 19 height 8
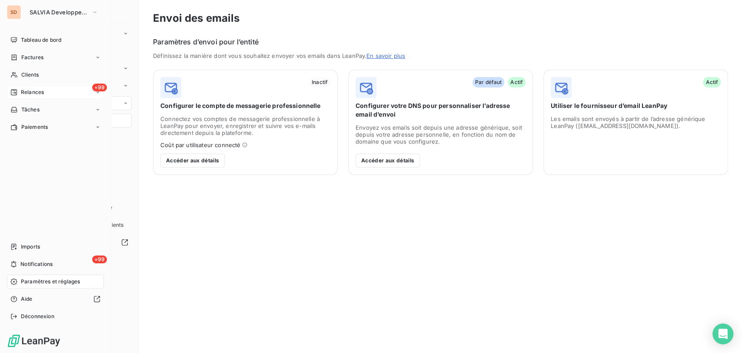
drag, startPoint x: 31, startPoint y: 91, endPoint x: 37, endPoint y: 94, distance: 6.8
click at [31, 93] on span "Relances" at bounding box center [32, 92] width 23 height 8
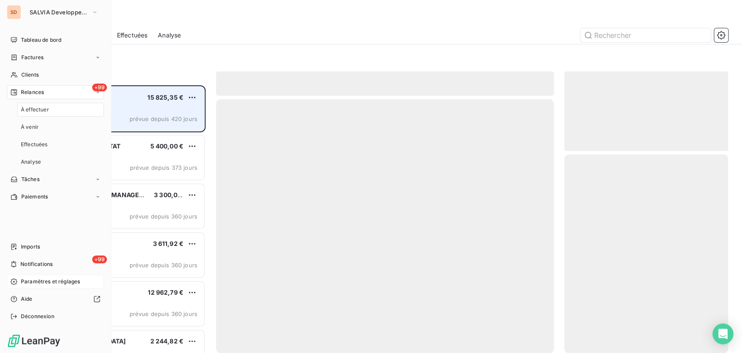
scroll to position [260, 156]
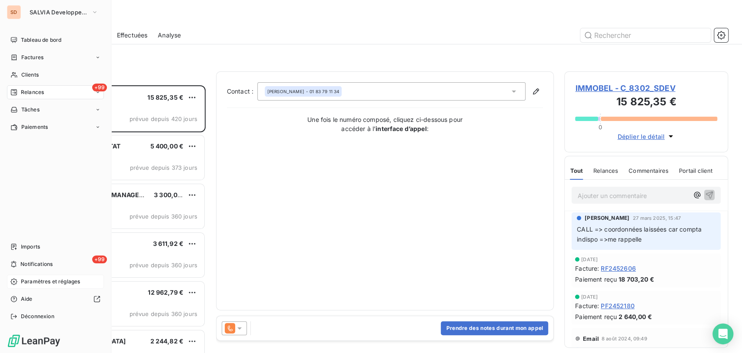
click at [24, 91] on span "Relances" at bounding box center [32, 92] width 23 height 8
click at [44, 281] on span "Paramètres et réglages" at bounding box center [50, 281] width 59 height 8
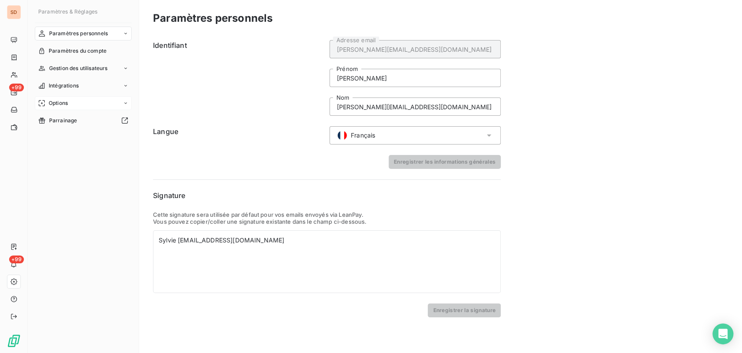
click at [122, 100] on div "Options" at bounding box center [83, 103] width 97 height 14
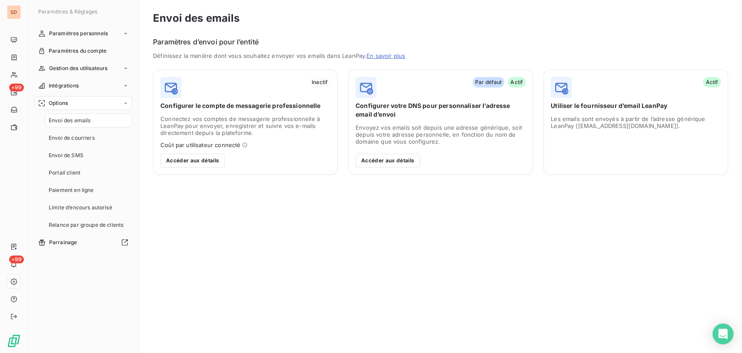
click at [83, 121] on span "Envoi des emails" at bounding box center [70, 120] width 42 height 8
click at [98, 222] on span "Relance par groupe de clients" at bounding box center [86, 225] width 75 height 8
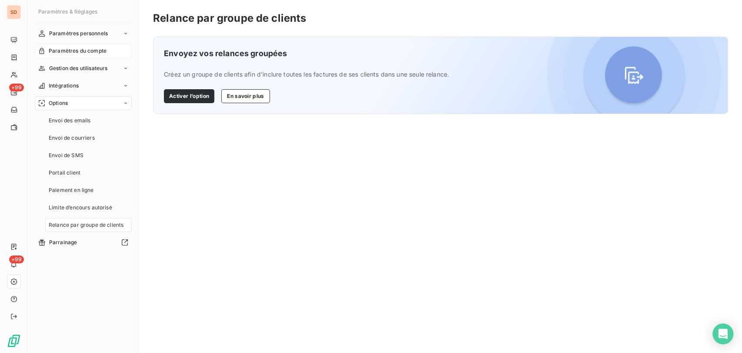
click at [102, 54] on span "Paramètres du compte" at bounding box center [78, 51] width 58 height 8
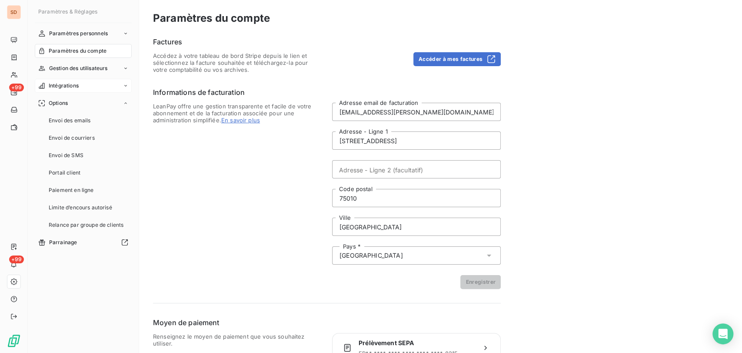
click at [75, 84] on span "Intégrations" at bounding box center [64, 86] width 30 height 8
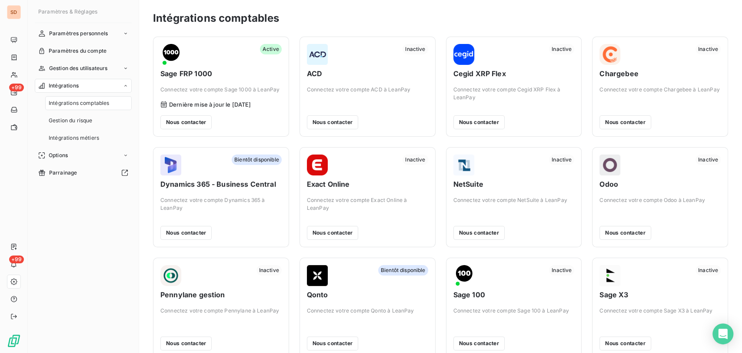
click at [72, 107] on div "Intégrations comptables" at bounding box center [88, 103] width 87 height 14
click at [73, 152] on div "Options" at bounding box center [83, 155] width 97 height 14
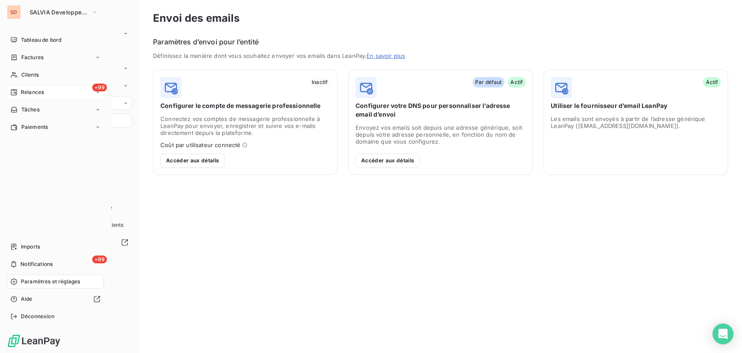
click at [31, 92] on span "Relances" at bounding box center [32, 92] width 23 height 8
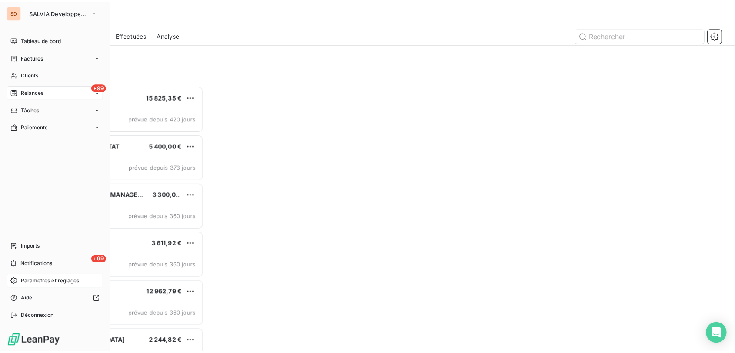
scroll to position [260, 156]
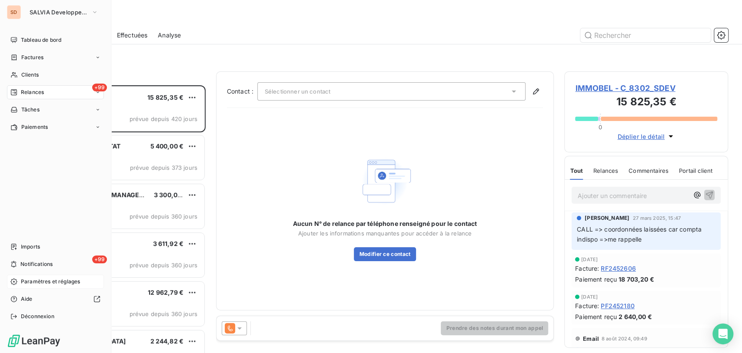
click at [24, 91] on span "Relances" at bounding box center [32, 92] width 23 height 8
click at [37, 281] on span "Paramètres et réglages" at bounding box center [50, 281] width 59 height 8
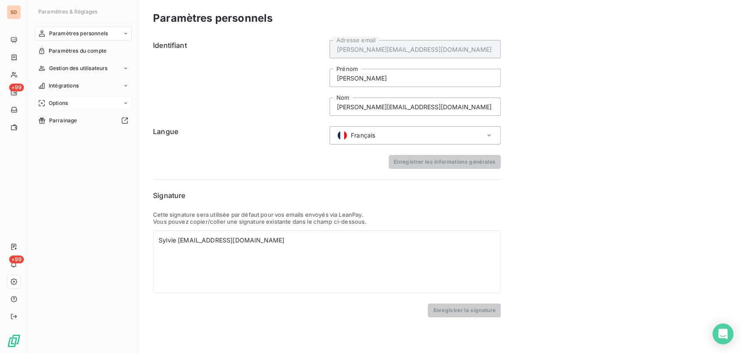
click at [68, 105] on span "Options" at bounding box center [58, 103] width 19 height 8
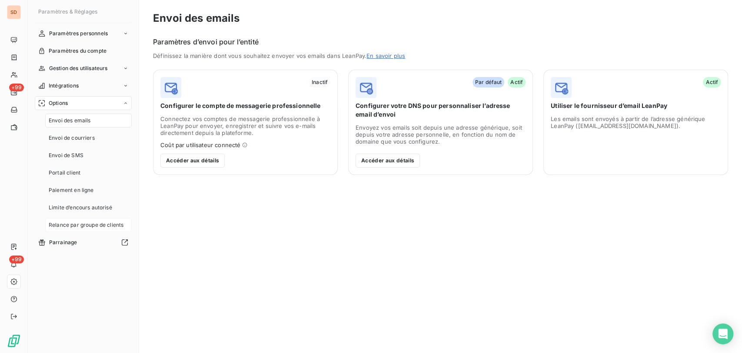
click at [86, 225] on span "Relance par groupe de clients" at bounding box center [86, 225] width 75 height 8
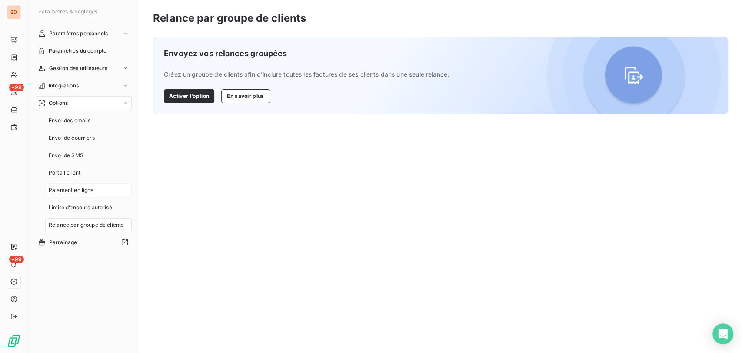
click at [68, 191] on span "Paiement en ligne" at bounding box center [71, 190] width 45 height 8
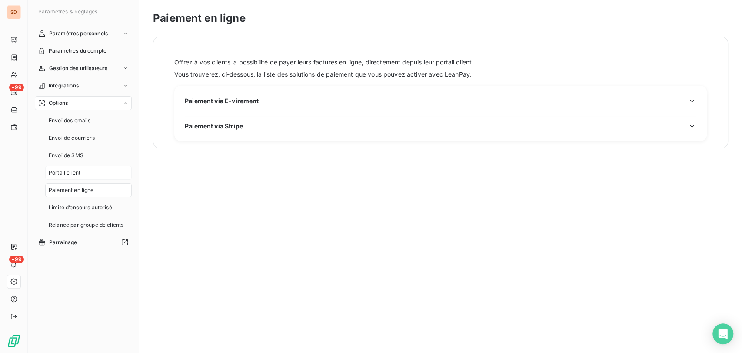
click at [66, 176] on span "Portail client" at bounding box center [65, 173] width 32 height 8
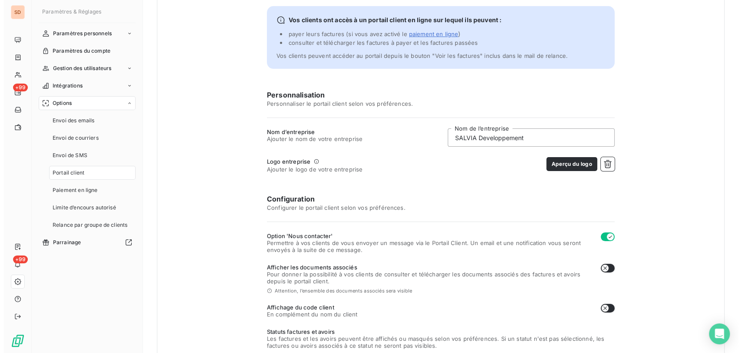
scroll to position [40, 0]
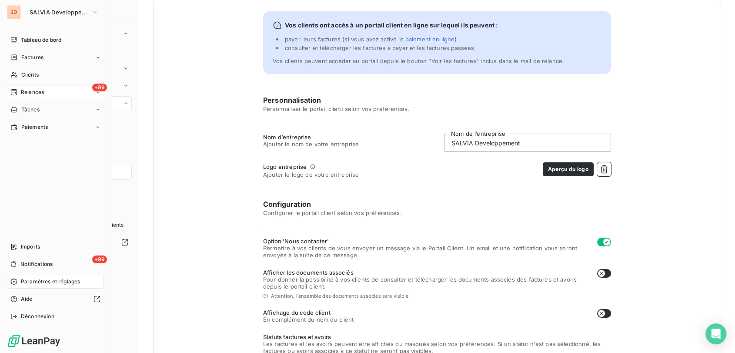
click at [30, 93] on span "Relances" at bounding box center [32, 92] width 23 height 8
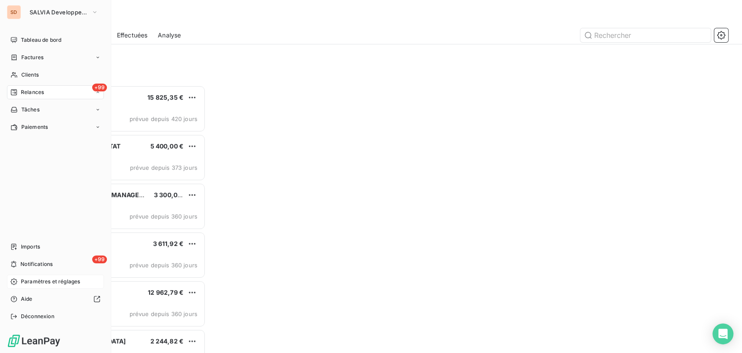
scroll to position [260, 156]
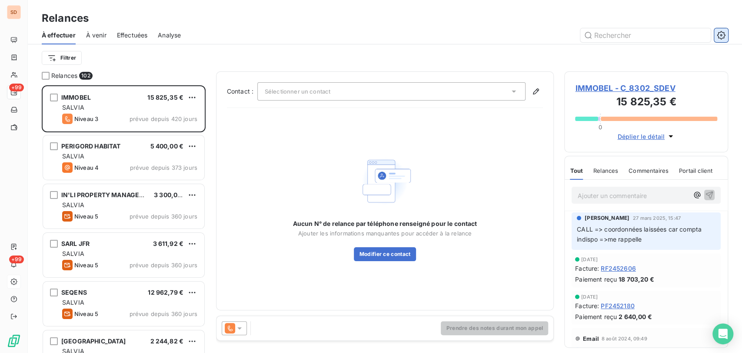
click at [723, 34] on icon "button" at bounding box center [721, 35] width 9 height 9
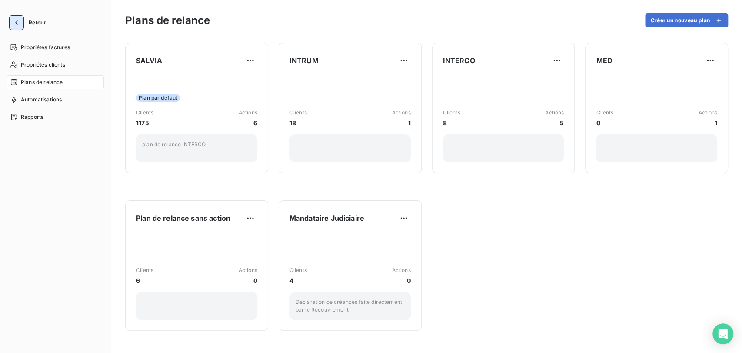
click at [20, 26] on icon "button" at bounding box center [16, 22] width 9 height 9
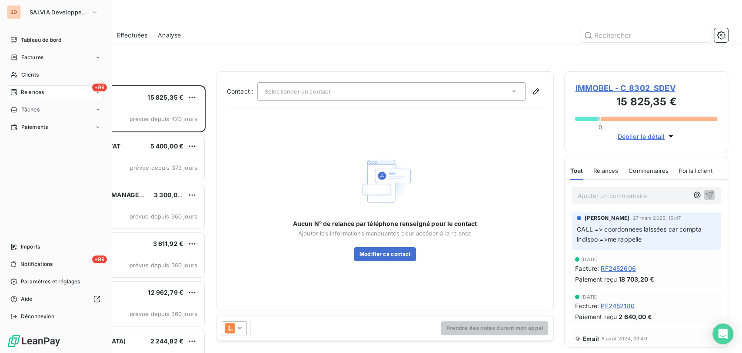
scroll to position [260, 156]
click at [100, 8] on button "SALVIA Developpement" at bounding box center [63, 12] width 79 height 14
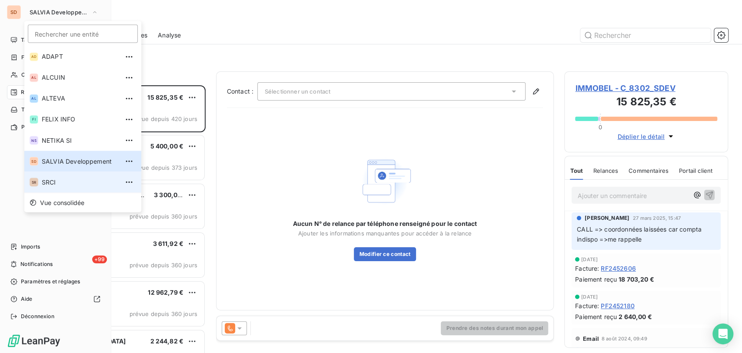
click at [54, 182] on span "SRCI" at bounding box center [80, 181] width 77 height 9
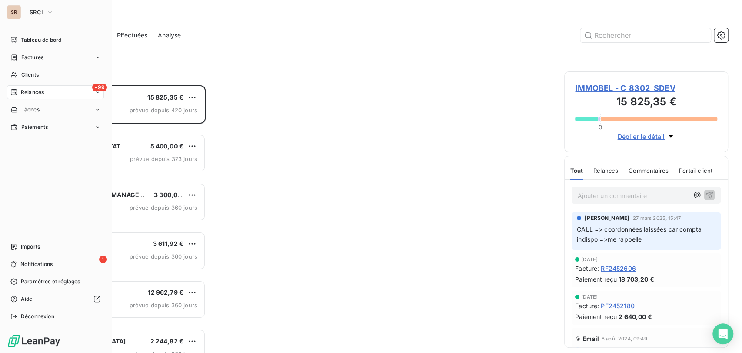
scroll to position [260, 156]
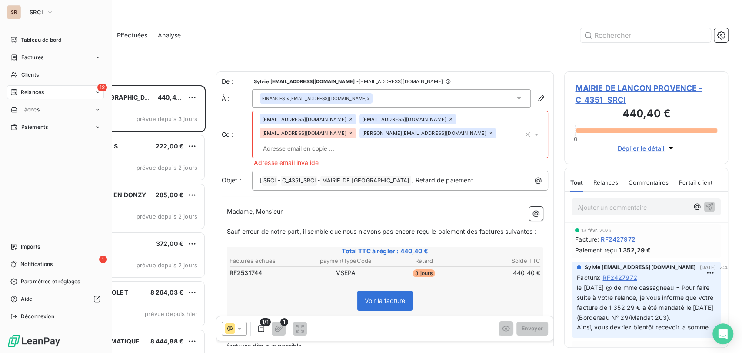
click at [23, 91] on span "Relances" at bounding box center [32, 92] width 23 height 8
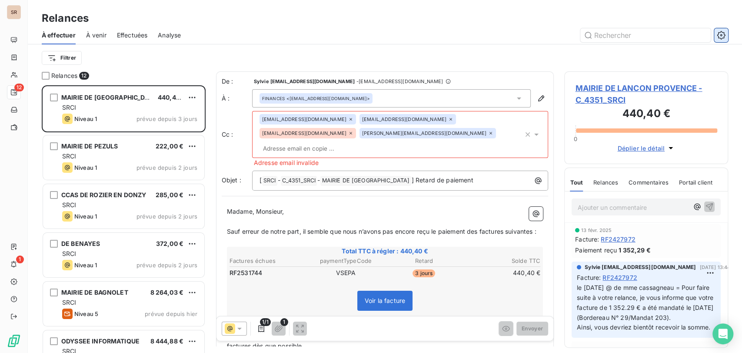
click at [724, 33] on icon "button" at bounding box center [721, 35] width 9 height 9
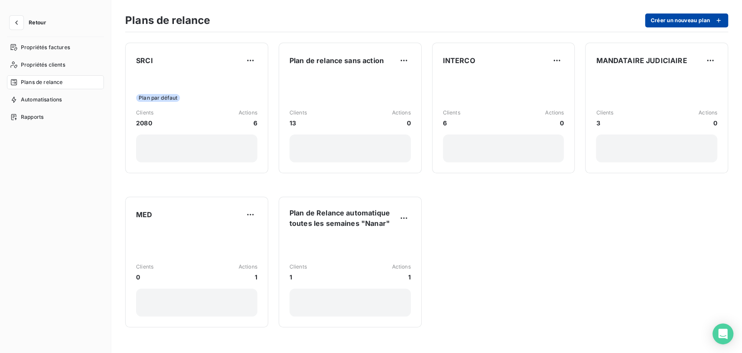
click at [679, 23] on button "Créer un nouveau plan" at bounding box center [686, 20] width 83 height 14
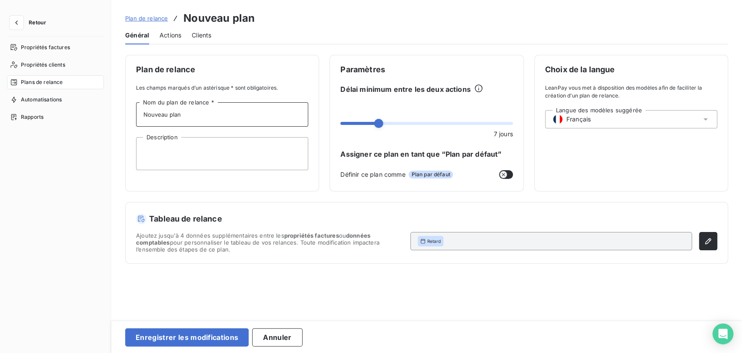
drag, startPoint x: 186, startPoint y: 114, endPoint x: 138, endPoint y: 120, distance: 48.1
click at [139, 119] on input "Nouveau plan" at bounding box center [222, 114] width 172 height 24
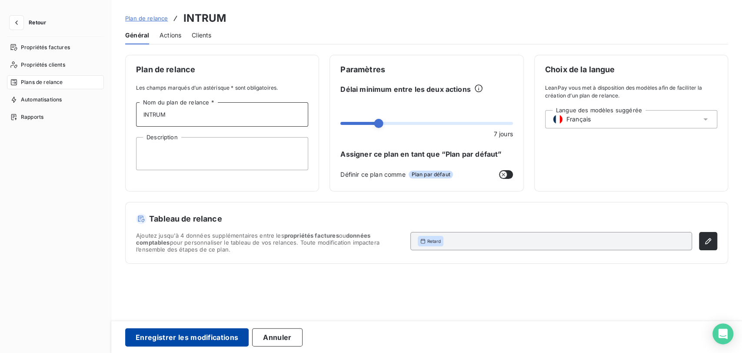
type input "INTRUM"
click at [211, 333] on button "Enregistrer les modifications" at bounding box center [186, 337] width 123 height 18
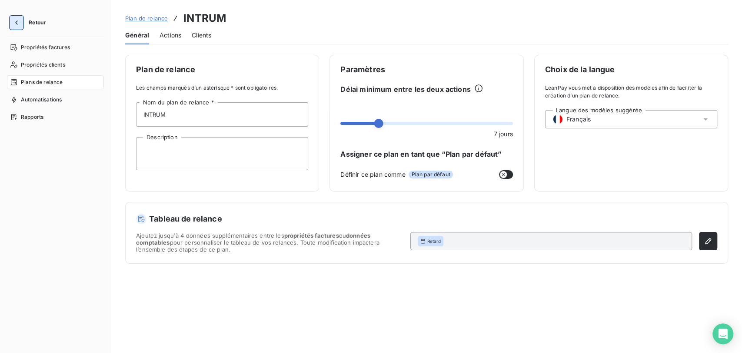
click at [19, 24] on icon "button" at bounding box center [16, 22] width 9 height 9
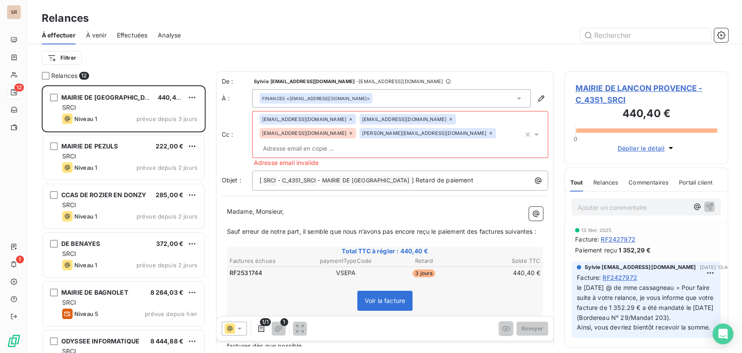
scroll to position [260, 156]
click at [717, 33] on icon "button" at bounding box center [721, 35] width 9 height 9
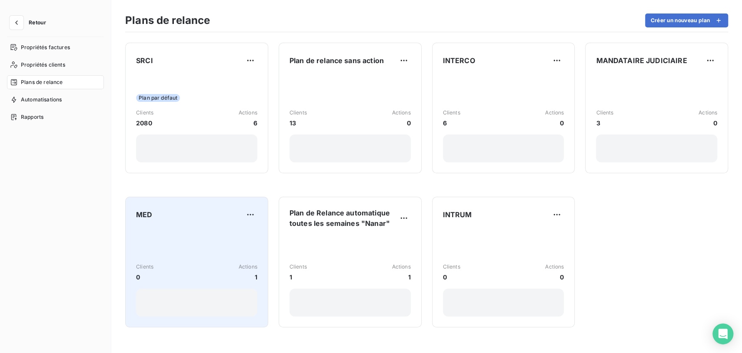
click at [186, 216] on div "MED" at bounding box center [196, 214] width 121 height 14
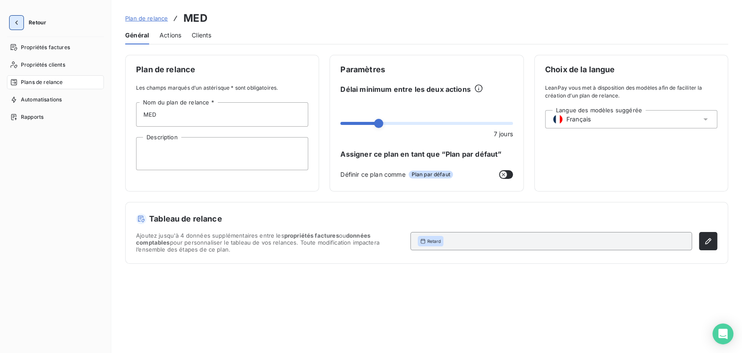
click at [17, 23] on icon "button" at bounding box center [16, 22] width 9 height 9
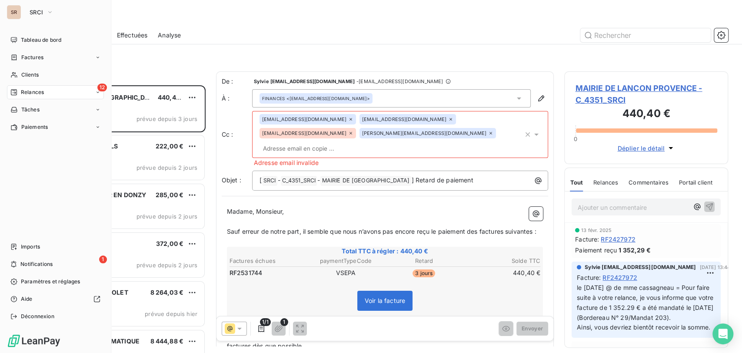
scroll to position [260, 156]
click at [26, 74] on span "Clients" at bounding box center [29, 75] width 17 height 8
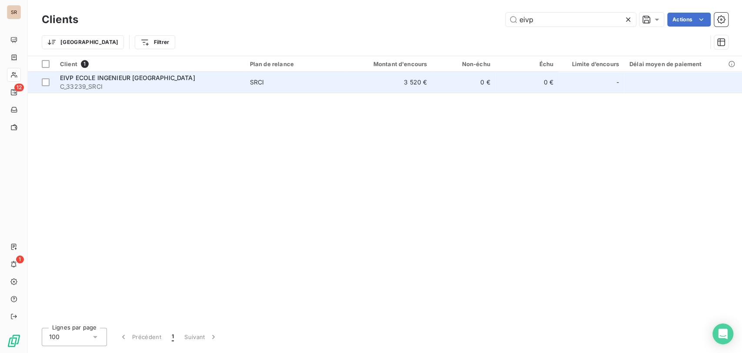
click at [87, 81] on span "EIVP ECOLE INGENIEUR [GEOGRAPHIC_DATA]" at bounding box center [127, 77] width 135 height 7
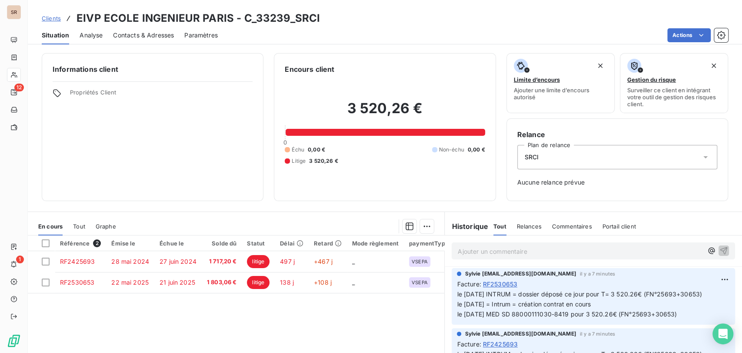
click at [701, 156] on icon at bounding box center [705, 157] width 9 height 9
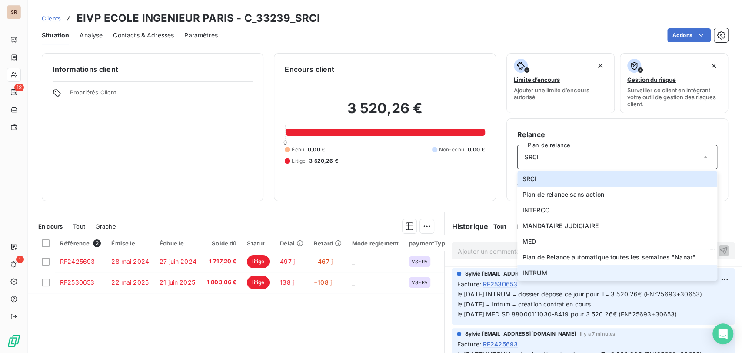
click at [529, 276] on span "INTRUM" at bounding box center [534, 272] width 25 height 9
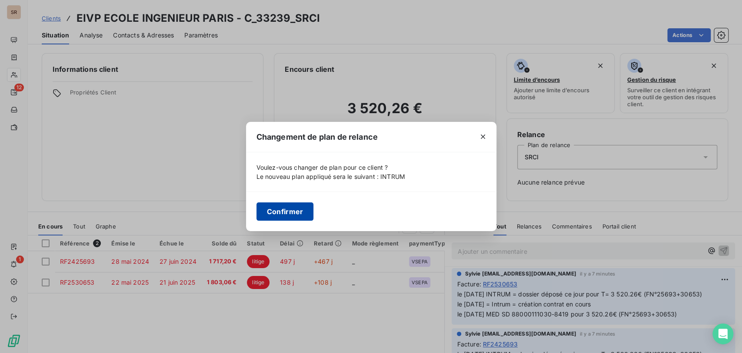
click at [283, 212] on button "Confirmer" at bounding box center [284, 211] width 57 height 18
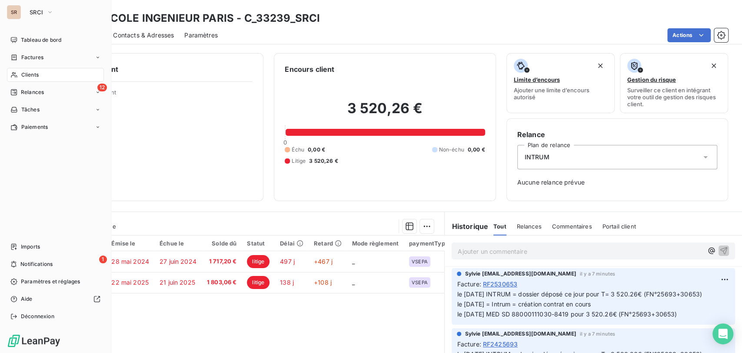
click at [13, 74] on icon at bounding box center [13, 74] width 7 height 7
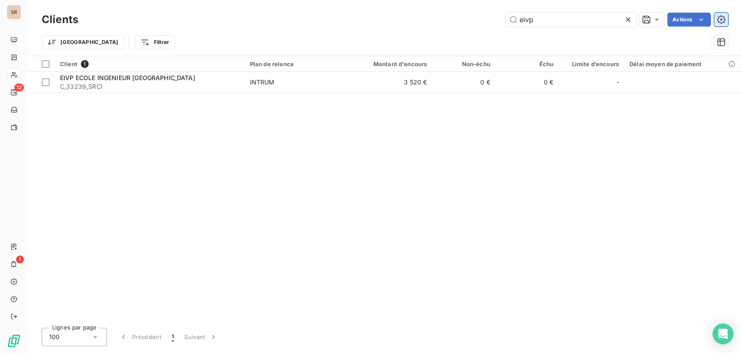
click at [725, 17] on icon "button" at bounding box center [721, 19] width 9 height 9
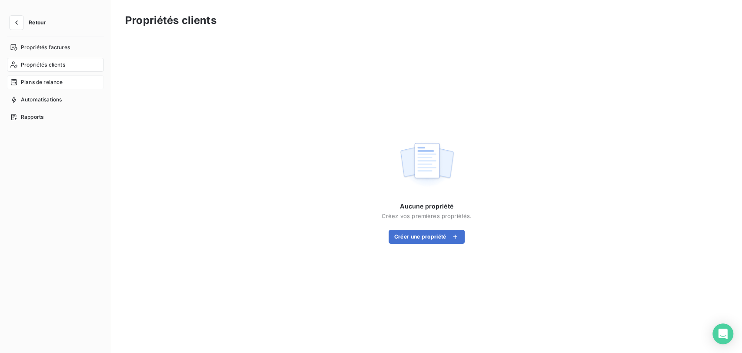
click at [40, 80] on span "Plans de relance" at bounding box center [42, 82] width 42 height 8
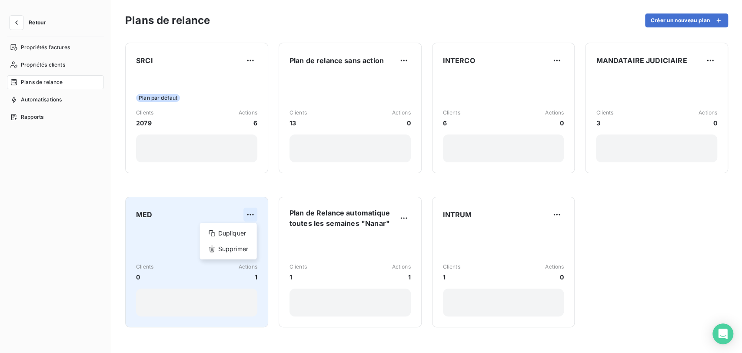
click at [253, 213] on html "Retour Propriétés factures Propriétés clients Plans de relance Automatisations …" at bounding box center [371, 176] width 742 height 353
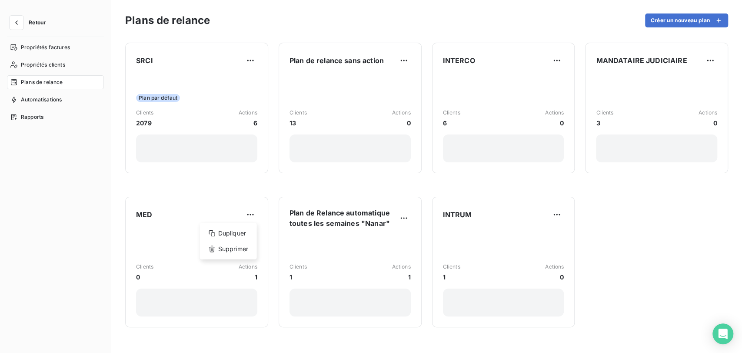
click at [192, 207] on html "Retour Propriétés factures Propriétés clients Plans de relance Automatisations …" at bounding box center [371, 176] width 742 height 353
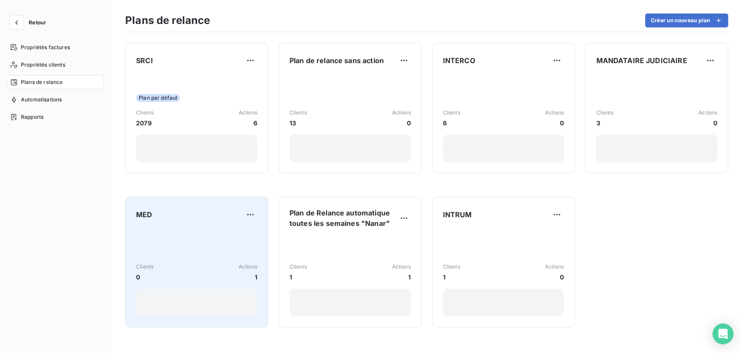
click at [139, 212] on span "MED" at bounding box center [144, 214] width 16 height 10
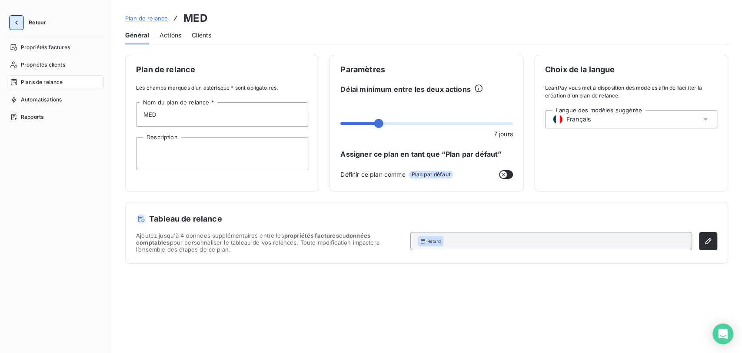
click at [17, 23] on icon "button" at bounding box center [16, 22] width 9 height 9
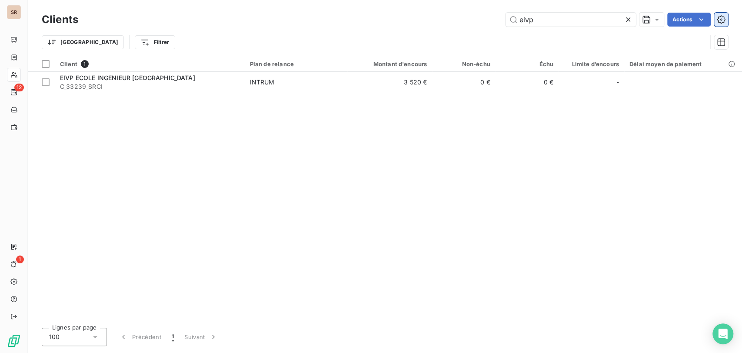
click at [720, 20] on icon "button" at bounding box center [721, 19] width 9 height 9
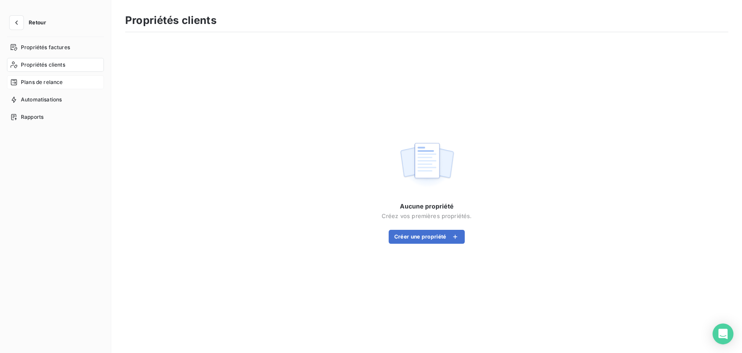
click at [50, 81] on span "Plans de relance" at bounding box center [42, 82] width 42 height 8
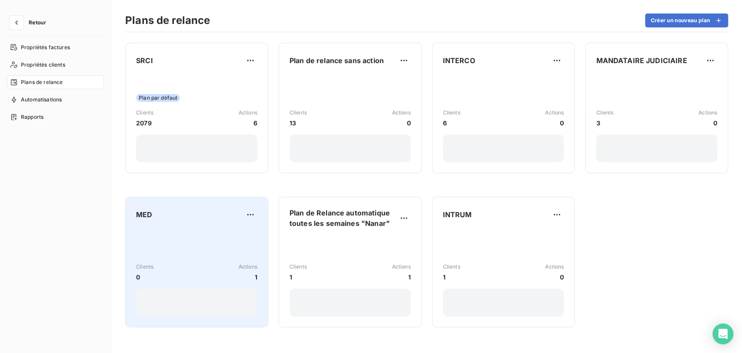
click at [176, 215] on div "MED" at bounding box center [196, 214] width 121 height 14
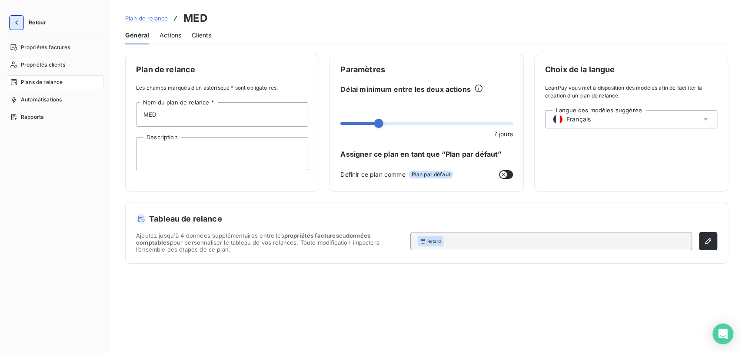
click at [15, 23] on icon "button" at bounding box center [16, 22] width 9 height 9
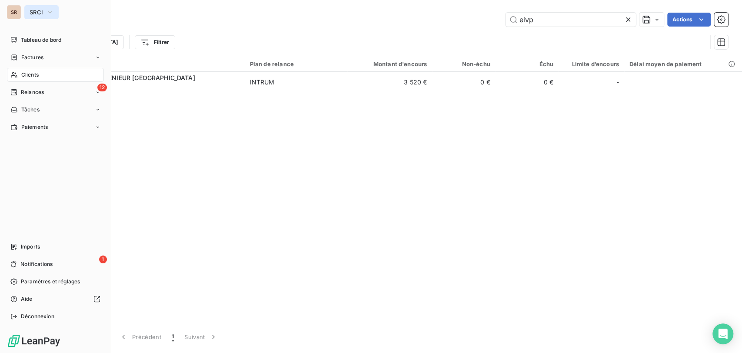
click at [51, 14] on icon "button" at bounding box center [50, 12] width 7 height 9
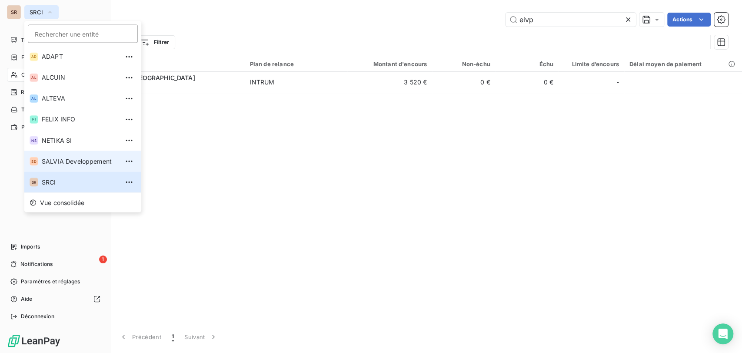
click at [45, 161] on span "SALVIA Developpement" at bounding box center [80, 160] width 77 height 9
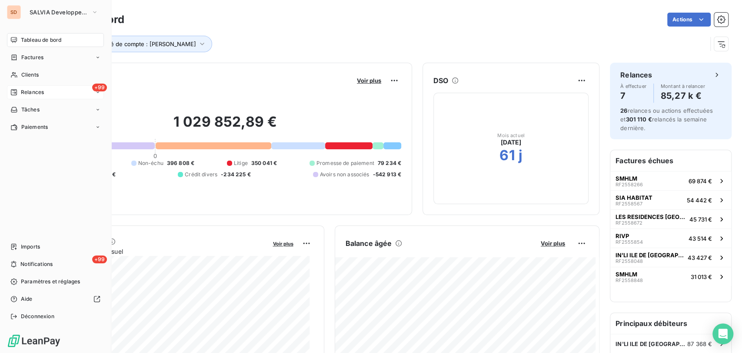
click at [21, 91] on span "Relances" at bounding box center [32, 92] width 23 height 8
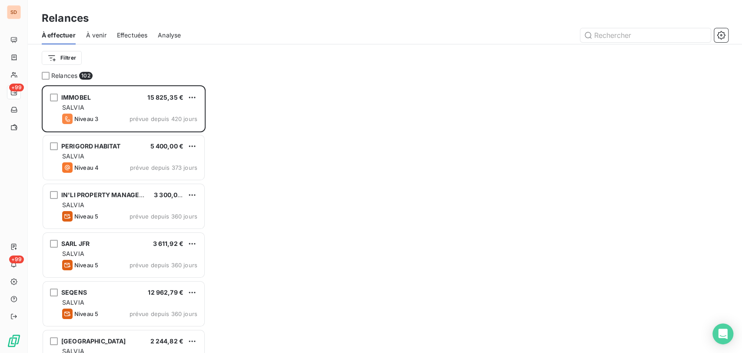
scroll to position [260, 156]
click at [722, 37] on icon "button" at bounding box center [721, 35] width 9 height 9
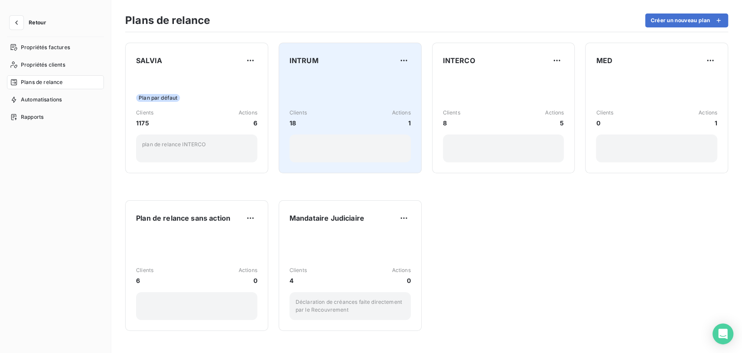
click at [338, 85] on div "Clients 18 Actions 1" at bounding box center [350, 118] width 121 height 88
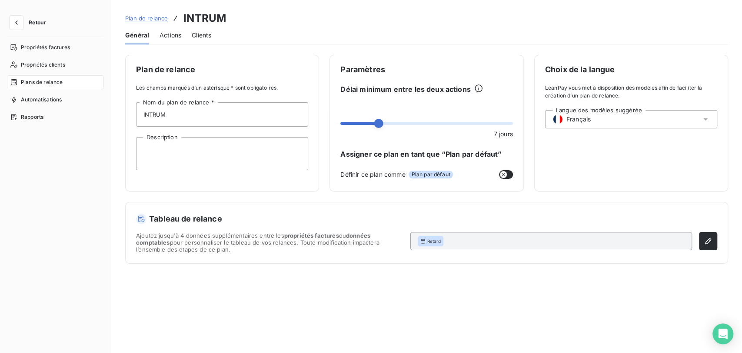
click at [167, 34] on span "Actions" at bounding box center [171, 35] width 22 height 9
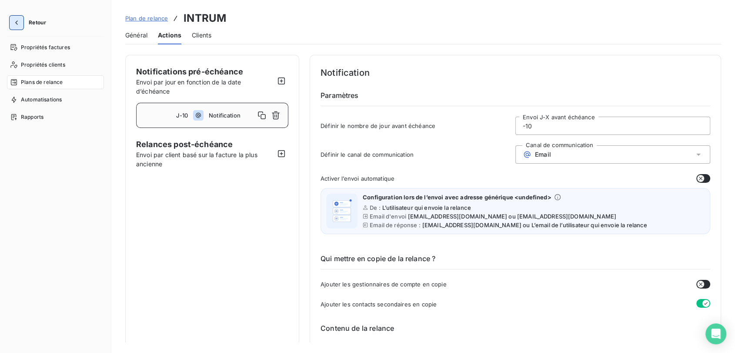
click at [16, 22] on icon "button" at bounding box center [16, 22] width 3 height 4
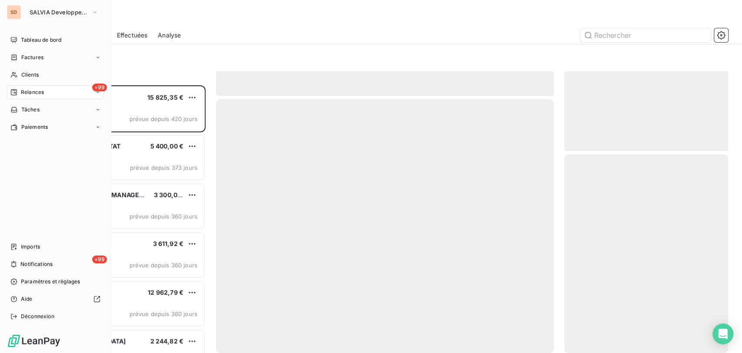
scroll to position [260, 156]
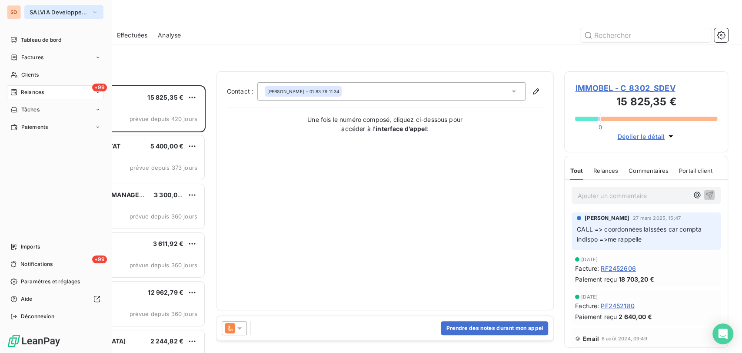
click at [94, 11] on icon "button" at bounding box center [94, 12] width 7 height 9
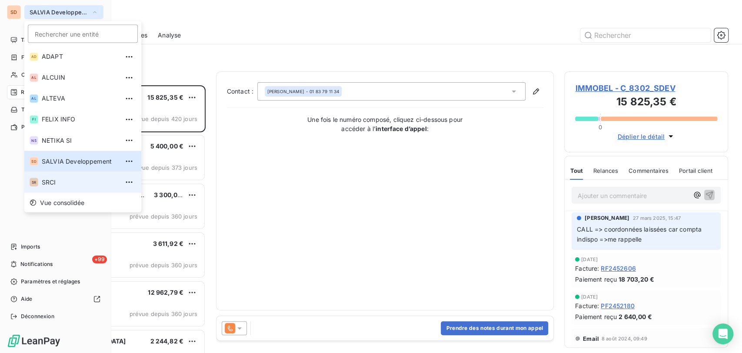
click at [44, 183] on span "SRCI" at bounding box center [80, 181] width 77 height 9
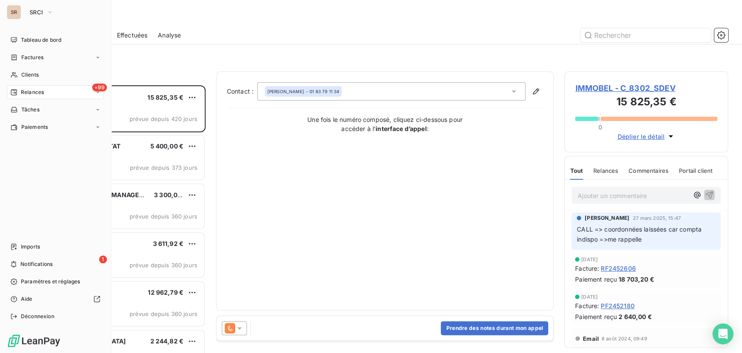
scroll to position [260, 156]
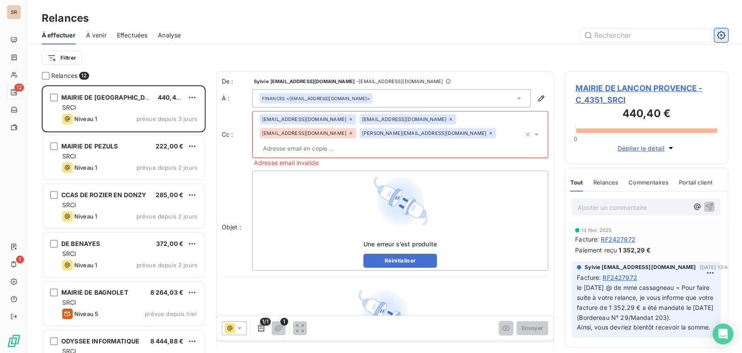
click at [725, 37] on icon "button" at bounding box center [721, 35] width 9 height 9
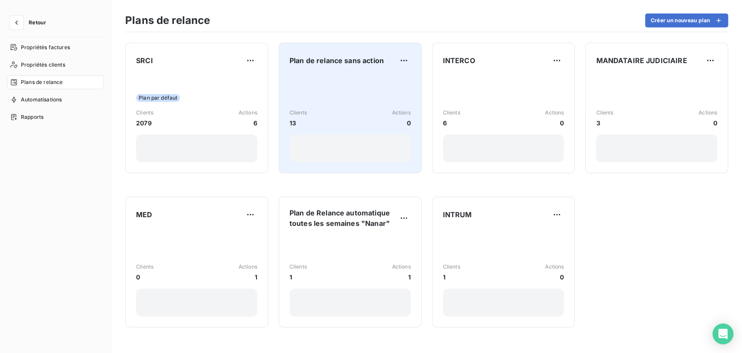
click at [309, 76] on div "Clients 13 Actions 0" at bounding box center [350, 118] width 121 height 88
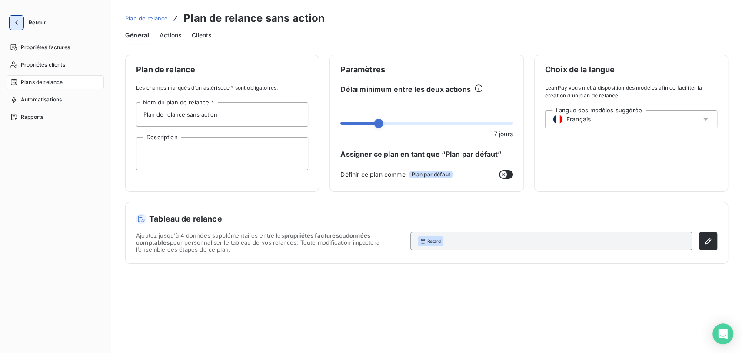
click at [17, 22] on icon "button" at bounding box center [16, 22] width 9 height 9
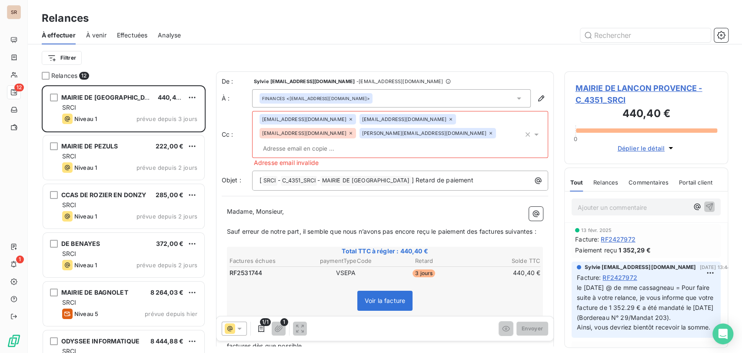
scroll to position [260, 156]
click at [722, 37] on icon "button" at bounding box center [721, 35] width 9 height 9
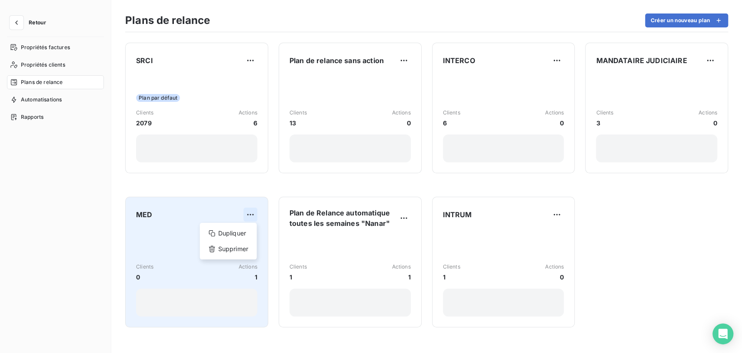
click at [251, 215] on html "Retour Propriétés factures Propriétés clients Plans de relance Automatisations …" at bounding box center [371, 176] width 742 height 353
click at [232, 249] on div "Supprimer" at bounding box center [228, 249] width 50 height 14
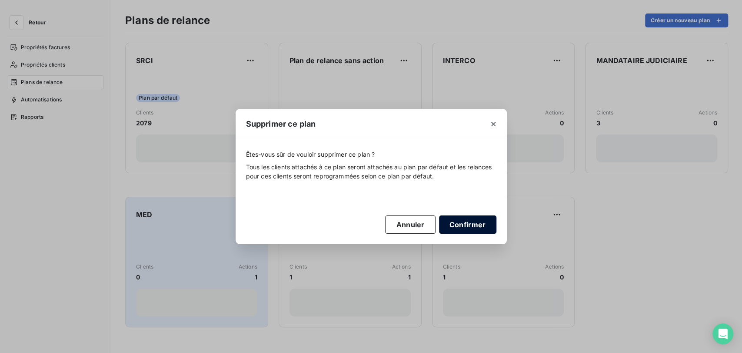
click at [468, 223] on button "Confirmer" at bounding box center [467, 224] width 57 height 18
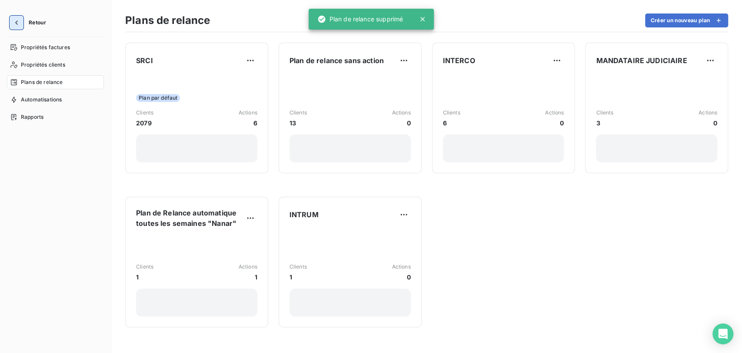
click at [20, 22] on icon "button" at bounding box center [16, 22] width 9 height 9
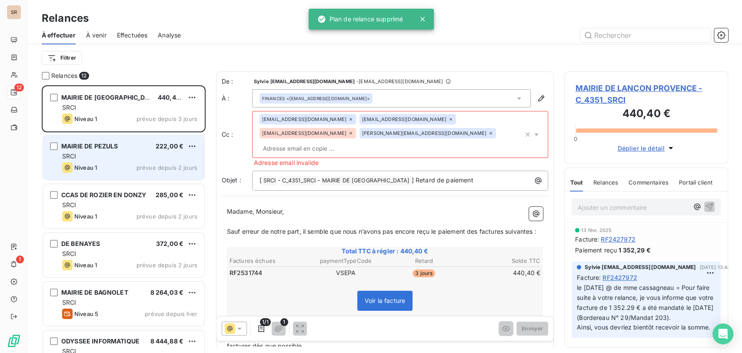
scroll to position [260, 156]
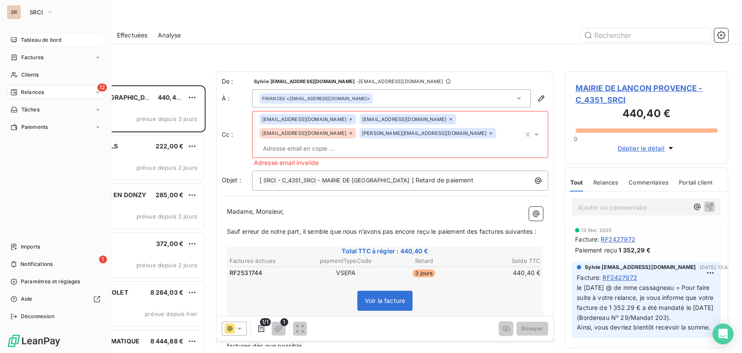
click at [23, 43] on span "Tableau de bord" at bounding box center [41, 40] width 40 height 8
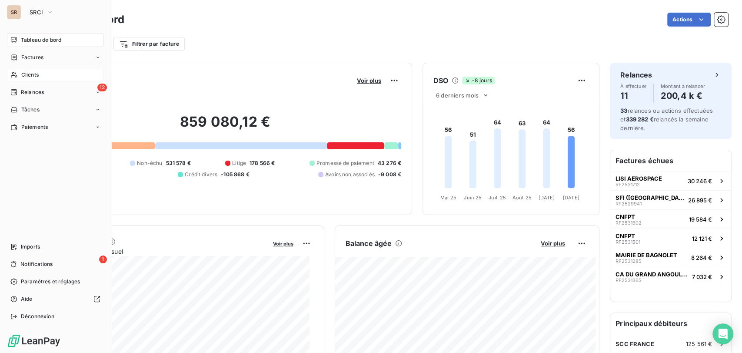
click at [30, 72] on span "Clients" at bounding box center [29, 75] width 17 height 8
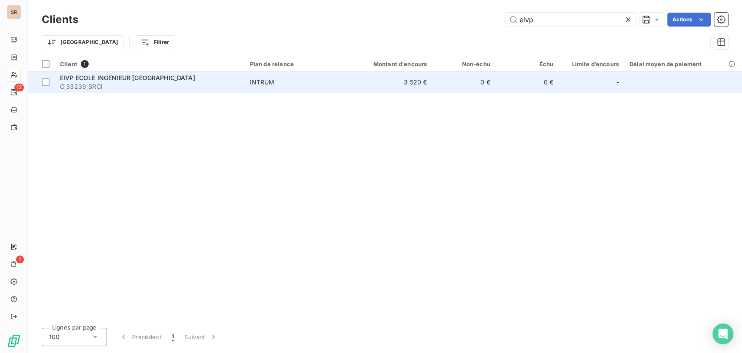
click at [103, 84] on span "C_33239_SRCI" at bounding box center [150, 86] width 180 height 9
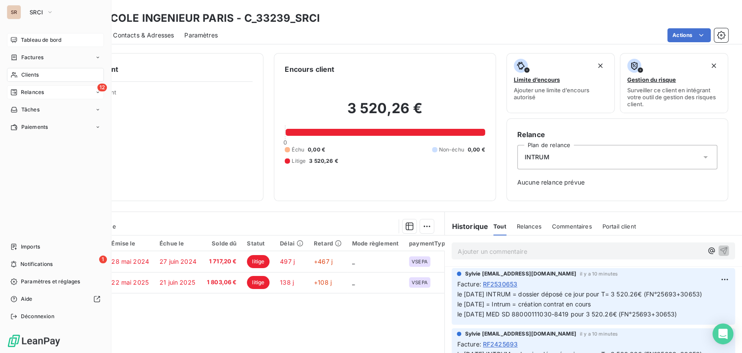
click at [28, 91] on span "Relances" at bounding box center [32, 92] width 23 height 8
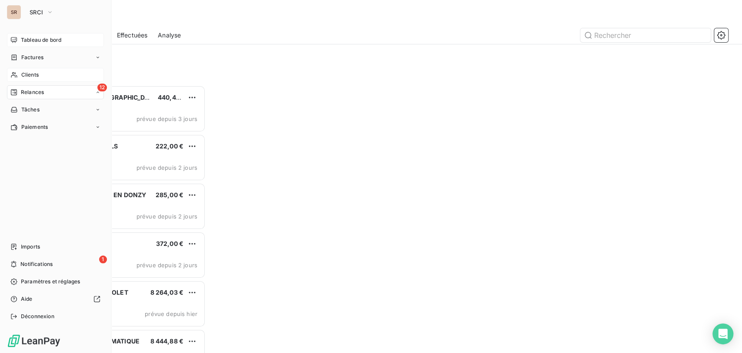
scroll to position [260, 156]
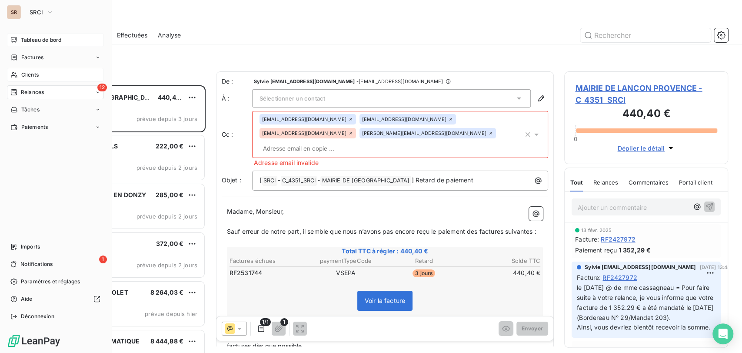
click at [30, 94] on span "Relances" at bounding box center [32, 92] width 23 height 8
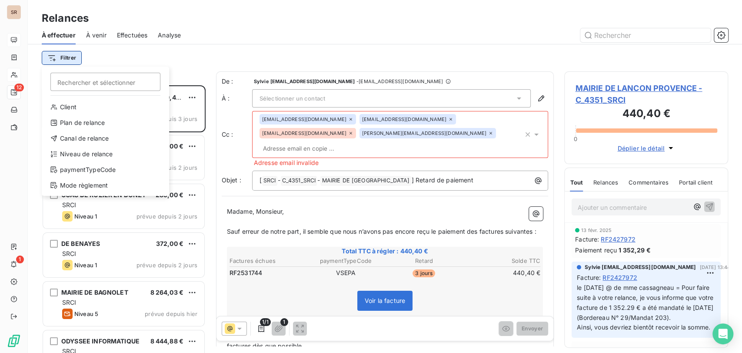
click at [75, 60] on html "SR 12 1 Relances À effectuer À venir Effectuées Analyse Filtrer Rechercher et s…" at bounding box center [371, 176] width 742 height 353
click at [87, 119] on div "Plan de relance" at bounding box center [105, 123] width 120 height 14
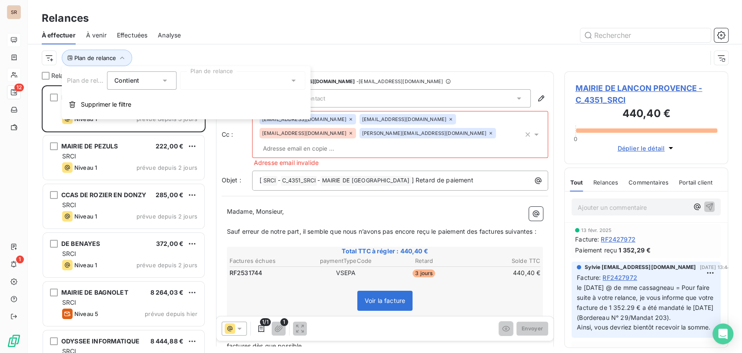
click at [296, 79] on icon at bounding box center [293, 80] width 9 height 9
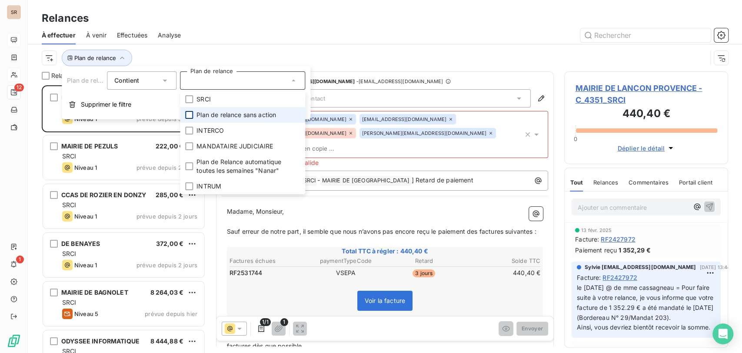
click at [191, 116] on div at bounding box center [189, 115] width 8 height 8
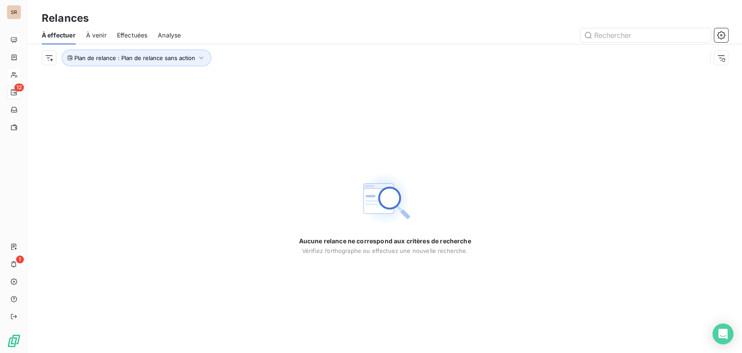
click at [368, 115] on div "Aucune relance ne correspond aux critères de recherche [PERSON_NAME] l’orthogra…" at bounding box center [385, 211] width 714 height 281
click at [200, 57] on icon "button" at bounding box center [201, 57] width 9 height 9
click at [402, 88] on div "Aucune relance ne correspond aux critères de recherche [PERSON_NAME] l’orthogra…" at bounding box center [385, 211] width 714 height 281
click at [199, 58] on icon "button" at bounding box center [201, 57] width 9 height 9
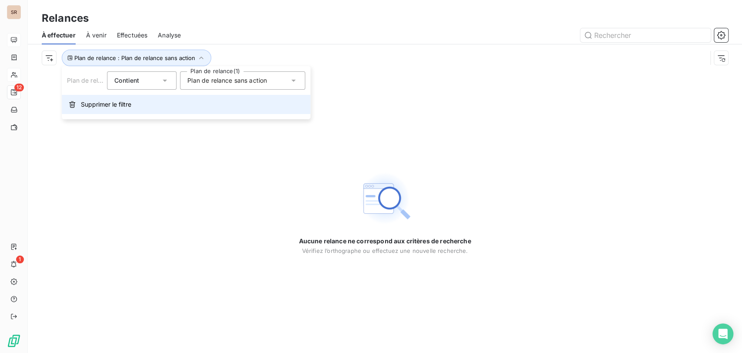
click at [113, 107] on span "Supprimer le filtre" at bounding box center [106, 104] width 50 height 9
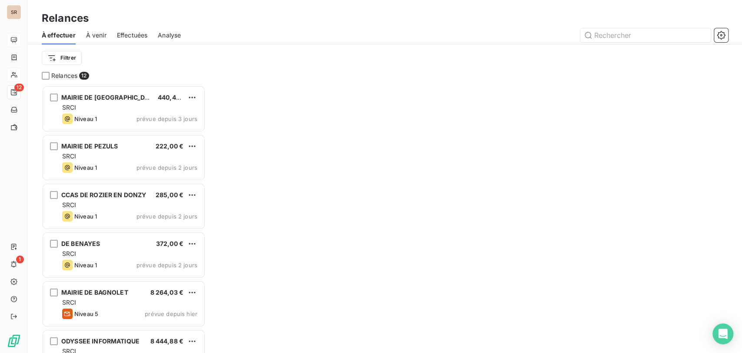
scroll to position [260, 156]
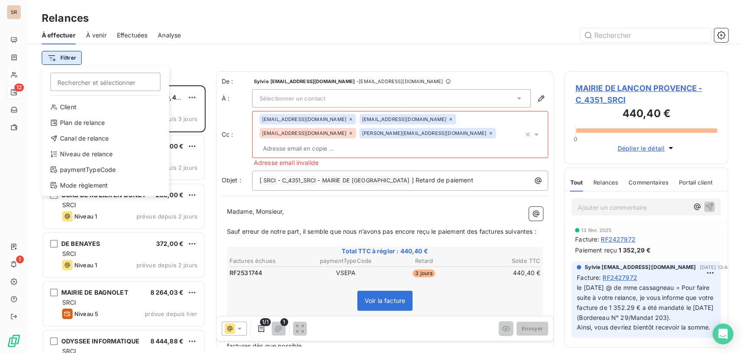
click at [58, 61] on html "SR 12 1 Relances À effectuer À venir Effectuées Analyse Filtrer Rechercher et s…" at bounding box center [371, 176] width 742 height 353
click at [88, 123] on div "Plan de relance" at bounding box center [105, 123] width 120 height 14
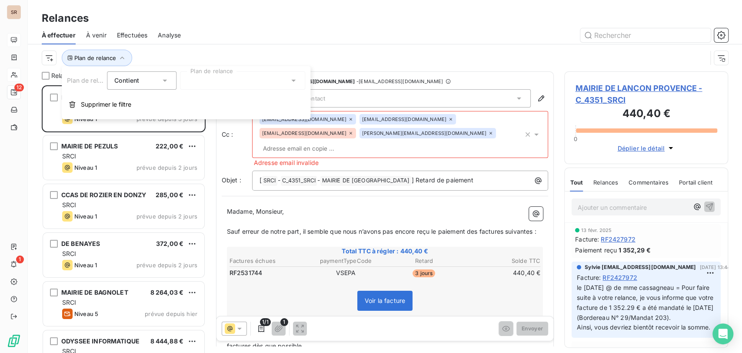
click at [290, 79] on icon at bounding box center [293, 80] width 9 height 9
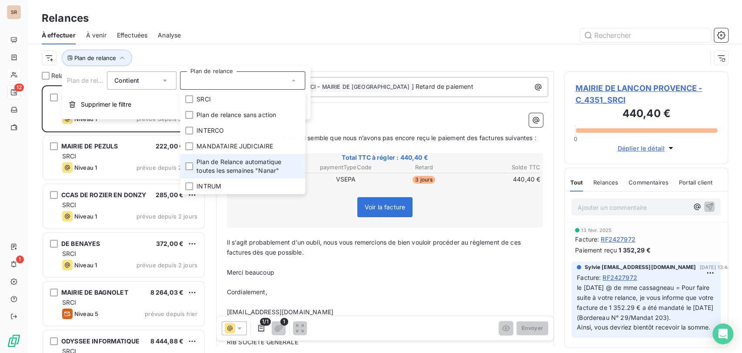
scroll to position [49, 0]
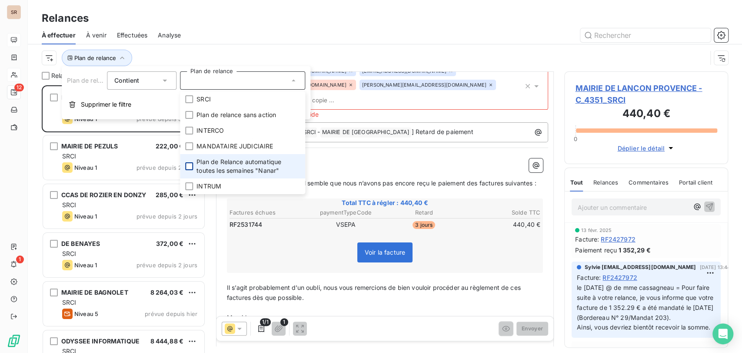
click at [188, 167] on div at bounding box center [189, 166] width 8 height 8
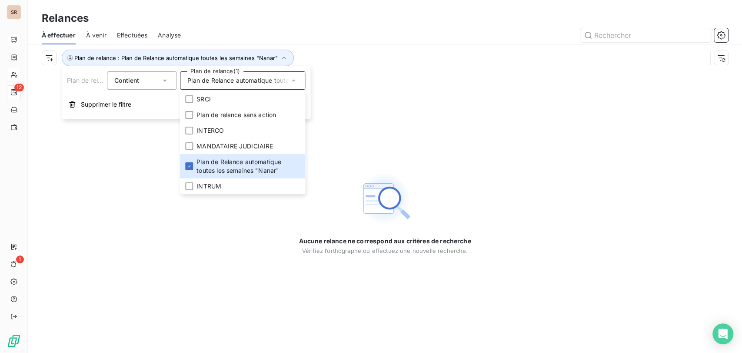
click at [455, 103] on div "Aucune relance ne correspond aux critères de recherche [PERSON_NAME] l’orthogra…" at bounding box center [385, 211] width 714 height 281
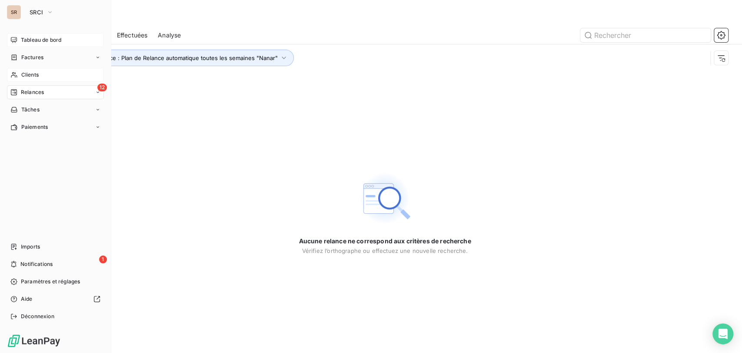
click at [27, 91] on span "Relances" at bounding box center [32, 92] width 23 height 8
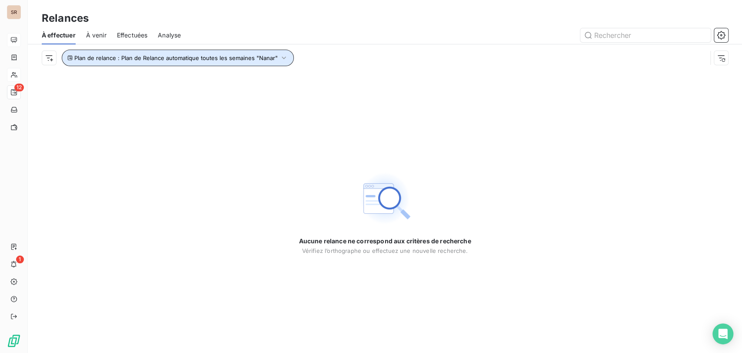
click at [282, 56] on icon "button" at bounding box center [284, 57] width 9 height 9
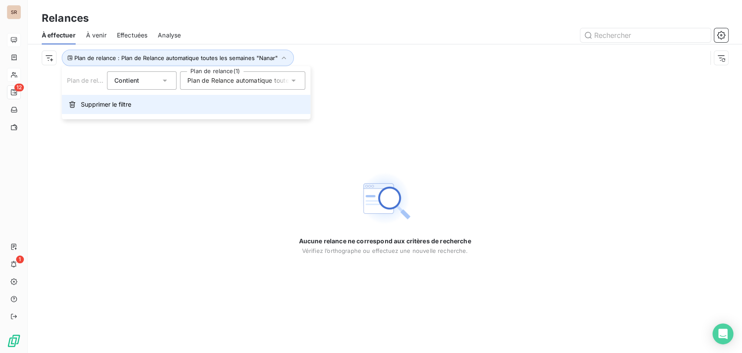
click at [102, 103] on span "Supprimer le filtre" at bounding box center [106, 104] width 50 height 9
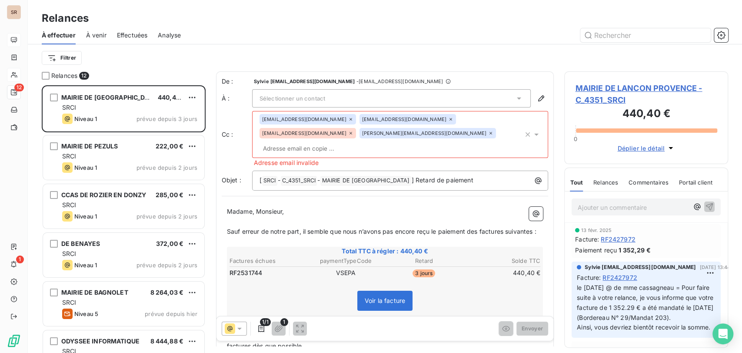
scroll to position [260, 156]
click at [717, 34] on icon "button" at bounding box center [721, 35] width 9 height 9
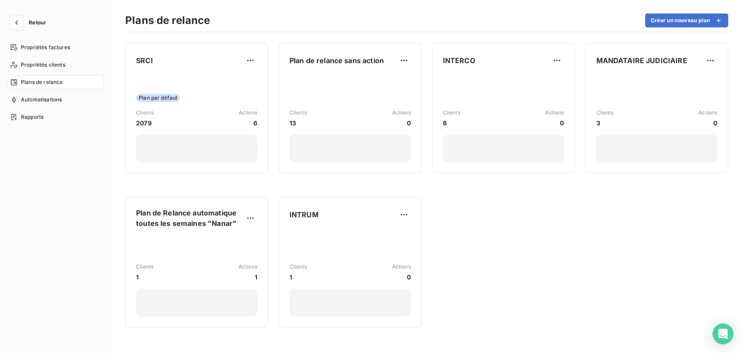
click at [47, 83] on span "Plans de relance" at bounding box center [42, 82] width 42 height 8
click at [15, 16] on button "button" at bounding box center [17, 23] width 14 height 14
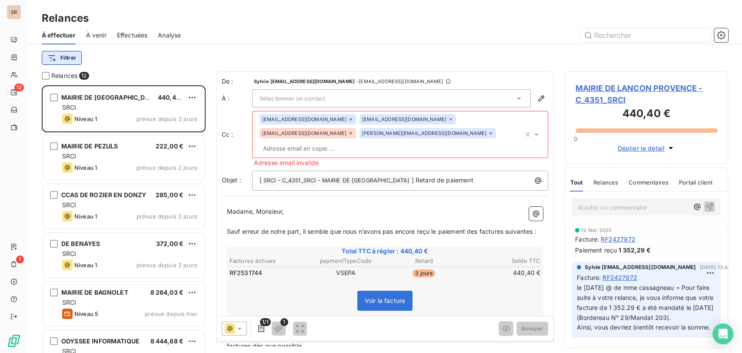
scroll to position [260, 156]
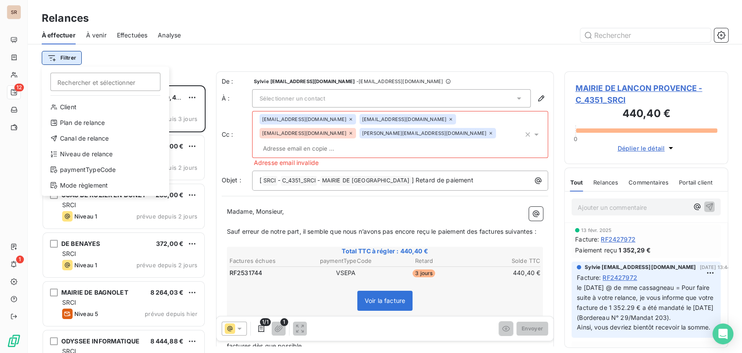
click at [72, 59] on html "SR 12 1 Relances À effectuer À venir Effectuées Analyse Filtrer Rechercher et s…" at bounding box center [371, 176] width 742 height 353
click at [92, 125] on div "Plan de relance" at bounding box center [105, 123] width 120 height 14
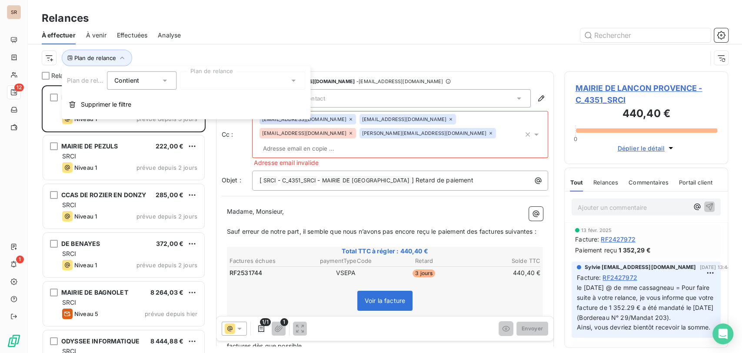
click at [293, 81] on icon at bounding box center [293, 81] width 4 height 2
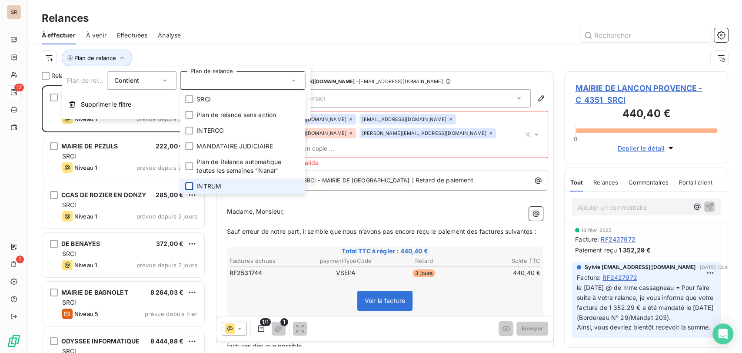
click at [190, 186] on div at bounding box center [189, 186] width 8 height 8
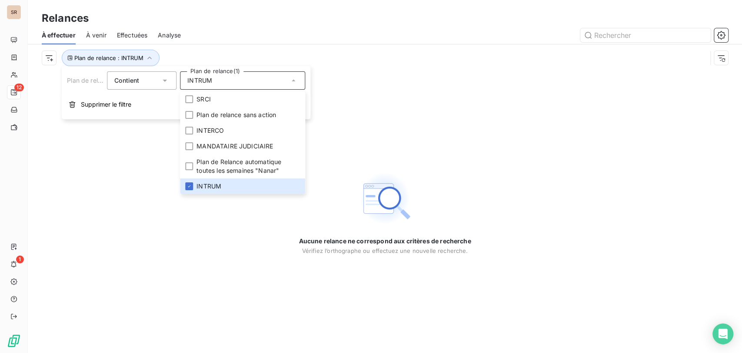
click at [416, 110] on div "Aucune relance ne correspond aux critères de recherche [PERSON_NAME] l’orthogra…" at bounding box center [385, 211] width 714 height 281
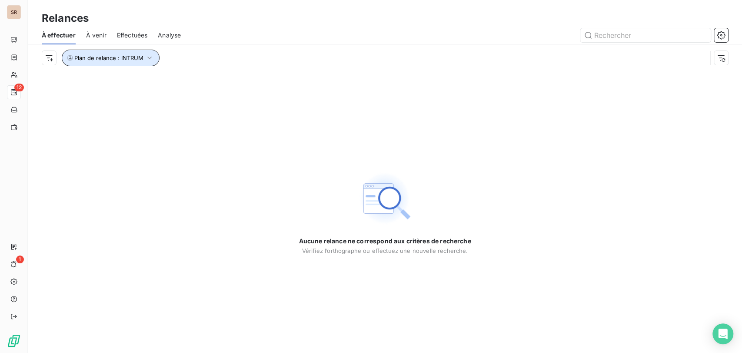
click at [148, 60] on icon "button" at bounding box center [149, 57] width 9 height 9
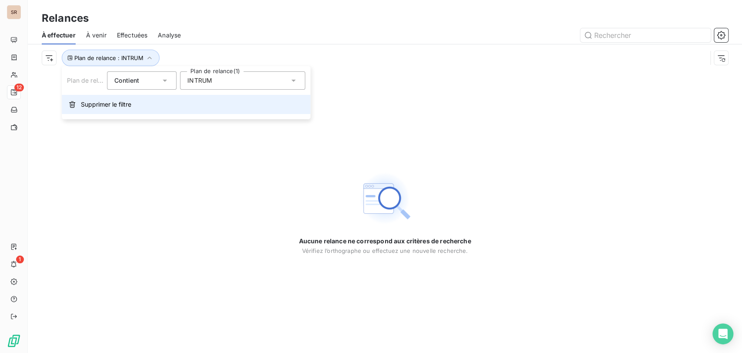
click at [100, 106] on span "Supprimer le filtre" at bounding box center [106, 104] width 50 height 9
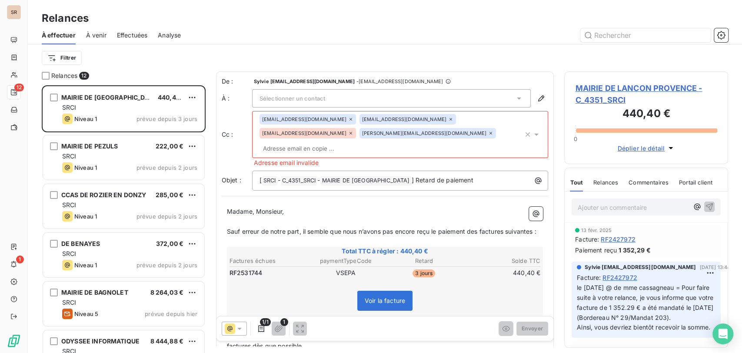
scroll to position [260, 156]
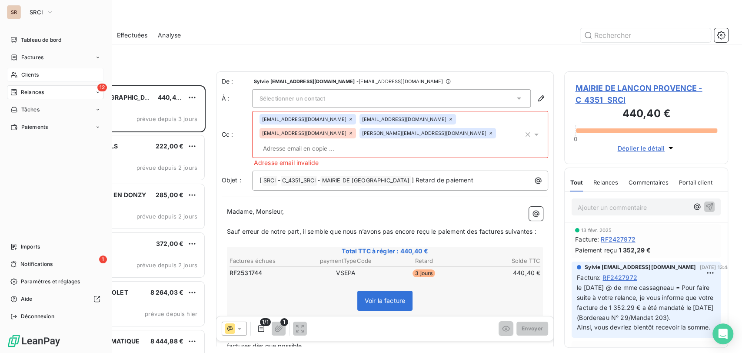
click at [26, 76] on span "Clients" at bounding box center [29, 75] width 17 height 8
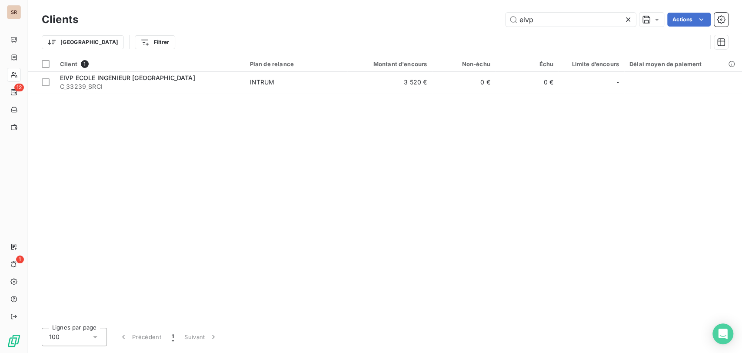
click at [630, 17] on icon at bounding box center [628, 19] width 9 height 9
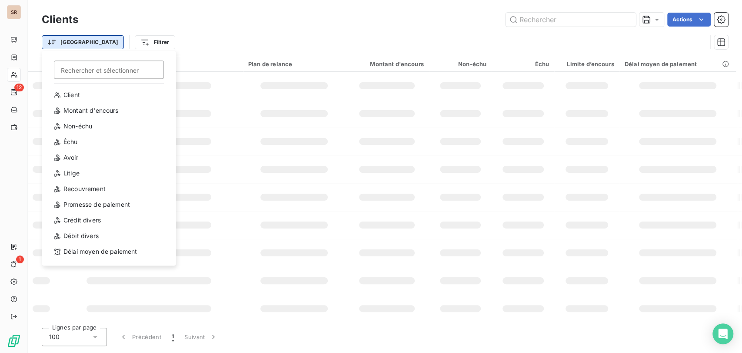
click at [72, 40] on html "SR 12 1 Clients Actions Trier Rechercher et sélectionner Client Montant d'encou…" at bounding box center [371, 176] width 742 height 353
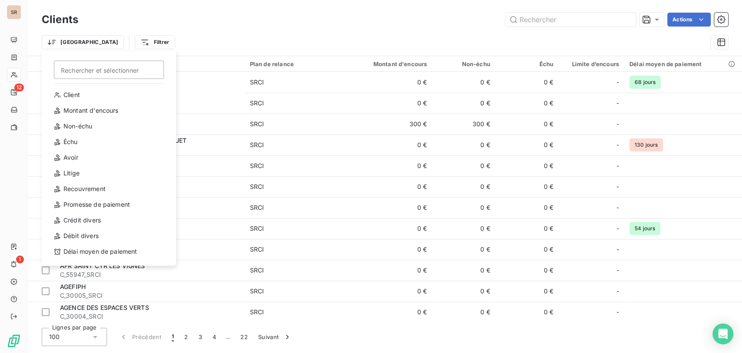
click at [108, 37] on html "SR 12 1 Clients Actions Trier Rechercher et sélectionner Client Montant d'encou…" at bounding box center [371, 176] width 742 height 353
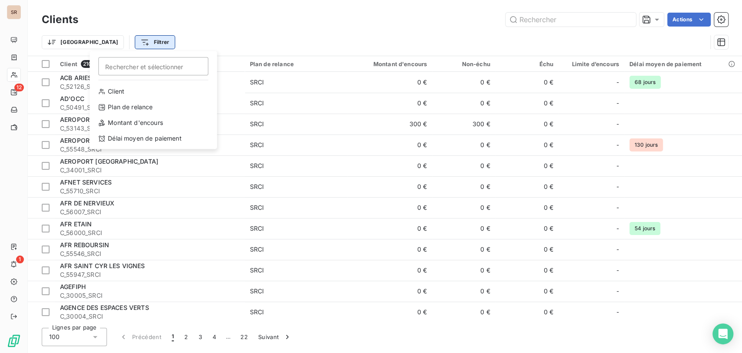
click at [114, 43] on html "SR 12 1 Clients Actions Trier Filtrer Rechercher et sélectionner Client Plan de…" at bounding box center [371, 176] width 742 height 353
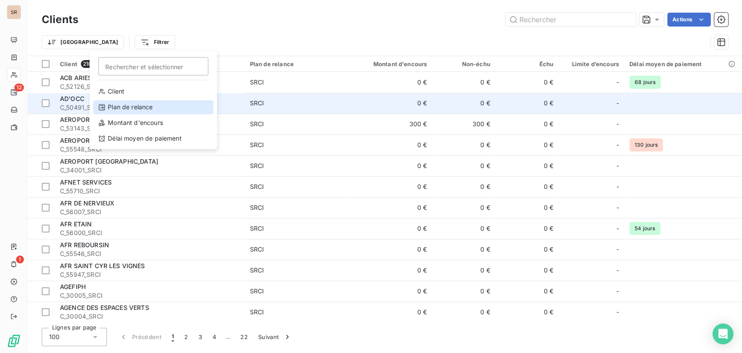
click at [127, 108] on div "Plan de relance" at bounding box center [153, 107] width 120 height 14
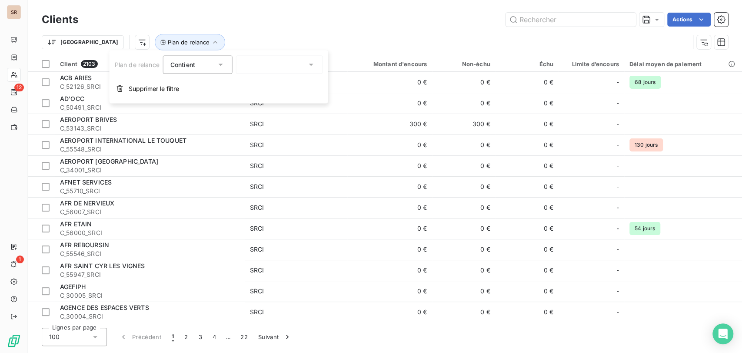
click at [310, 63] on icon at bounding box center [311, 64] width 9 height 9
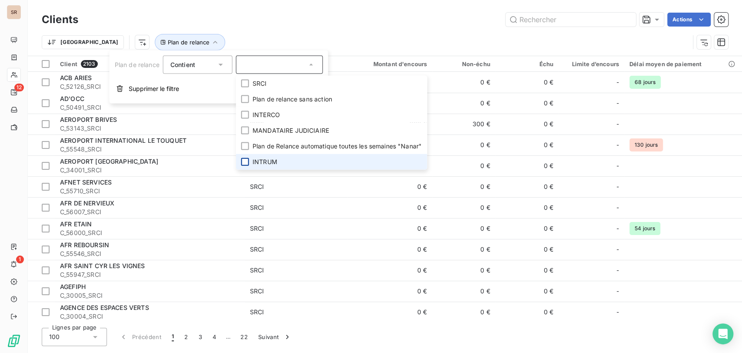
click at [246, 162] on div at bounding box center [245, 162] width 8 height 8
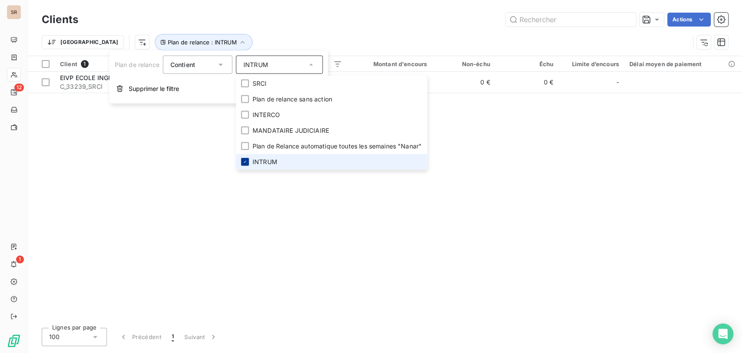
click at [246, 162] on icon at bounding box center [245, 161] width 5 height 5
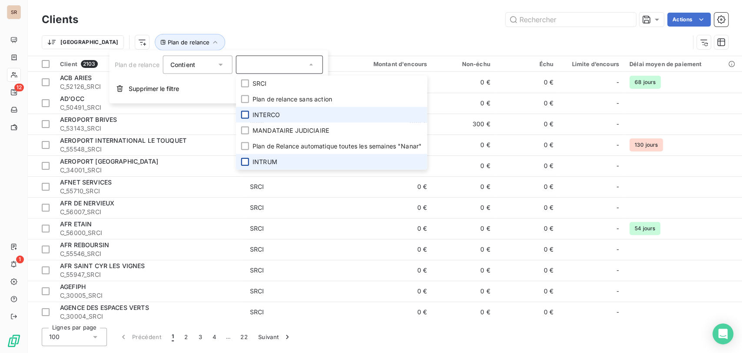
click at [245, 115] on div at bounding box center [245, 115] width 8 height 8
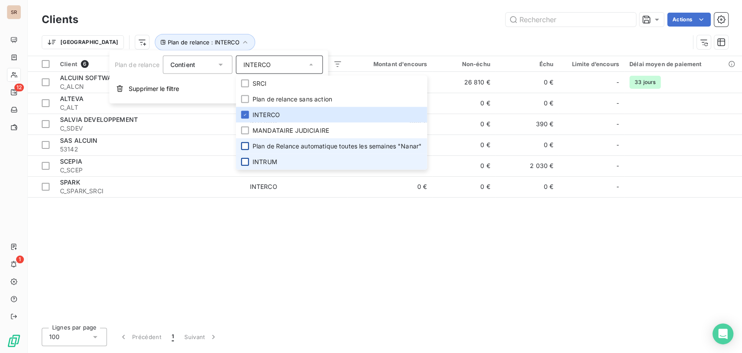
click at [247, 144] on div at bounding box center [245, 146] width 8 height 8
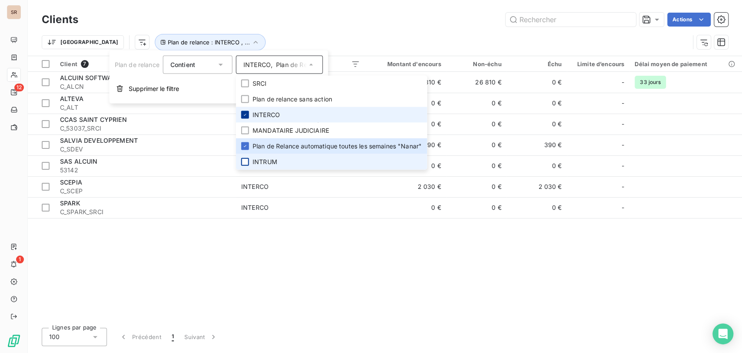
click at [247, 112] on icon at bounding box center [245, 114] width 5 height 5
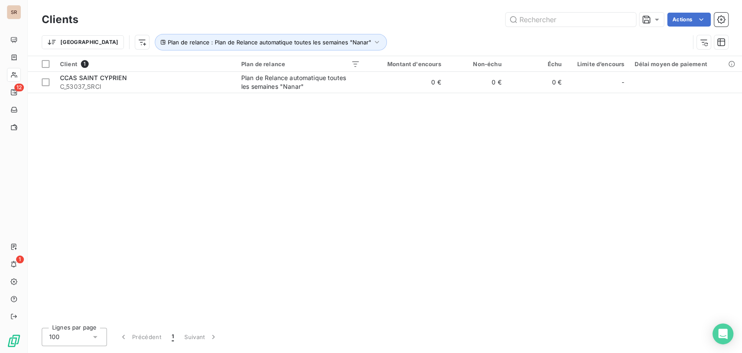
click at [504, 163] on div "Client 1 Plan de relance Montant d'encours Non-échu Échu Limite d’encours Délai…" at bounding box center [385, 188] width 714 height 264
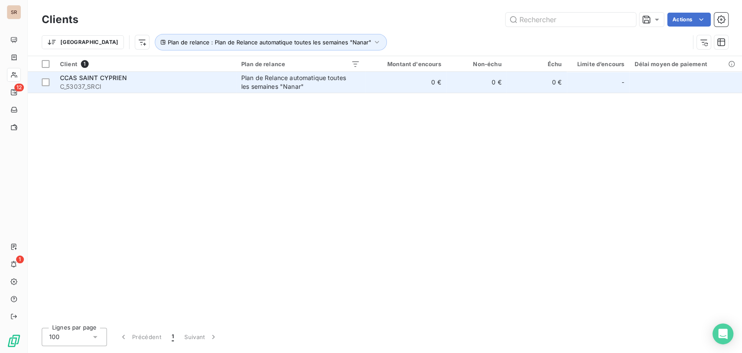
click at [94, 77] on span "CCAS SAINT CYPRIEN" at bounding box center [93, 77] width 67 height 7
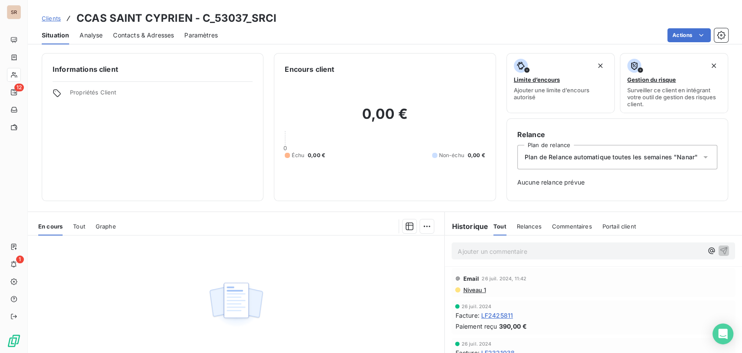
click at [701, 157] on icon at bounding box center [705, 157] width 9 height 9
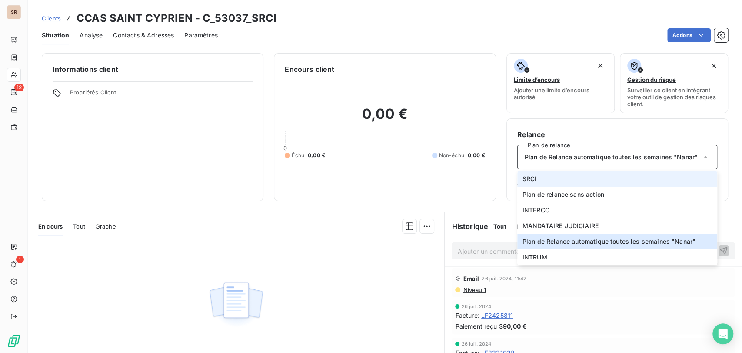
click at [524, 180] on span "SRCI" at bounding box center [529, 178] width 14 height 9
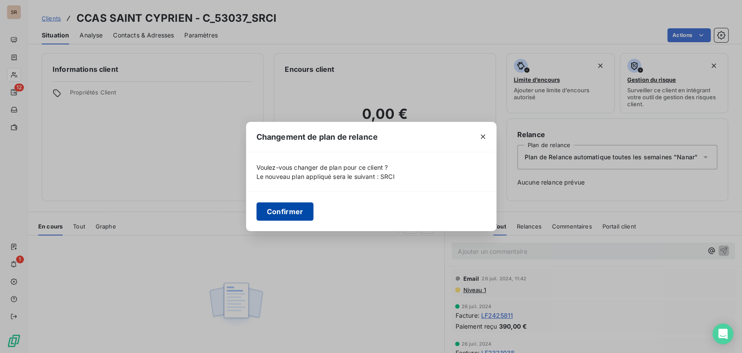
click at [278, 210] on button "Confirmer" at bounding box center [284, 211] width 57 height 18
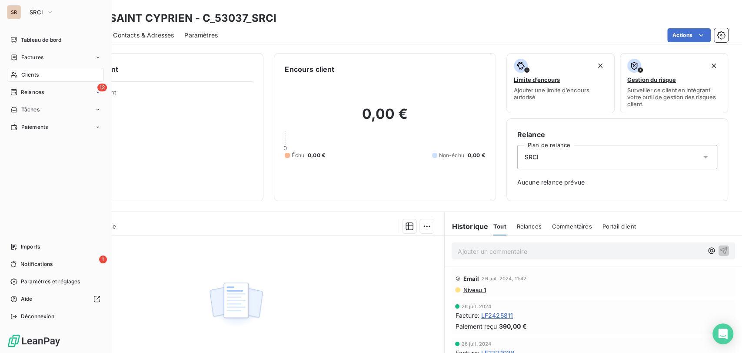
click at [32, 75] on span "Clients" at bounding box center [29, 75] width 17 height 8
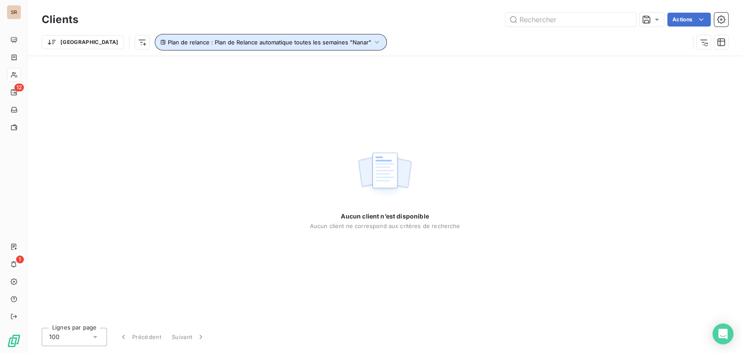
click at [375, 43] on icon "button" at bounding box center [377, 42] width 4 height 3
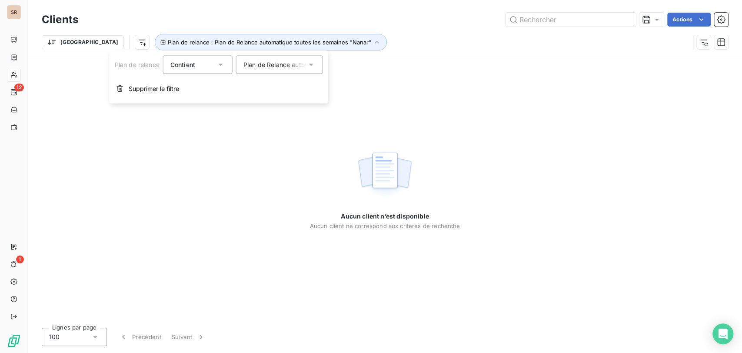
click at [312, 65] on icon at bounding box center [311, 64] width 9 height 9
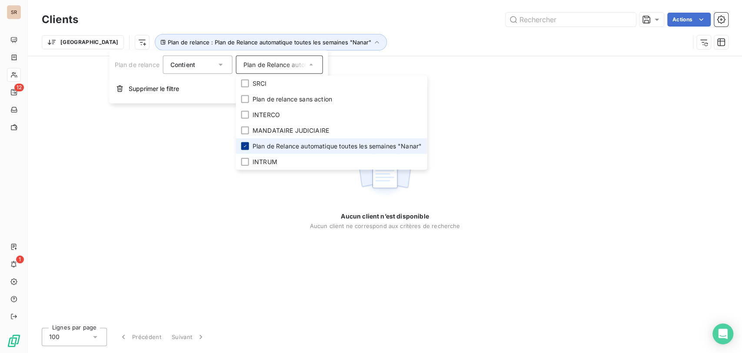
click at [247, 143] on icon at bounding box center [245, 145] width 5 height 5
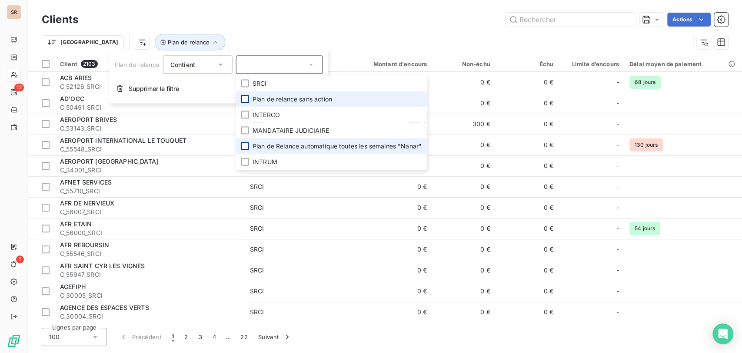
click at [245, 100] on div at bounding box center [245, 99] width 8 height 8
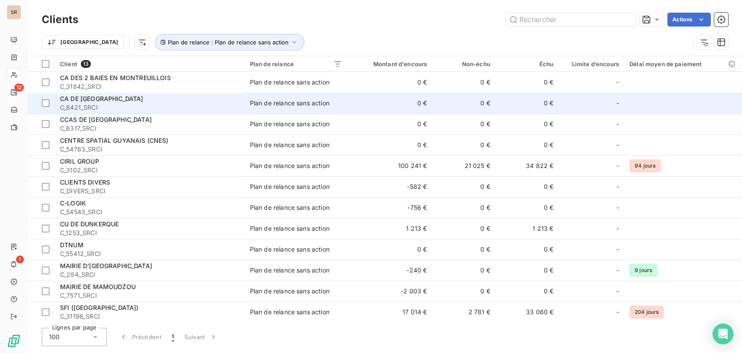
click at [642, 107] on td at bounding box center [683, 103] width 118 height 21
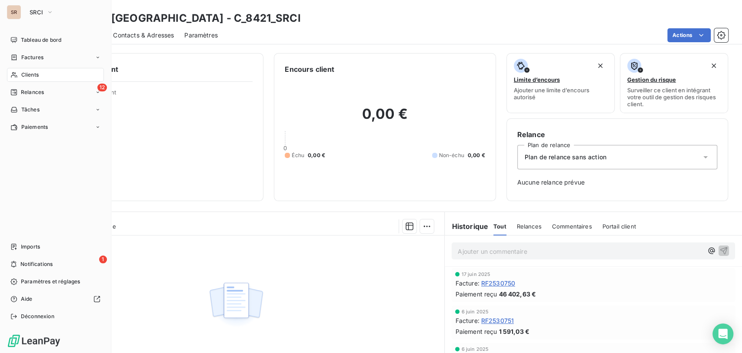
click at [29, 77] on span "Clients" at bounding box center [29, 75] width 17 height 8
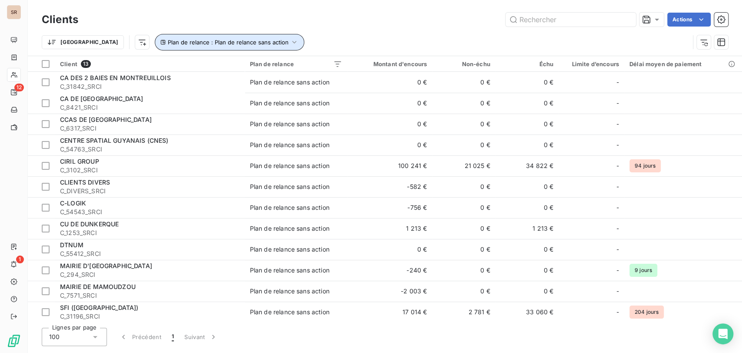
click at [293, 43] on icon "button" at bounding box center [295, 42] width 4 height 3
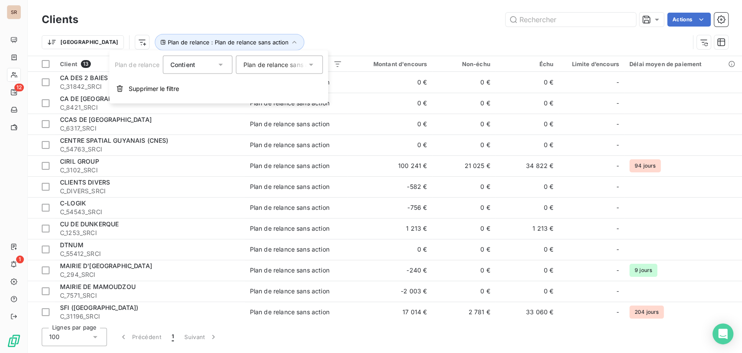
click at [313, 64] on icon at bounding box center [311, 64] width 9 height 9
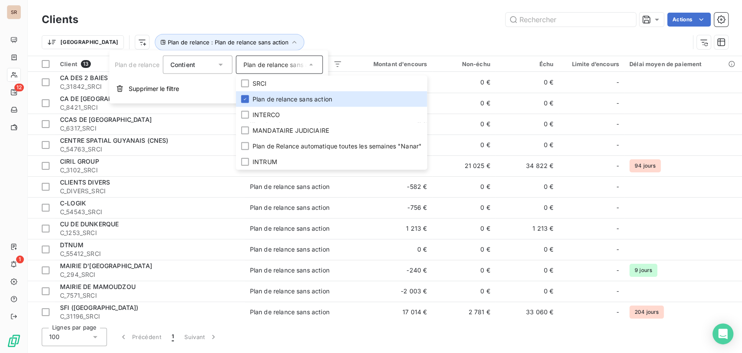
click at [313, 29] on div "Trier Plan de relance : Plan de relance sans action" at bounding box center [385, 42] width 686 height 27
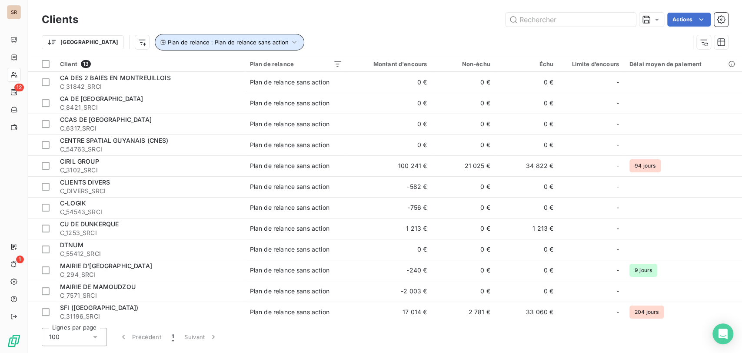
click at [293, 42] on icon "button" at bounding box center [295, 42] width 4 height 3
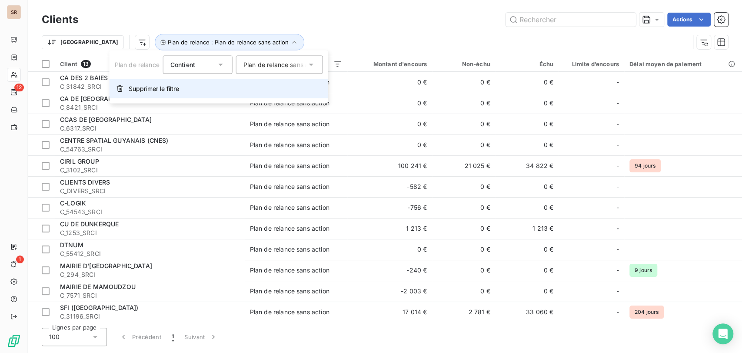
click at [139, 85] on span "Supprimer le filtre" at bounding box center [154, 88] width 50 height 9
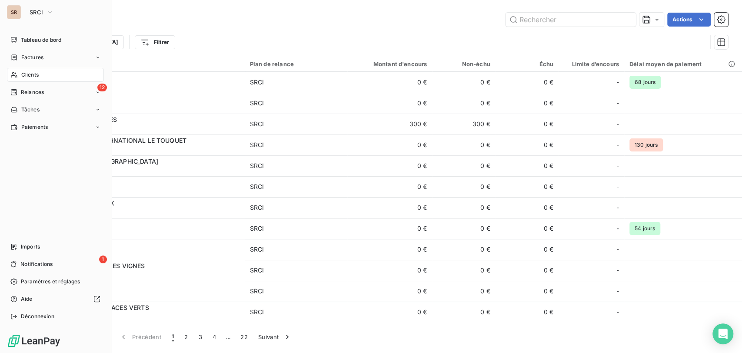
click at [18, 74] on div "Clients" at bounding box center [55, 75] width 97 height 14
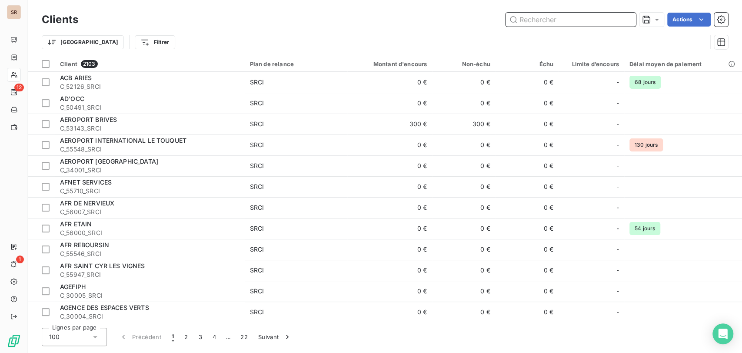
click at [538, 21] on input "text" at bounding box center [571, 20] width 130 height 14
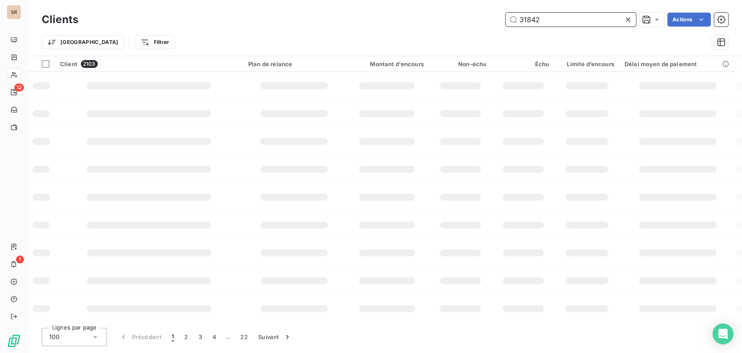
type input "31842"
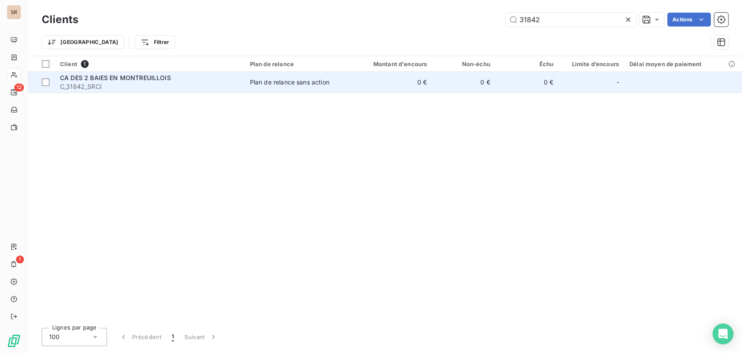
click at [100, 77] on span "CA DES 2 BAIES EN MONTREUILLOIS" at bounding box center [115, 77] width 111 height 7
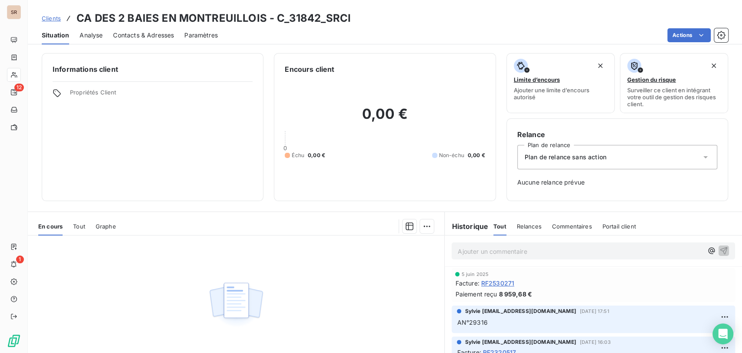
click at [701, 154] on icon at bounding box center [705, 157] width 9 height 9
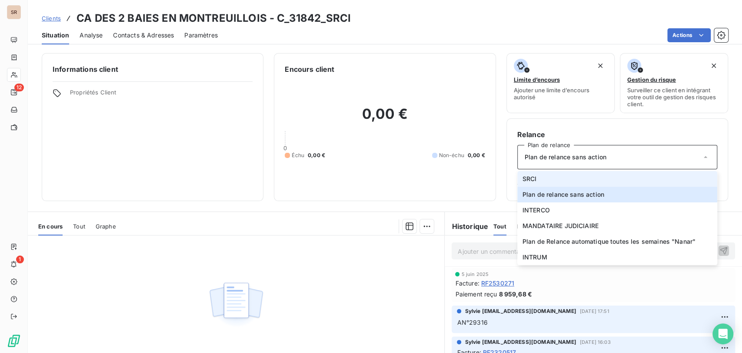
click at [523, 176] on span "SRCI" at bounding box center [529, 178] width 14 height 9
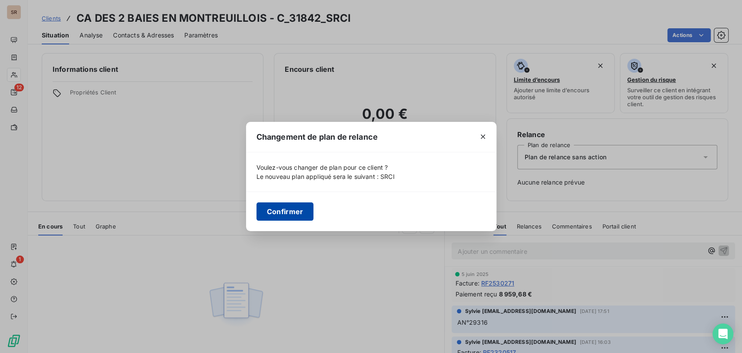
click at [288, 206] on button "Confirmer" at bounding box center [284, 211] width 57 height 18
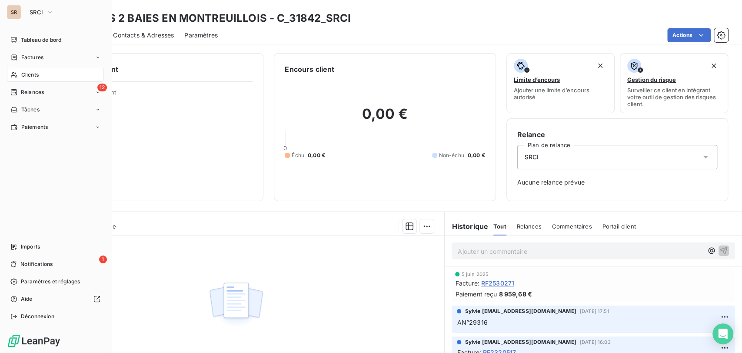
click at [25, 76] on span "Clients" at bounding box center [29, 75] width 17 height 8
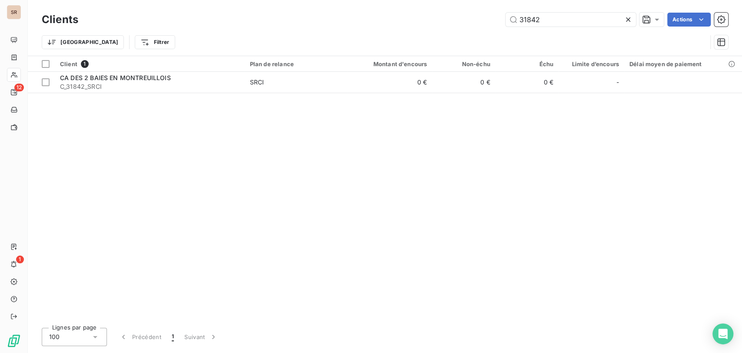
drag, startPoint x: 539, startPoint y: 18, endPoint x: 476, endPoint y: 17, distance: 63.5
click at [479, 17] on div "31842 Actions" at bounding box center [408, 20] width 639 height 14
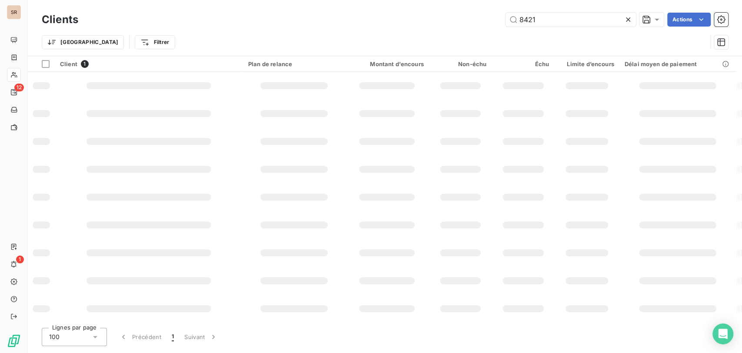
type input "8421"
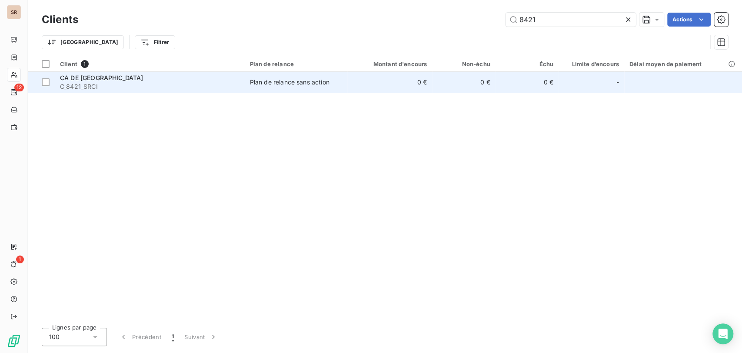
click at [77, 76] on span "CA DE [GEOGRAPHIC_DATA]" at bounding box center [101, 77] width 83 height 7
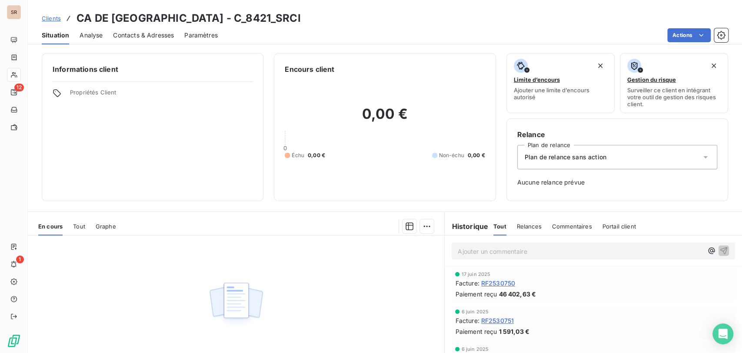
click at [701, 157] on icon at bounding box center [705, 157] width 9 height 9
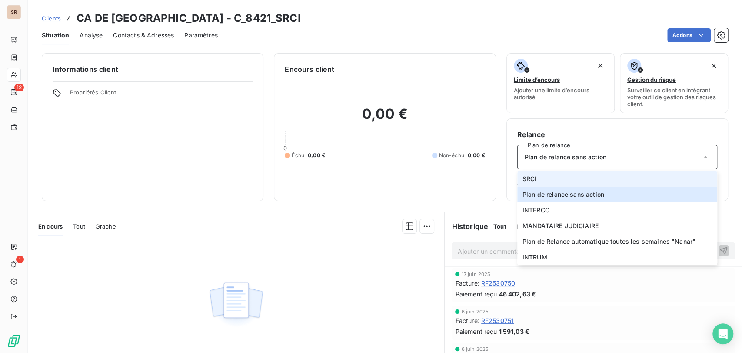
click at [523, 178] on span "SRCI" at bounding box center [529, 178] width 14 height 9
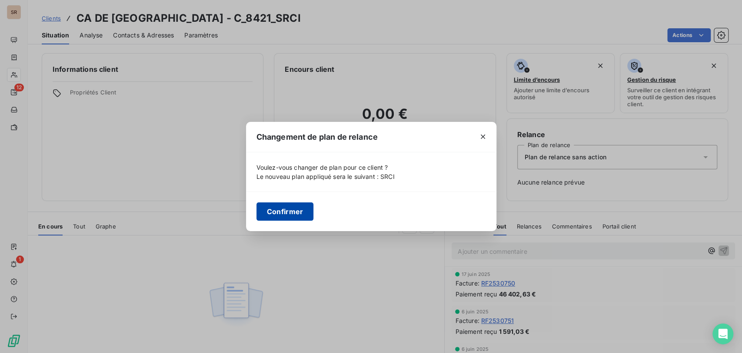
click at [280, 209] on button "Confirmer" at bounding box center [284, 211] width 57 height 18
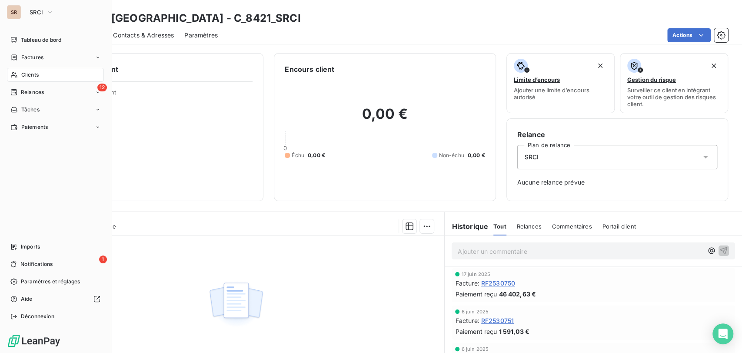
click at [27, 76] on span "Clients" at bounding box center [29, 75] width 17 height 8
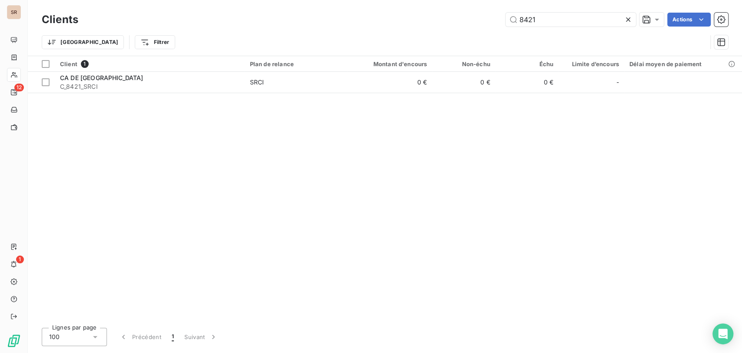
drag, startPoint x: 534, startPoint y: 18, endPoint x: 481, endPoint y: 21, distance: 53.1
click at [482, 23] on div "8421 Actions" at bounding box center [408, 20] width 639 height 14
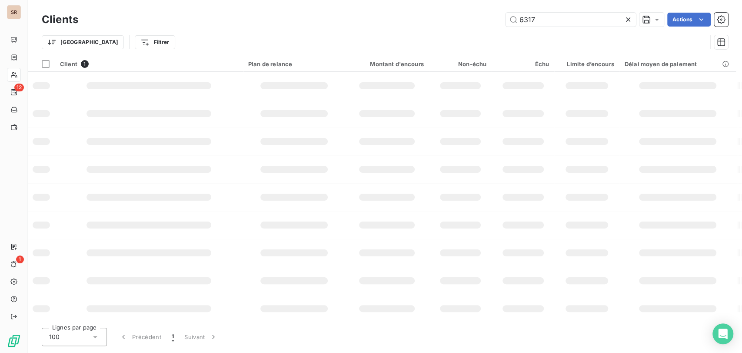
type input "6317"
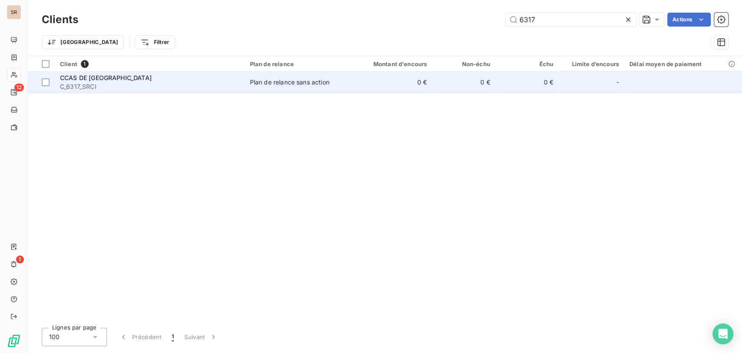
click at [94, 77] on span "CCAS DE [GEOGRAPHIC_DATA]" at bounding box center [106, 77] width 92 height 7
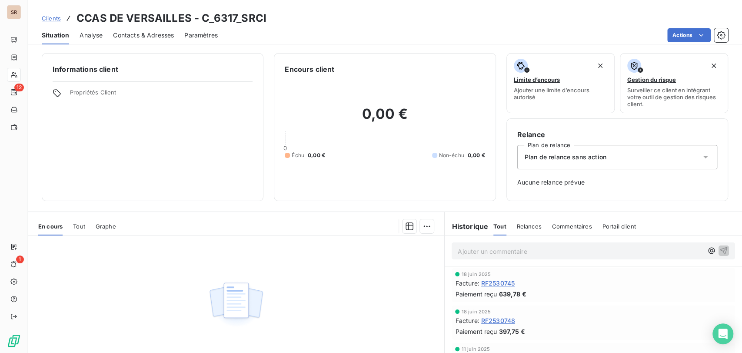
click at [702, 155] on div "Plan de relance sans action" at bounding box center [617, 157] width 200 height 24
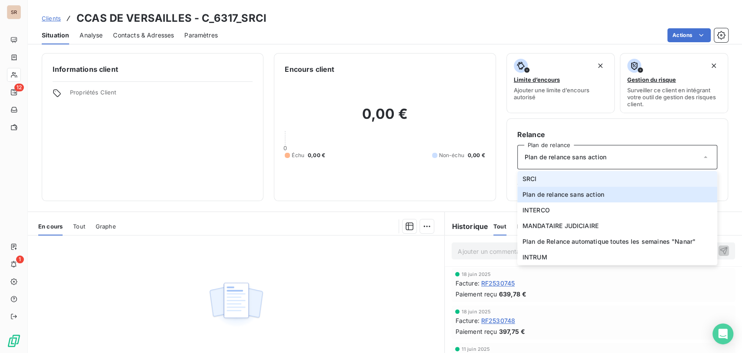
click at [522, 177] on span "SRCI" at bounding box center [529, 178] width 14 height 9
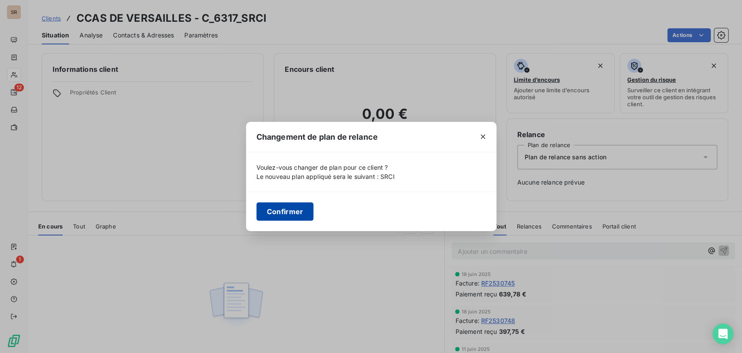
click at [277, 213] on button "Confirmer" at bounding box center [284, 211] width 57 height 18
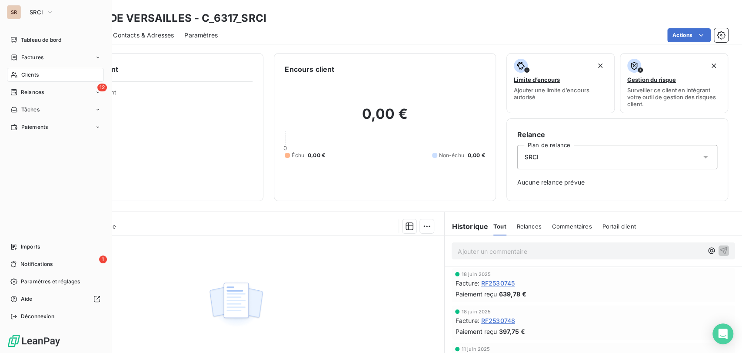
drag, startPoint x: 27, startPoint y: 77, endPoint x: 101, endPoint y: 74, distance: 74.8
click at [32, 77] on span "Clients" at bounding box center [29, 75] width 17 height 8
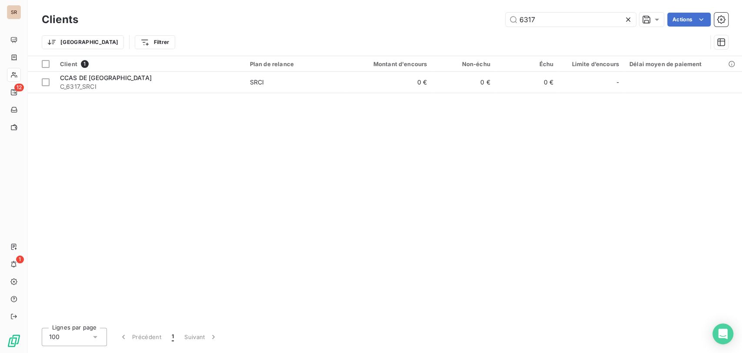
drag, startPoint x: 539, startPoint y: 21, endPoint x: 489, endPoint y: 22, distance: 50.0
click at [489, 22] on div "6317 Actions" at bounding box center [408, 20] width 639 height 14
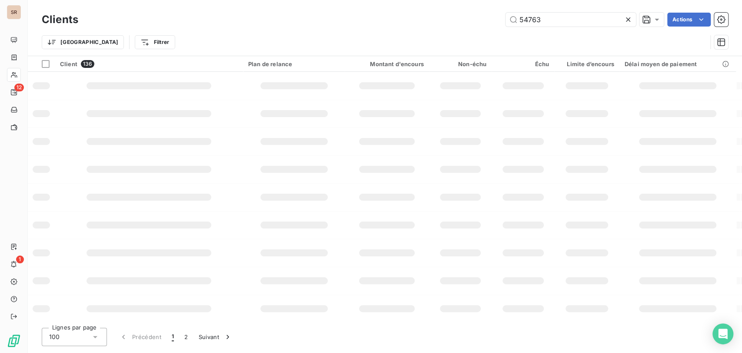
type input "54763"
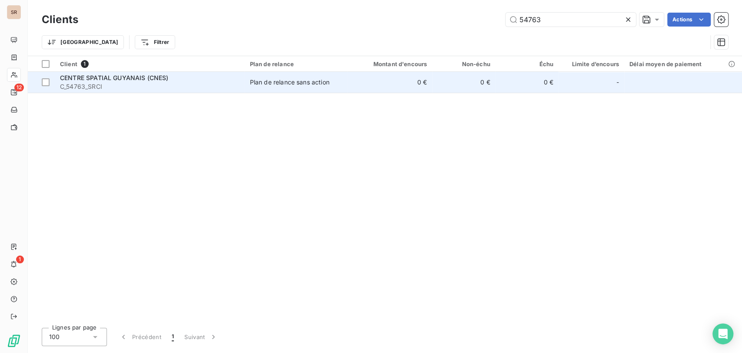
click at [113, 77] on span "CENTRE SPATIAL GUYANAIS (CNES)" at bounding box center [114, 77] width 109 height 7
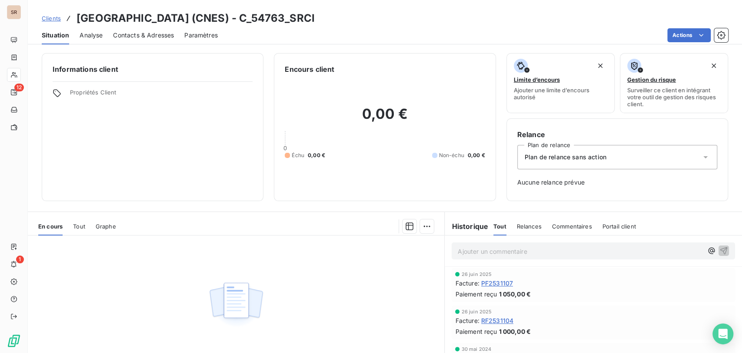
click at [701, 160] on icon at bounding box center [705, 157] width 9 height 9
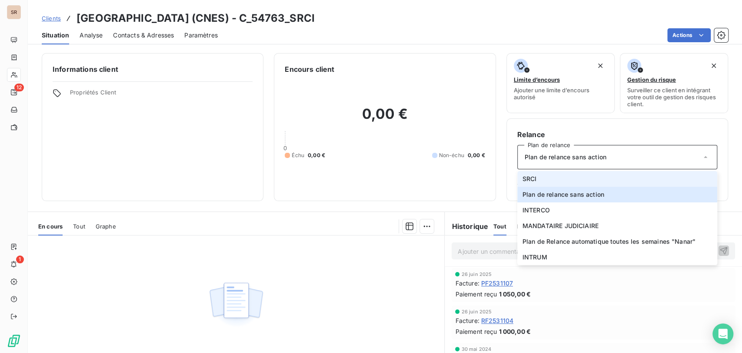
click at [526, 180] on span "SRCI" at bounding box center [529, 178] width 14 height 9
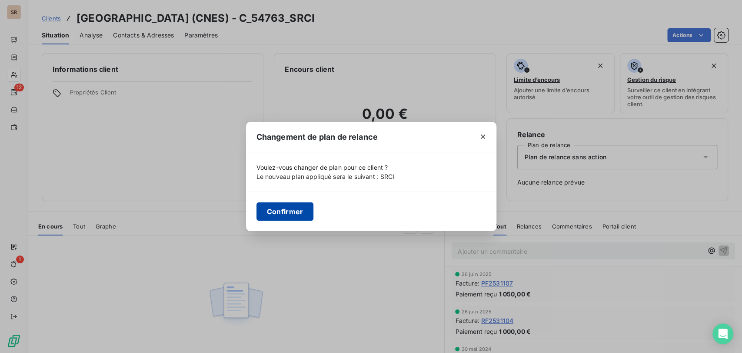
click at [287, 207] on button "Confirmer" at bounding box center [284, 211] width 57 height 18
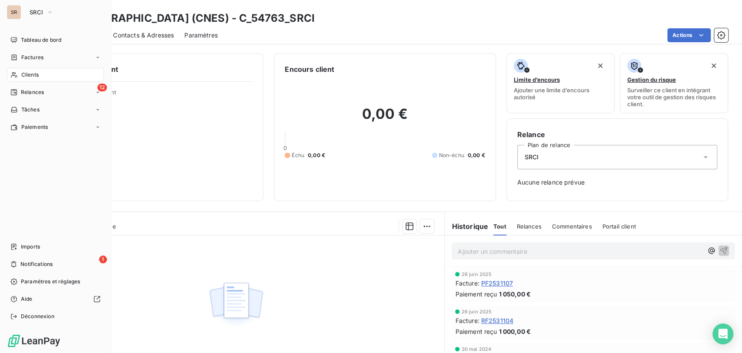
click at [25, 74] on span "Clients" at bounding box center [29, 75] width 17 height 8
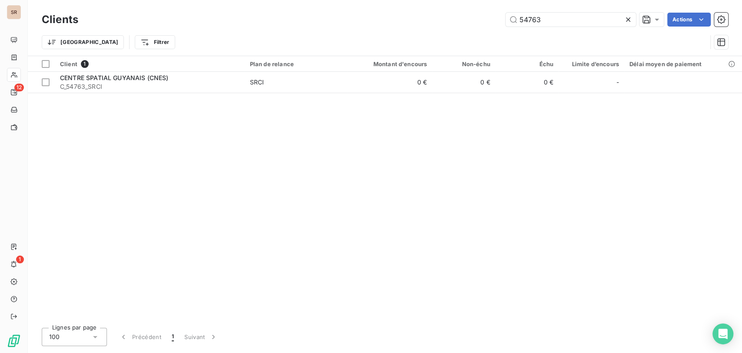
drag, startPoint x: 547, startPoint y: 21, endPoint x: 498, endPoint y: 15, distance: 49.4
click at [502, 16] on div "54763 Actions" at bounding box center [408, 20] width 639 height 14
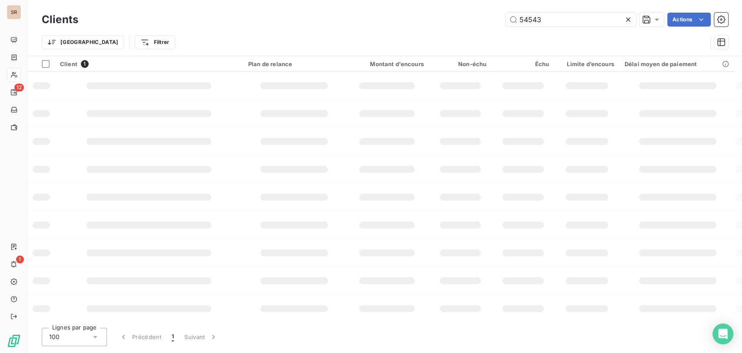
type input "54543"
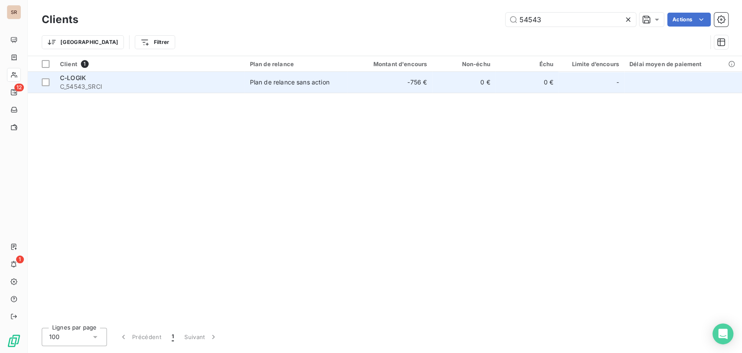
click at [73, 81] on span "C-LOGIK" at bounding box center [73, 77] width 26 height 7
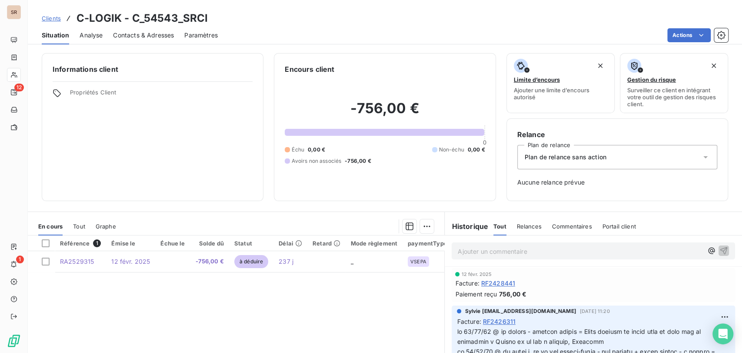
click at [701, 154] on icon at bounding box center [705, 157] width 9 height 9
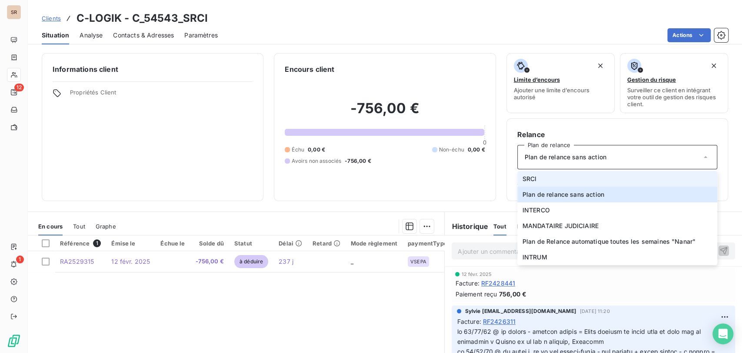
click at [522, 175] on span "SRCI" at bounding box center [529, 178] width 14 height 9
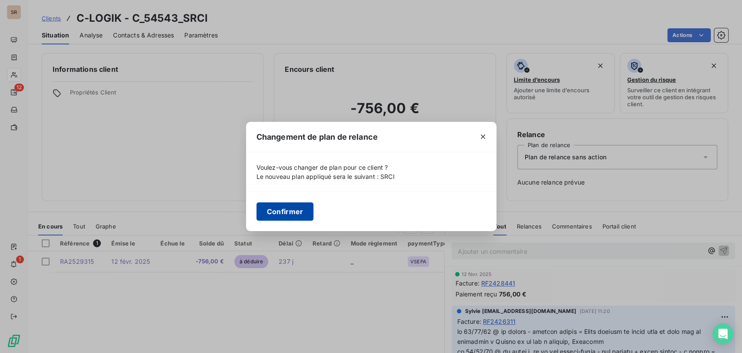
click at [271, 203] on button "Confirmer" at bounding box center [284, 211] width 57 height 18
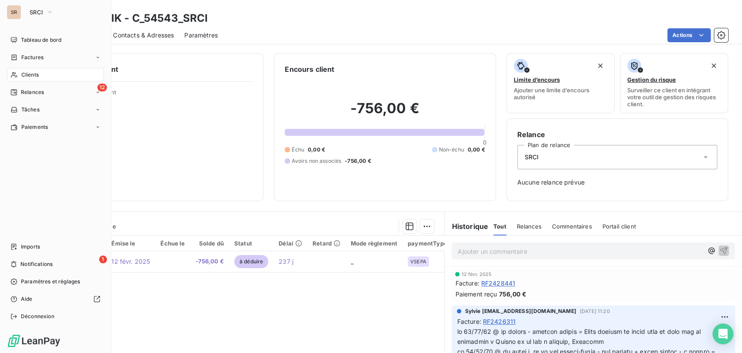
click at [28, 76] on span "Clients" at bounding box center [29, 75] width 17 height 8
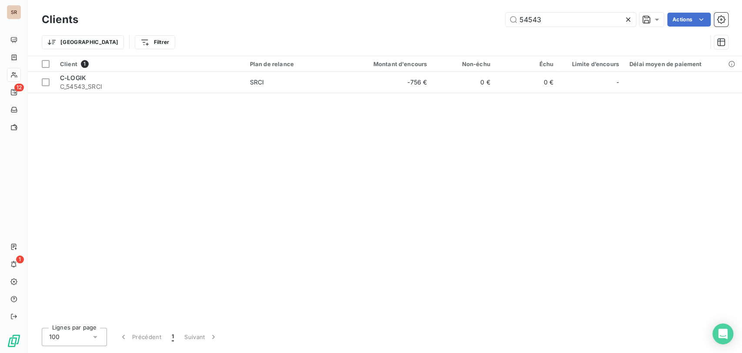
drag, startPoint x: 528, startPoint y: 20, endPoint x: 494, endPoint y: 19, distance: 33.9
click at [494, 19] on div "54543 Actions" at bounding box center [408, 20] width 639 height 14
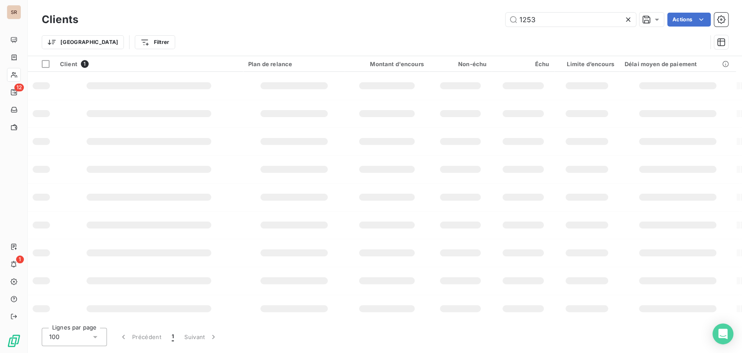
type input "1253"
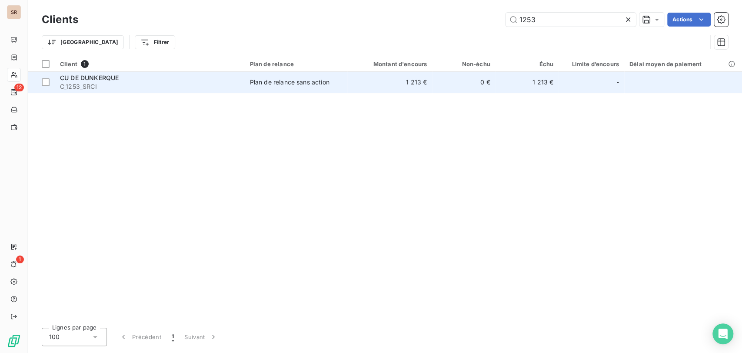
click at [80, 84] on span "C_1253_SRCI" at bounding box center [150, 86] width 180 height 9
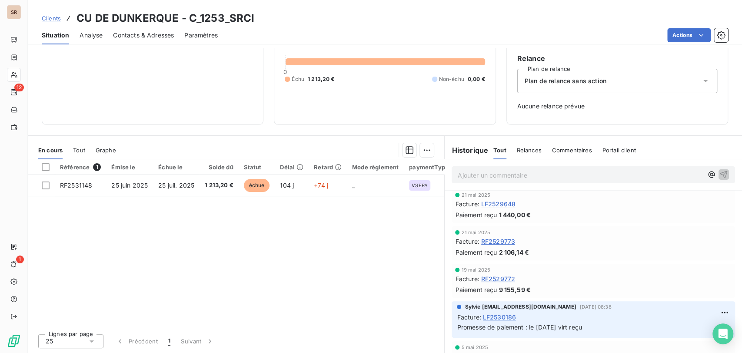
scroll to position [48, 0]
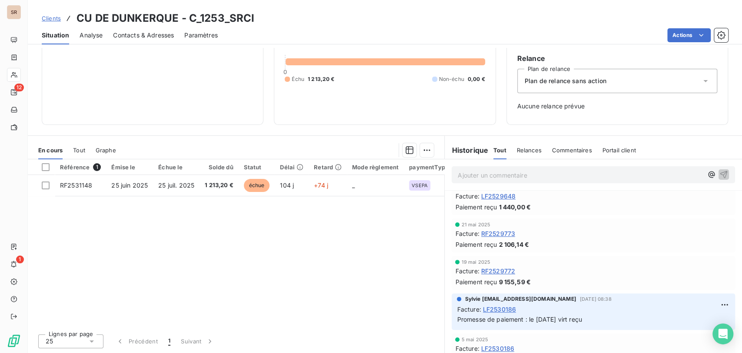
click at [702, 81] on icon at bounding box center [705, 81] width 9 height 9
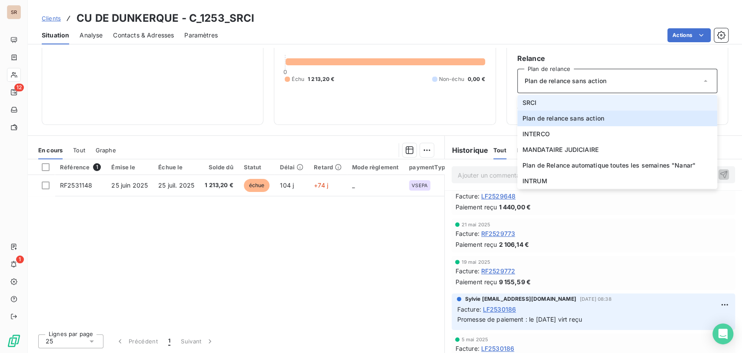
click at [535, 105] on li "SRCI" at bounding box center [617, 103] width 200 height 16
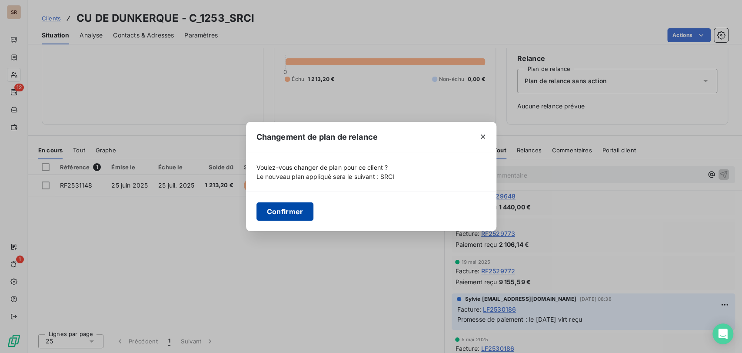
click at [293, 208] on button "Confirmer" at bounding box center [284, 211] width 57 height 18
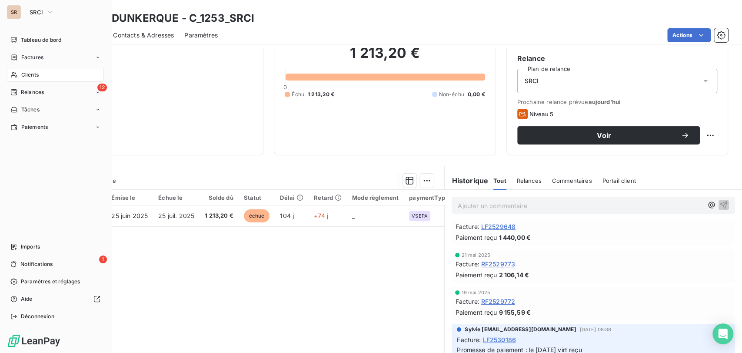
click at [27, 74] on span "Clients" at bounding box center [29, 75] width 17 height 8
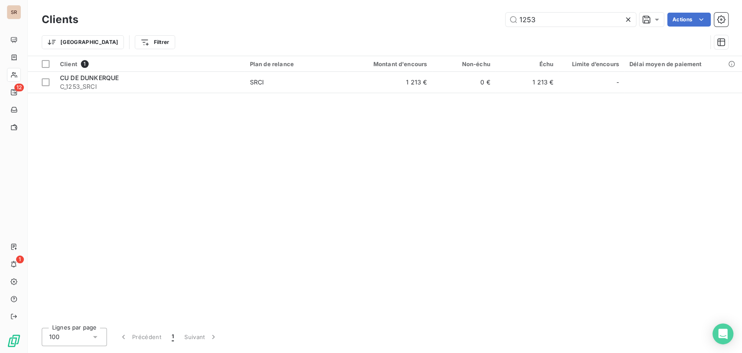
drag, startPoint x: 548, startPoint y: 19, endPoint x: 487, endPoint y: 22, distance: 60.5
click at [488, 23] on div "1253 Actions" at bounding box center [408, 20] width 639 height 14
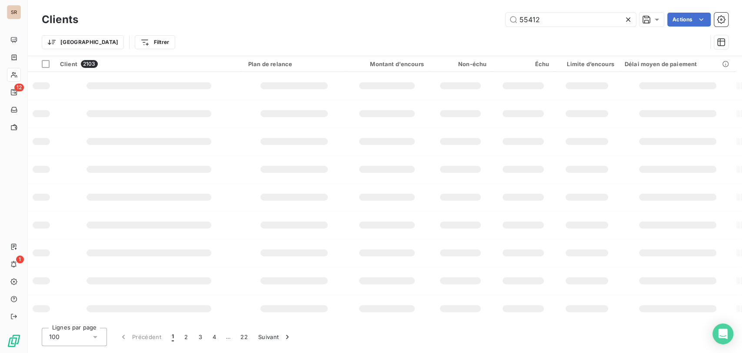
type input "55412"
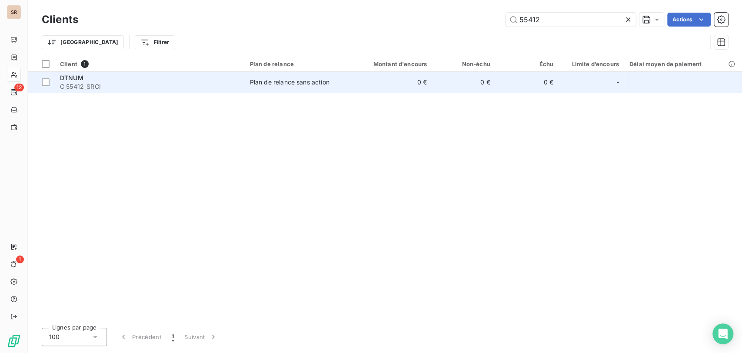
click at [77, 81] on span "DTNUM" at bounding box center [71, 77] width 23 height 7
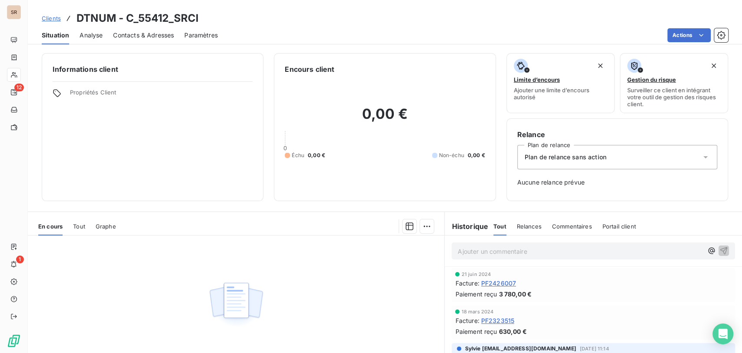
click at [701, 158] on icon at bounding box center [705, 157] width 9 height 9
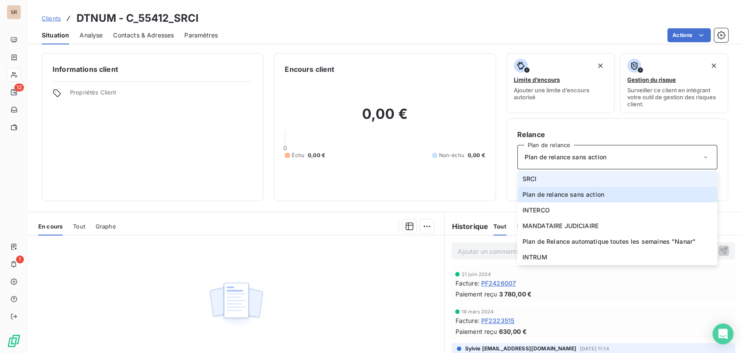
click at [530, 176] on span "SRCI" at bounding box center [529, 178] width 14 height 9
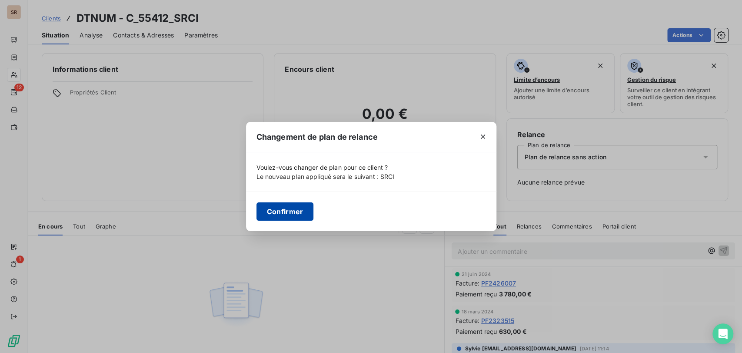
click at [277, 207] on button "Confirmer" at bounding box center [284, 211] width 57 height 18
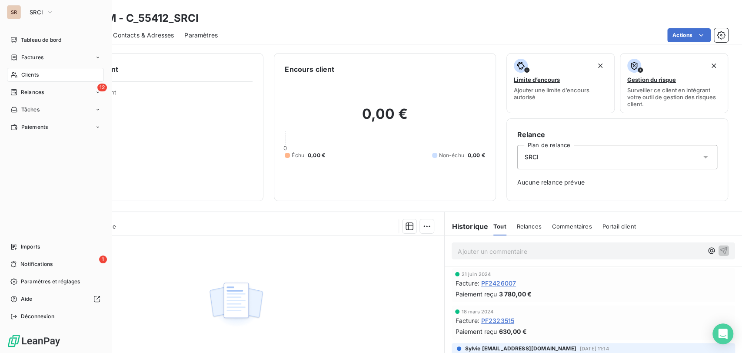
click at [22, 74] on span "Clients" at bounding box center [29, 75] width 17 height 8
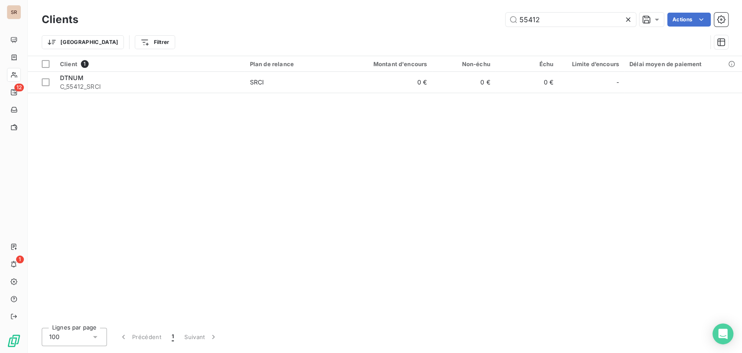
drag, startPoint x: 544, startPoint y: 19, endPoint x: 498, endPoint y: 15, distance: 45.8
click at [499, 15] on div "55412 Actions" at bounding box center [408, 20] width 639 height 14
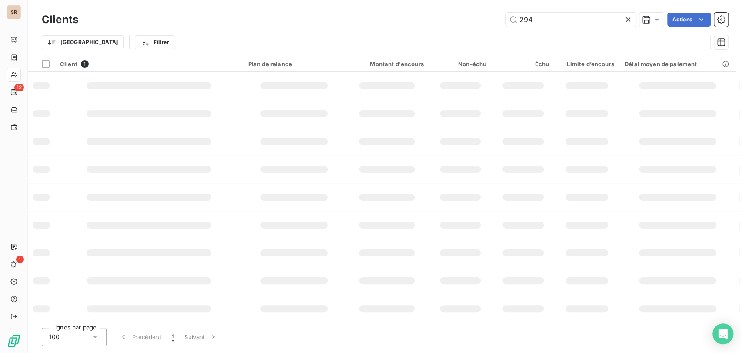
type input "294"
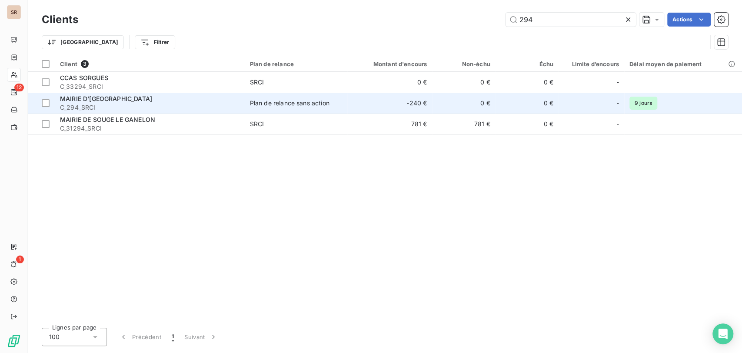
click at [79, 102] on div "MAIRIE D'[GEOGRAPHIC_DATA]" at bounding box center [150, 98] width 180 height 9
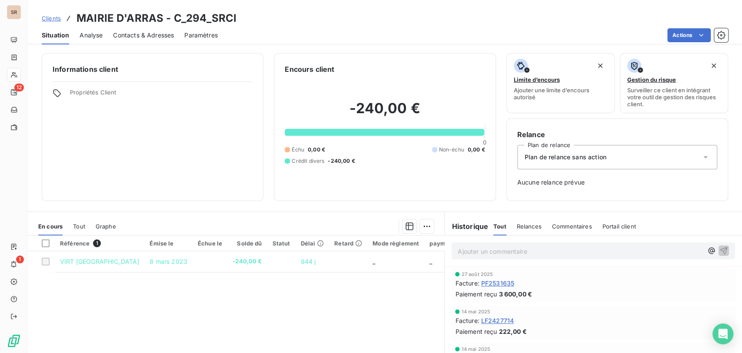
click at [701, 156] on icon at bounding box center [705, 157] width 9 height 9
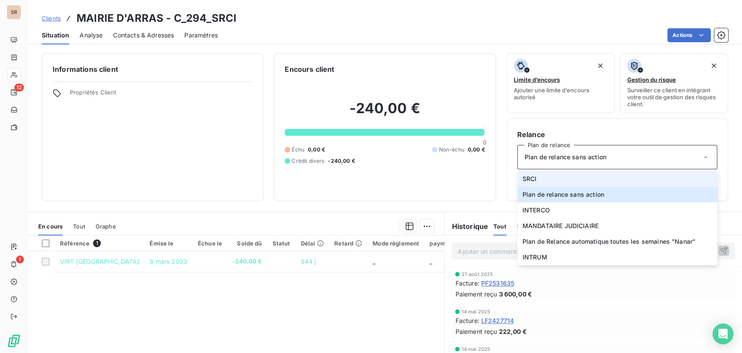
click at [522, 178] on span "SRCI" at bounding box center [529, 178] width 14 height 9
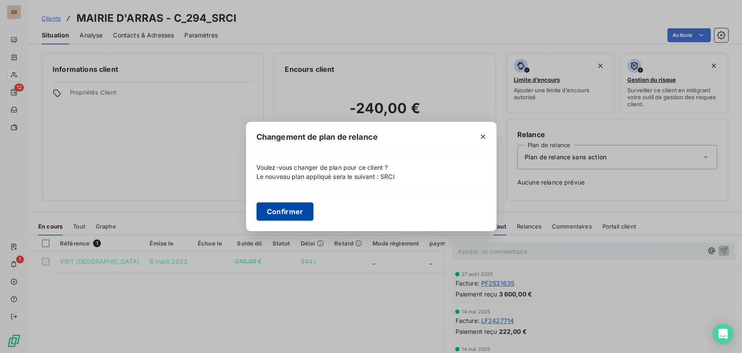
click at [287, 208] on button "Confirmer" at bounding box center [284, 211] width 57 height 18
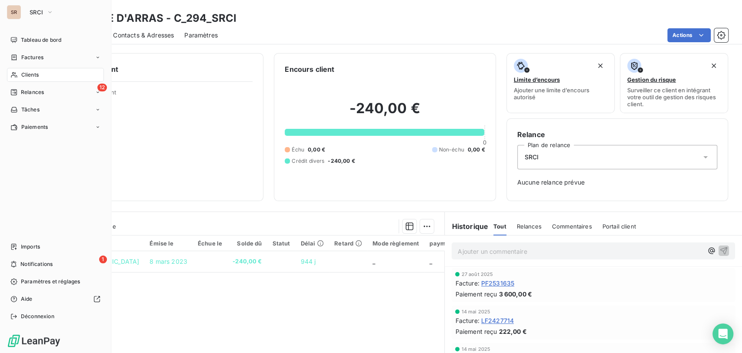
click at [22, 73] on span "Clients" at bounding box center [29, 75] width 17 height 8
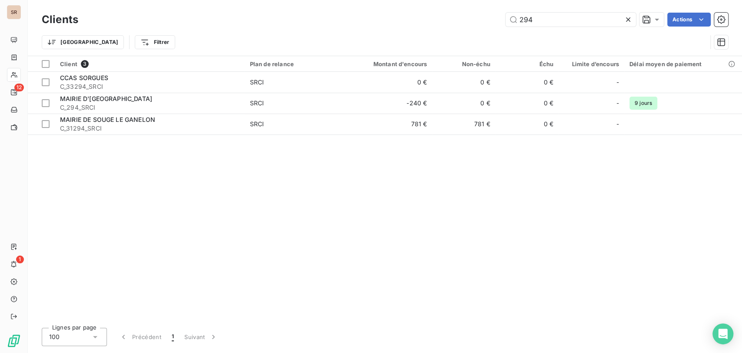
drag, startPoint x: 543, startPoint y: 21, endPoint x: 494, endPoint y: 20, distance: 49.1
click at [494, 20] on div "294 Actions" at bounding box center [408, 20] width 639 height 14
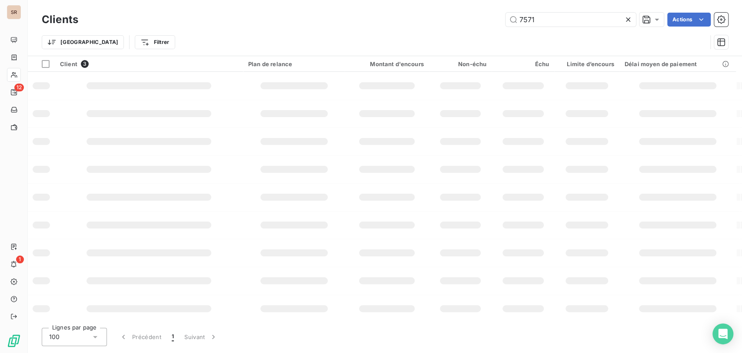
type input "7571"
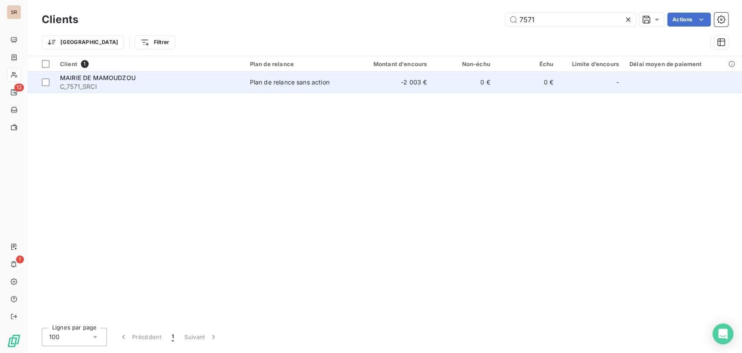
click at [99, 81] on span "MAIRIE DE MAMOUDZOU" at bounding box center [98, 77] width 76 height 7
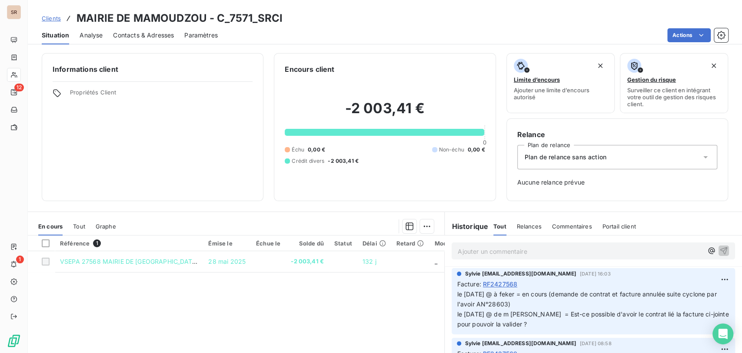
click at [701, 158] on icon at bounding box center [705, 157] width 9 height 9
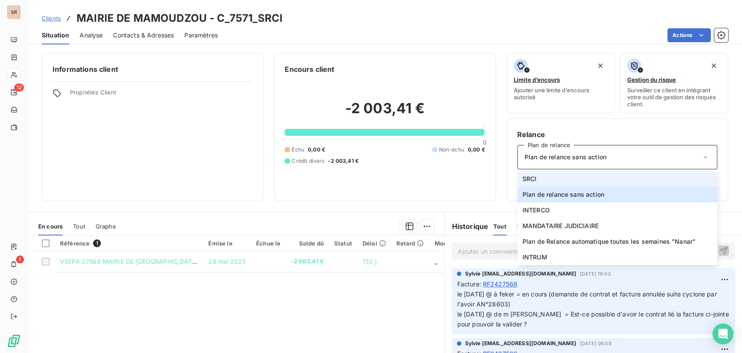
click at [528, 179] on span "SRCI" at bounding box center [529, 178] width 14 height 9
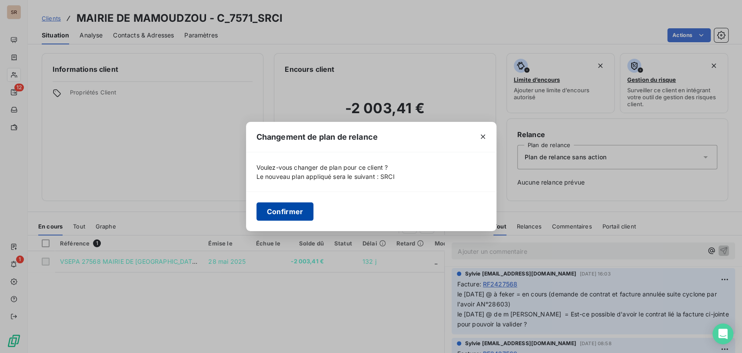
click at [292, 210] on button "Confirmer" at bounding box center [284, 211] width 57 height 18
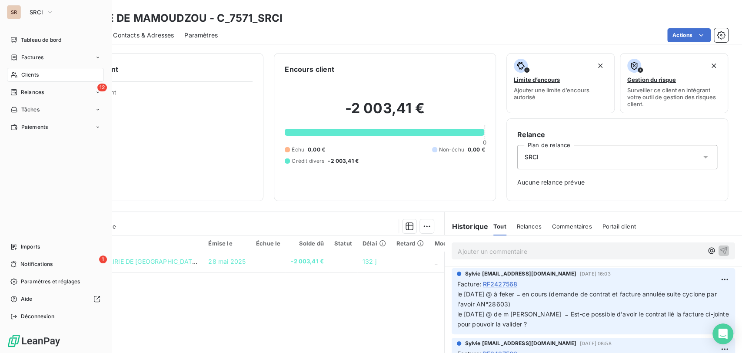
click at [18, 73] on div "Clients" at bounding box center [55, 75] width 97 height 14
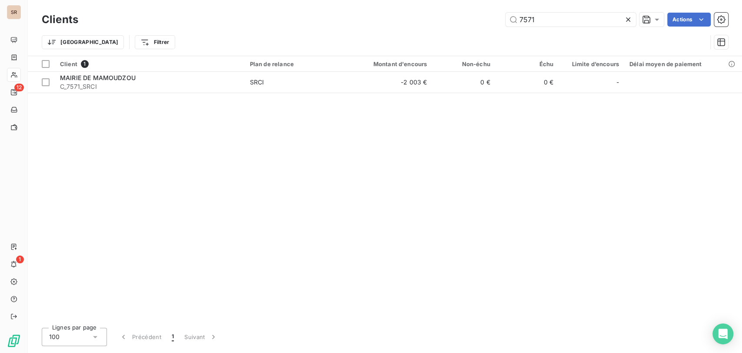
drag, startPoint x: 547, startPoint y: 15, endPoint x: 504, endPoint y: 19, distance: 43.6
click at [504, 19] on div "7571 Actions" at bounding box center [408, 20] width 639 height 14
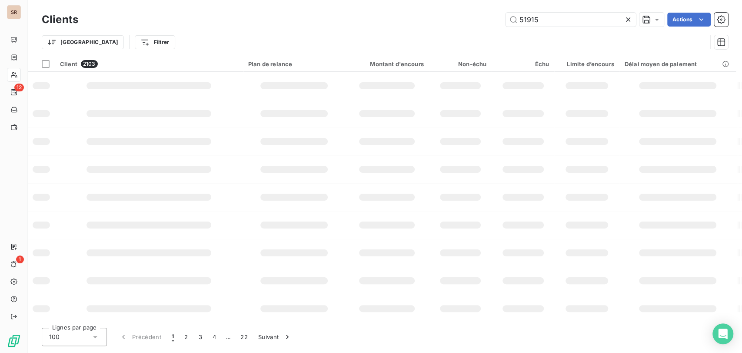
type input "51915"
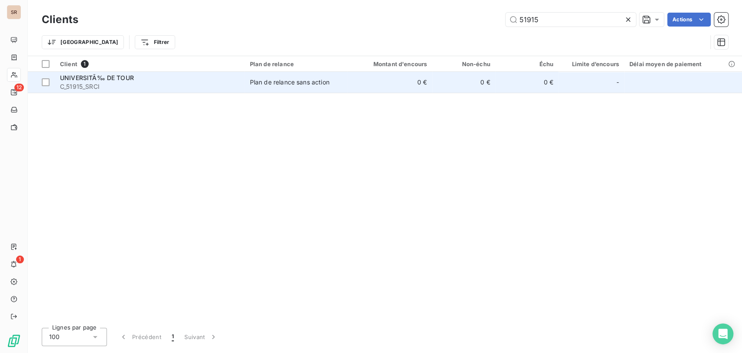
click at [91, 77] on span "UNIVERSITÃ‰ DE TOUR" at bounding box center [97, 77] width 74 height 7
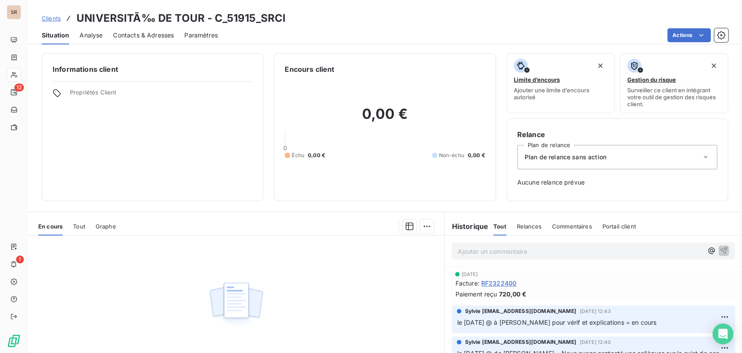
click at [701, 156] on icon at bounding box center [705, 157] width 9 height 9
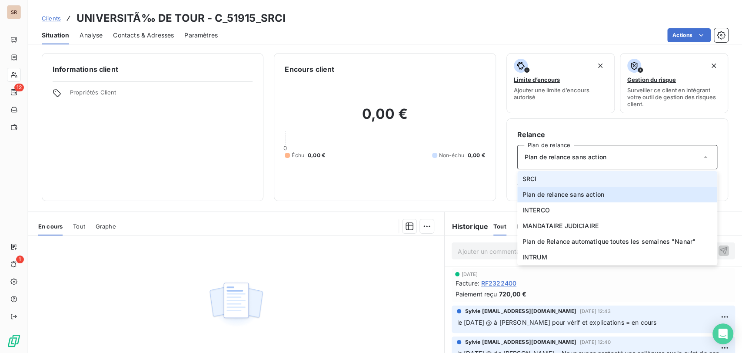
click at [536, 175] on li "SRCI" at bounding box center [617, 179] width 200 height 16
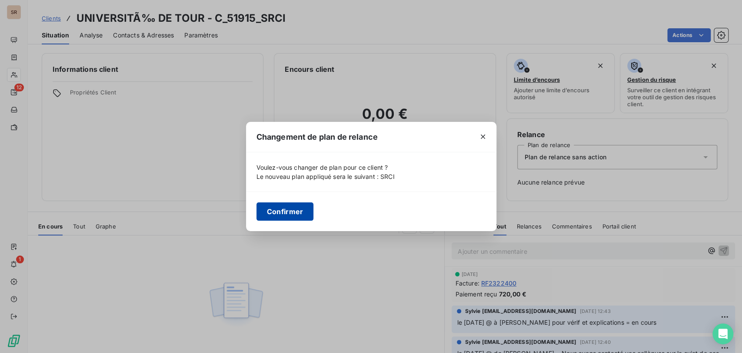
click at [300, 206] on button "Confirmer" at bounding box center [284, 211] width 57 height 18
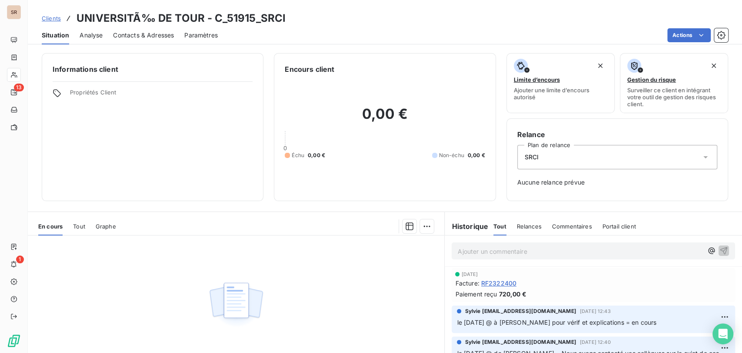
click at [494, 283] on span "RF2322400" at bounding box center [498, 282] width 35 height 9
